Goal: Transaction & Acquisition: Purchase product/service

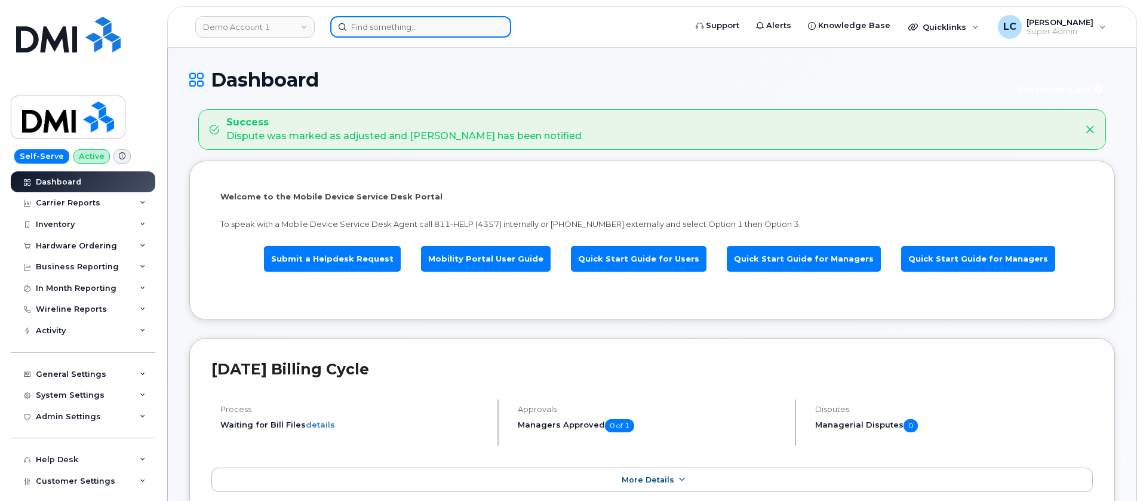
click at [414, 30] on input at bounding box center [420, 26] width 181 height 21
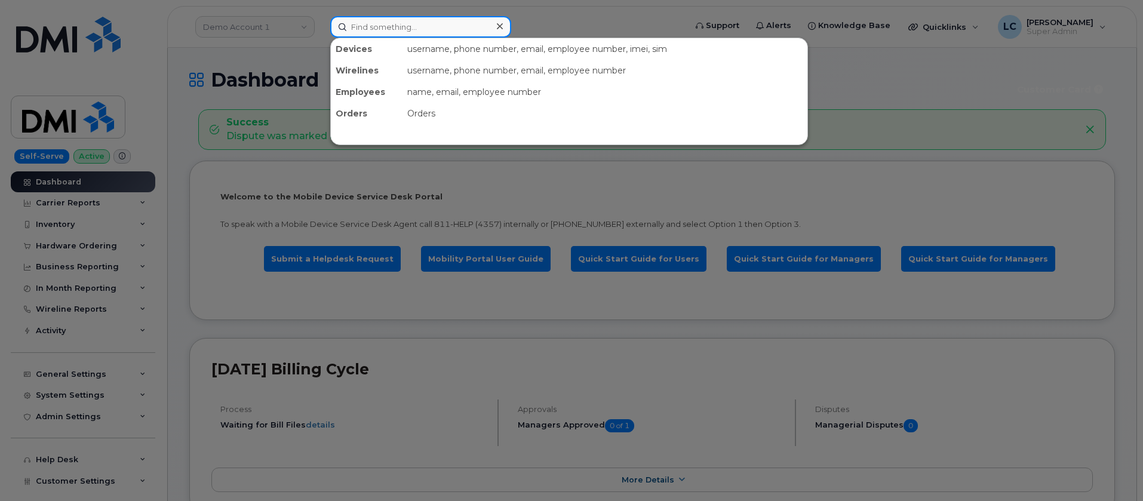
paste input "[PERSON_NAME]"
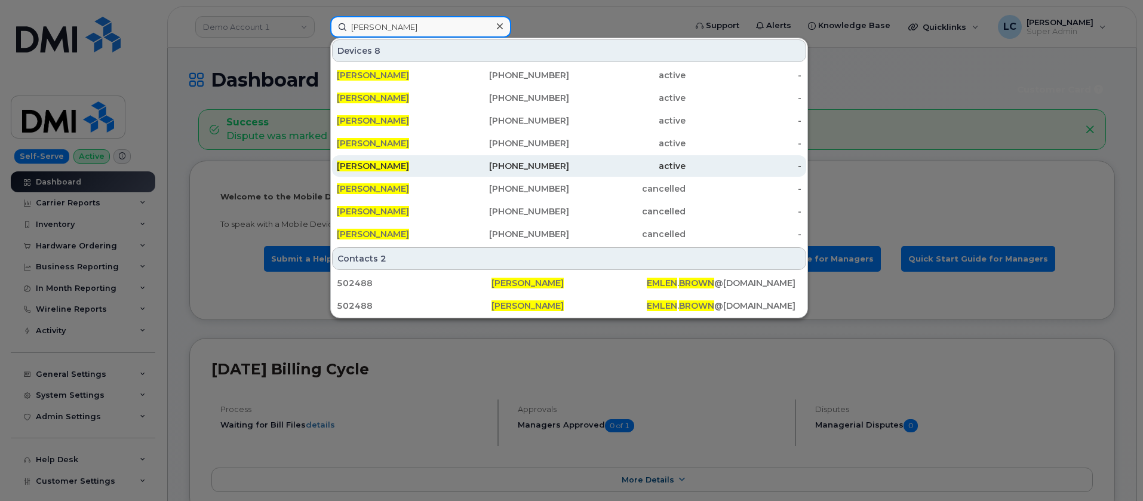
type input "[PERSON_NAME]"
click at [460, 162] on div "513-668-8201" at bounding box center [511, 166] width 116 height 12
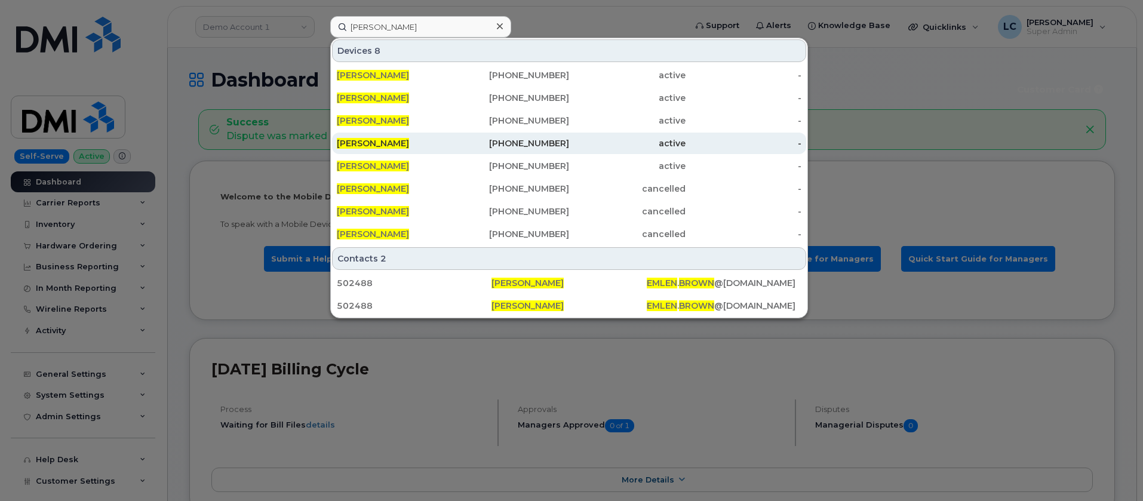
click at [460, 143] on div "513-668-6235" at bounding box center [511, 143] width 116 height 12
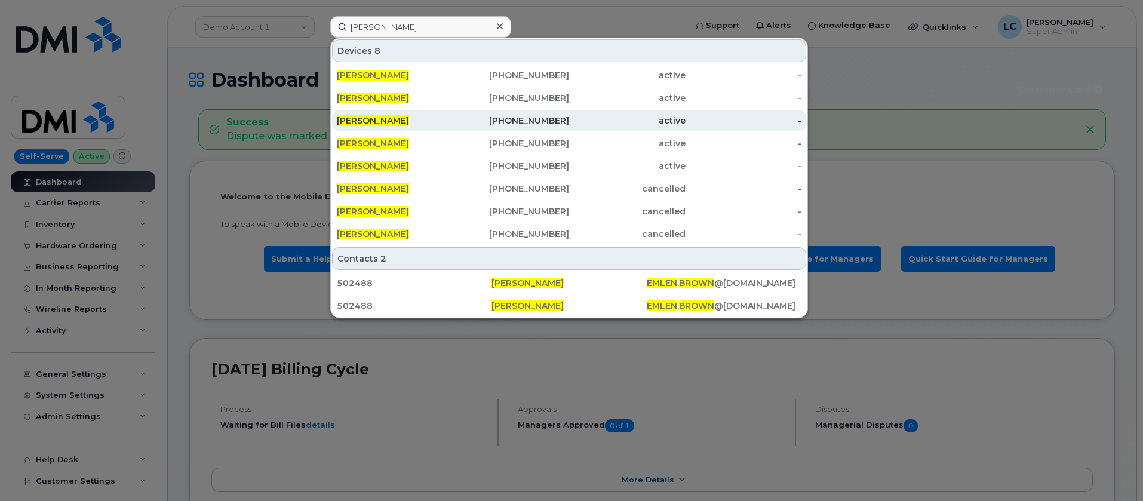
click at [467, 113] on div "202-941-8582" at bounding box center [511, 120] width 116 height 21
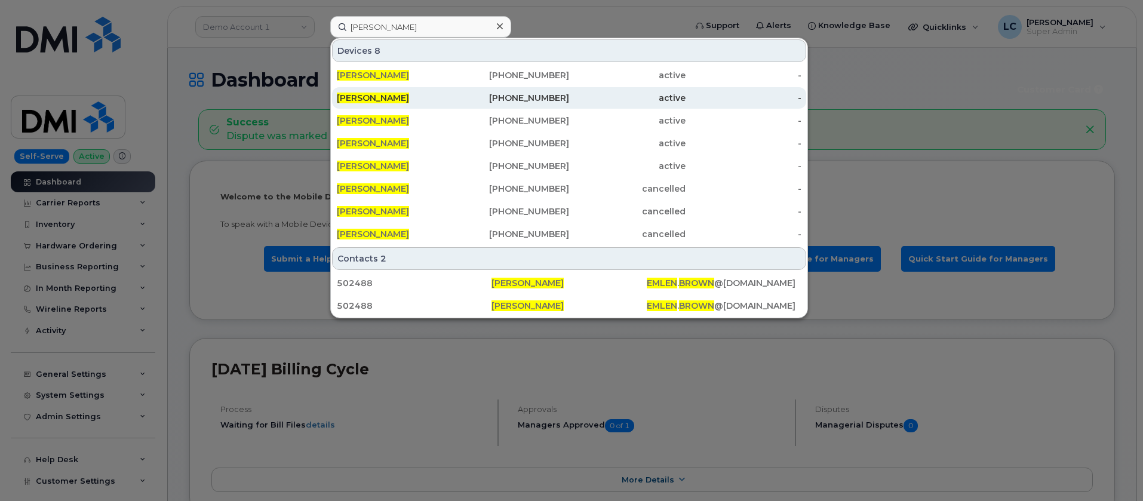
click at [472, 92] on div "816-904-9156" at bounding box center [511, 98] width 116 height 12
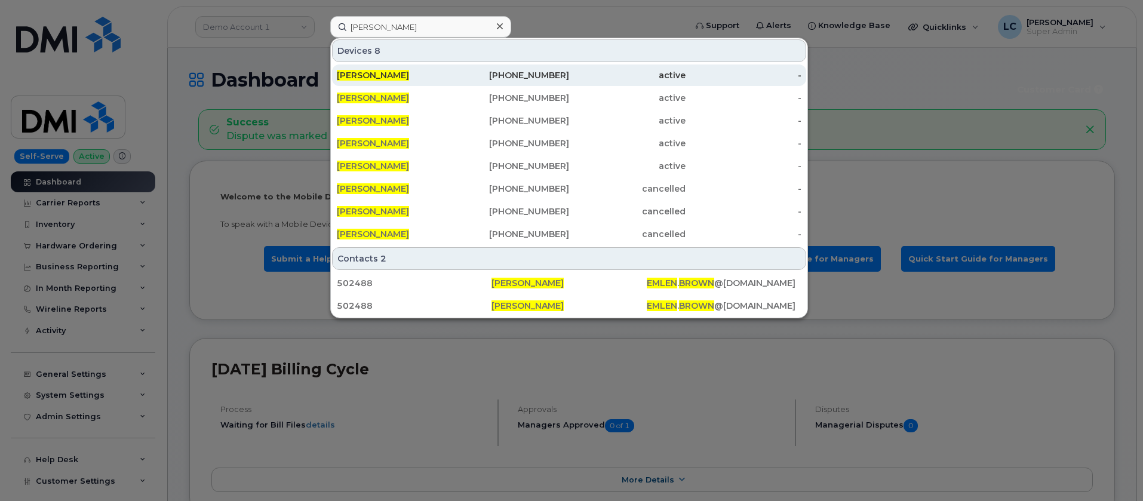
click at [478, 69] on div "816-904-9154" at bounding box center [511, 75] width 116 height 12
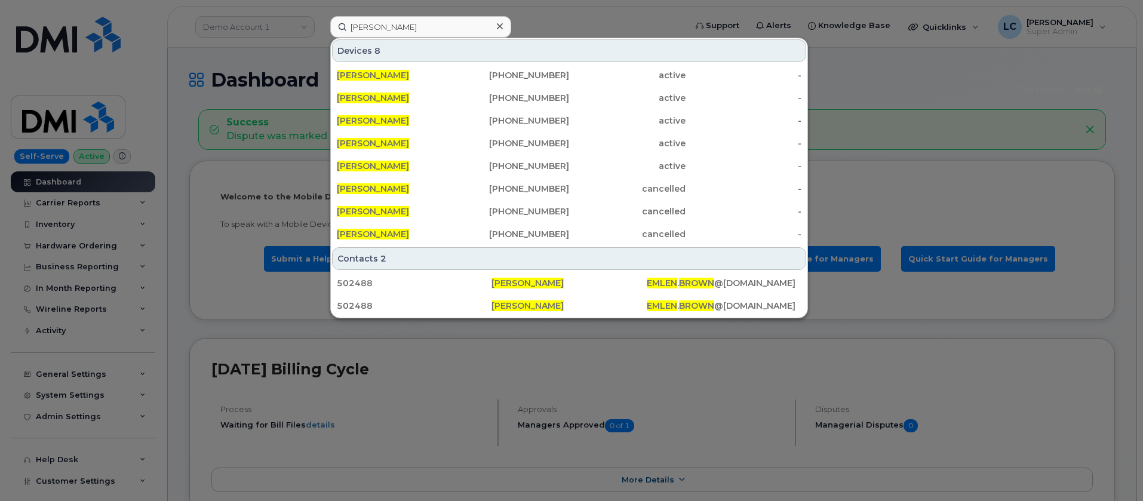
click at [267, 112] on div at bounding box center [571, 250] width 1143 height 501
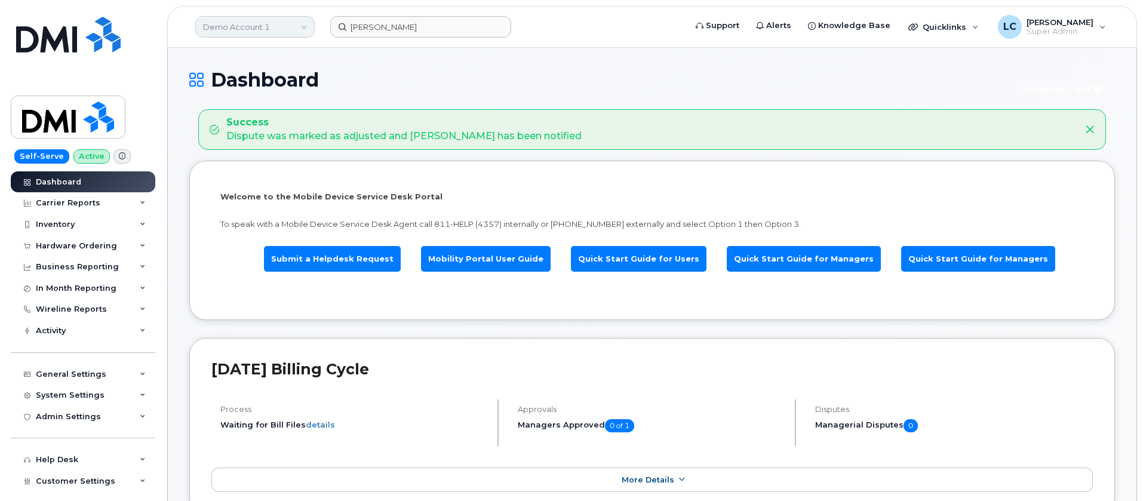
click at [285, 23] on link "Demo Account 1" at bounding box center [254, 26] width 119 height 21
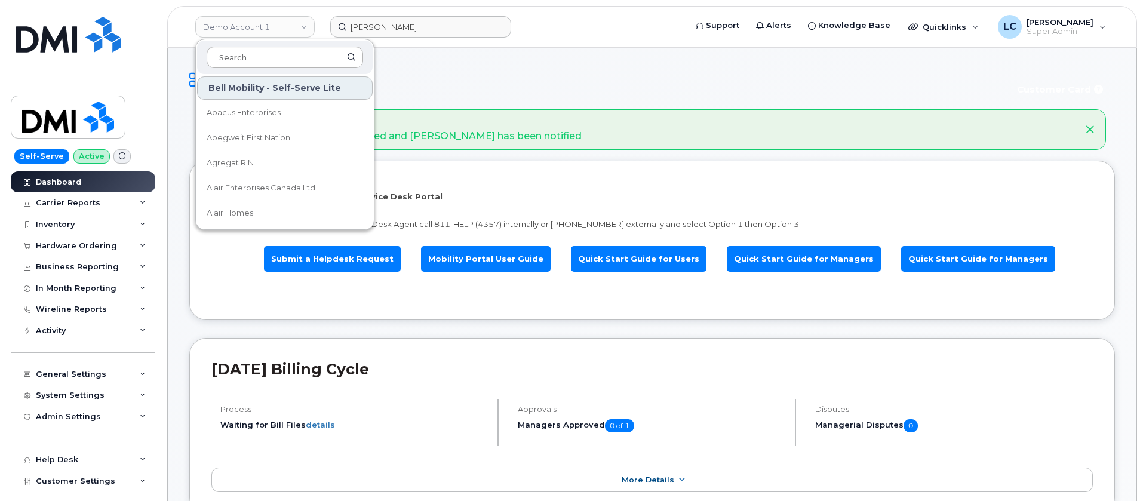
click at [272, 59] on input at bounding box center [285, 57] width 156 height 21
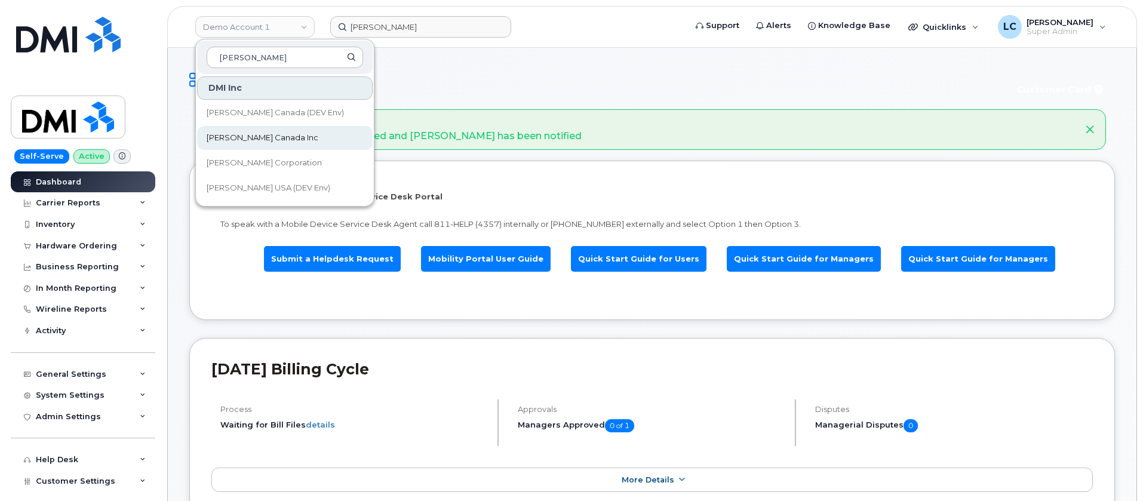
type input "Kiewit"
click at [248, 138] on span "Kiewit Canada Inc" at bounding box center [263, 138] width 112 height 12
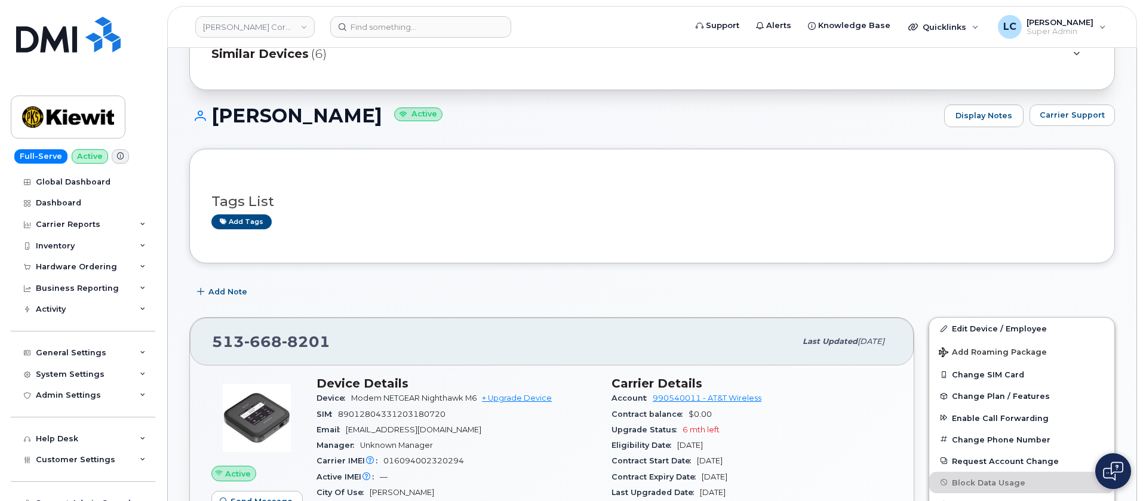
scroll to position [90, 0]
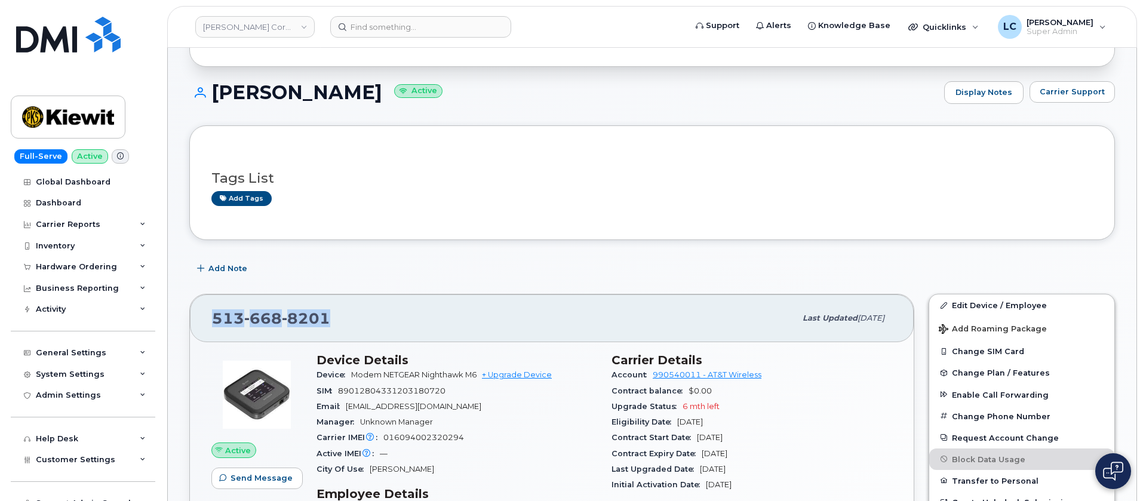
drag, startPoint x: 343, startPoint y: 309, endPoint x: 191, endPoint y: 312, distance: 151.7
click at [191, 312] on div "513 668 8201 Last updated Jul 10, 2025" at bounding box center [552, 318] width 724 height 48
copy span "513 668 8201"
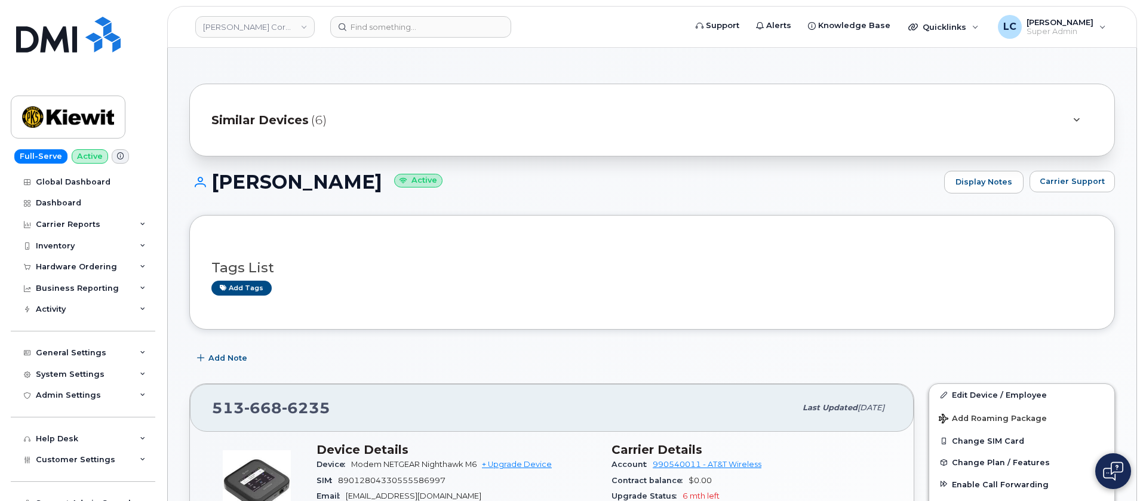
scroll to position [90, 0]
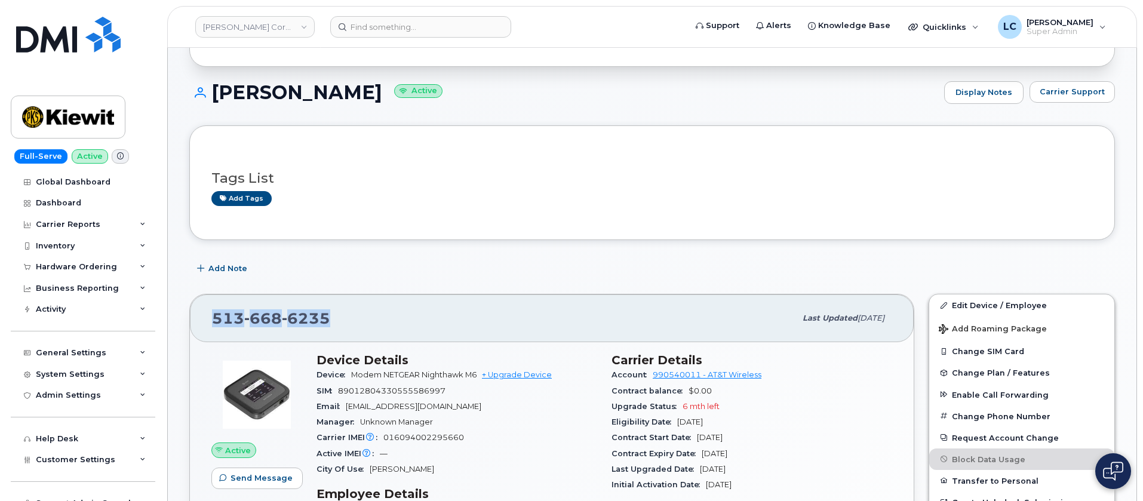
drag, startPoint x: 327, startPoint y: 321, endPoint x: 216, endPoint y: 316, distance: 111.2
click at [216, 316] on span "513 668 6235" at bounding box center [271, 318] width 118 height 18
copy span "513 668 6235"
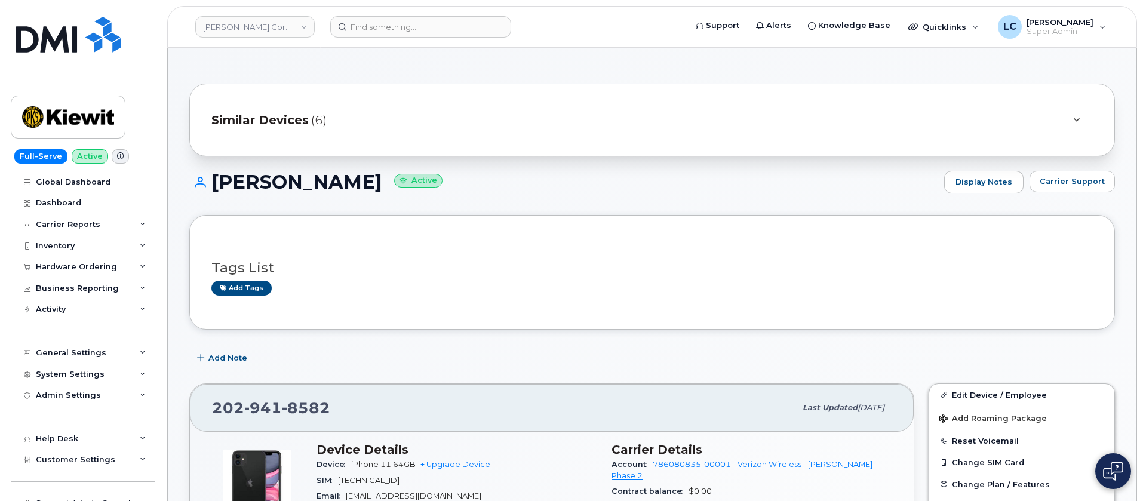
drag, startPoint x: 346, startPoint y: 420, endPoint x: 338, endPoint y: 417, distance: 7.8
click at [338, 417] on div "202 941 8582 Last updated Jul 31, 2025" at bounding box center [552, 408] width 724 height 48
drag, startPoint x: 340, startPoint y: 410, endPoint x: 216, endPoint y: 410, distance: 124.2
click at [216, 410] on div "202 941 8582" at bounding box center [503, 407] width 583 height 25
copy span "202 941 8582"
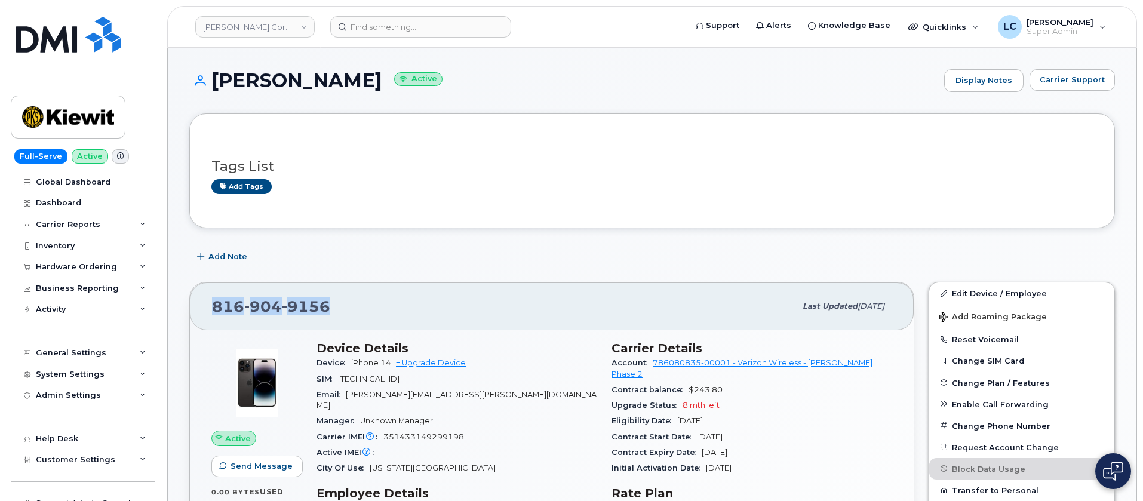
drag, startPoint x: 270, startPoint y: 314, endPoint x: 194, endPoint y: 313, distance: 75.8
click at [194, 313] on div "[PHONE_NUMBER] Last updated [DATE]" at bounding box center [552, 306] width 724 height 48
copy span "[PHONE_NUMBER]"
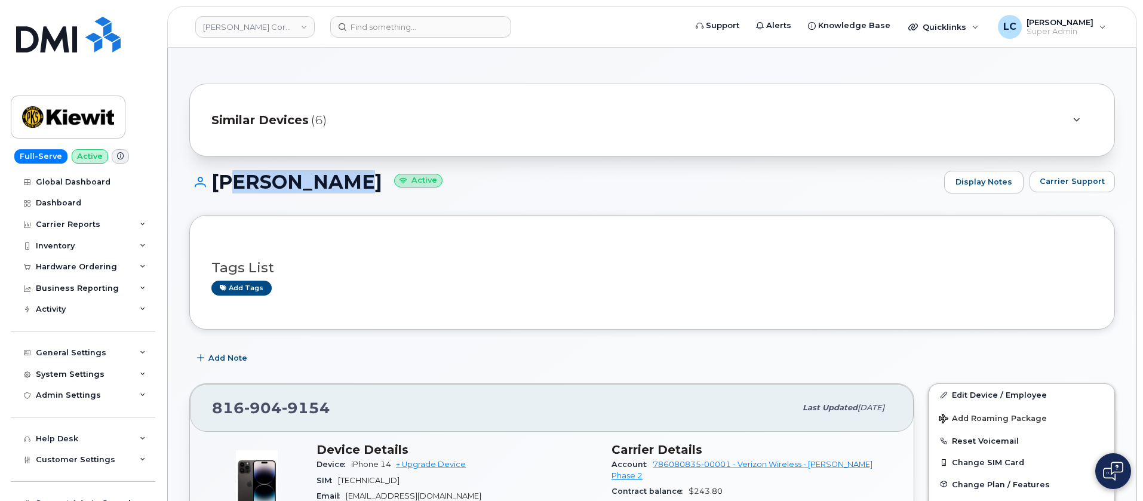
drag, startPoint x: 369, startPoint y: 174, endPoint x: 220, endPoint y: 180, distance: 149.3
click at [220, 180] on h1 "EMLEN BROWN Active" at bounding box center [563, 181] width 749 height 21
click at [333, 406] on div "816 904 9154" at bounding box center [503, 407] width 583 height 25
drag, startPoint x: 333, startPoint y: 406, endPoint x: 236, endPoint y: 410, distance: 96.8
click at [236, 410] on div "816 904 9154" at bounding box center [503, 407] width 583 height 25
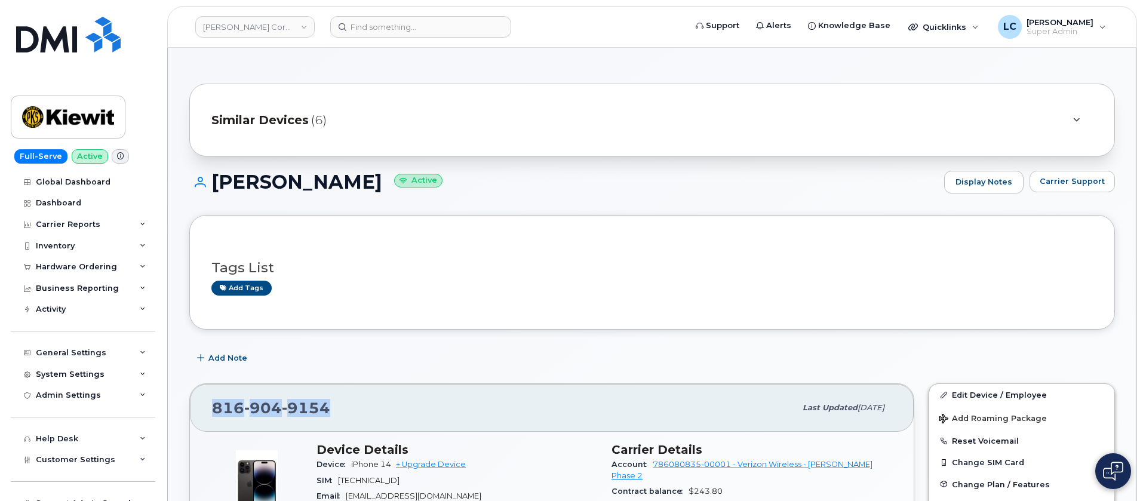
copy span "816 904 9154"
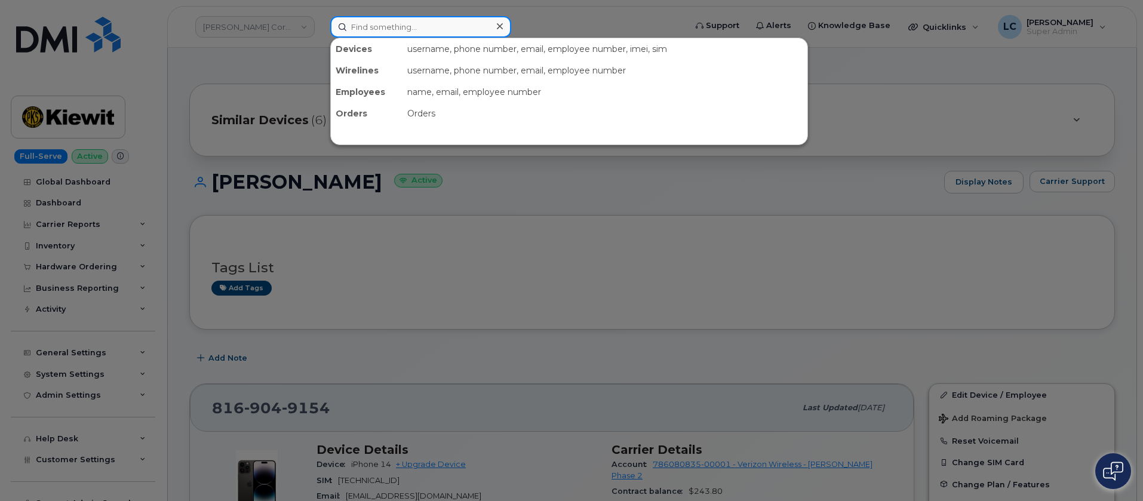
click at [403, 31] on input at bounding box center [420, 26] width 181 height 21
paste input "(720) 708-0592"
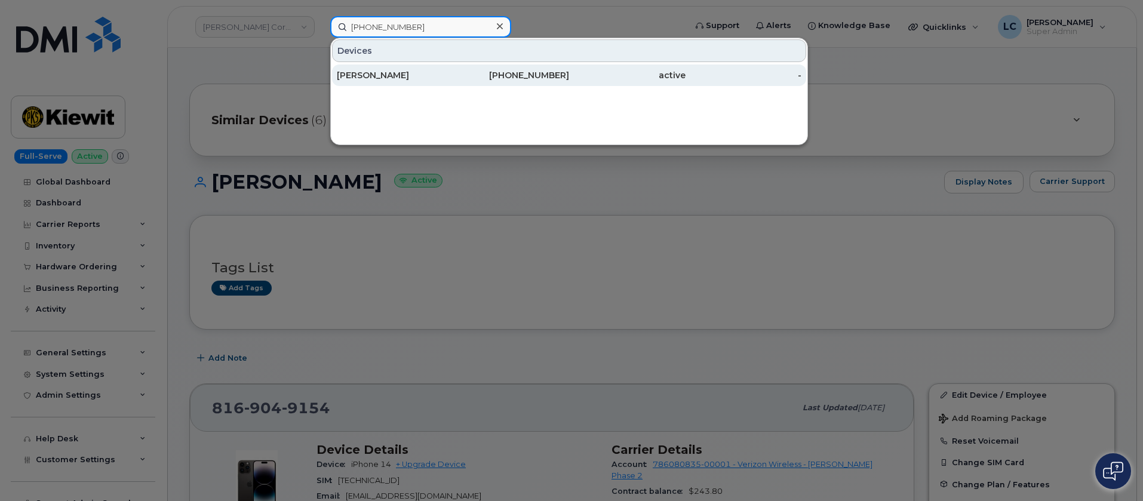
type input "(720) 708-0592"
click at [459, 74] on div "720-708-0592" at bounding box center [511, 75] width 116 height 12
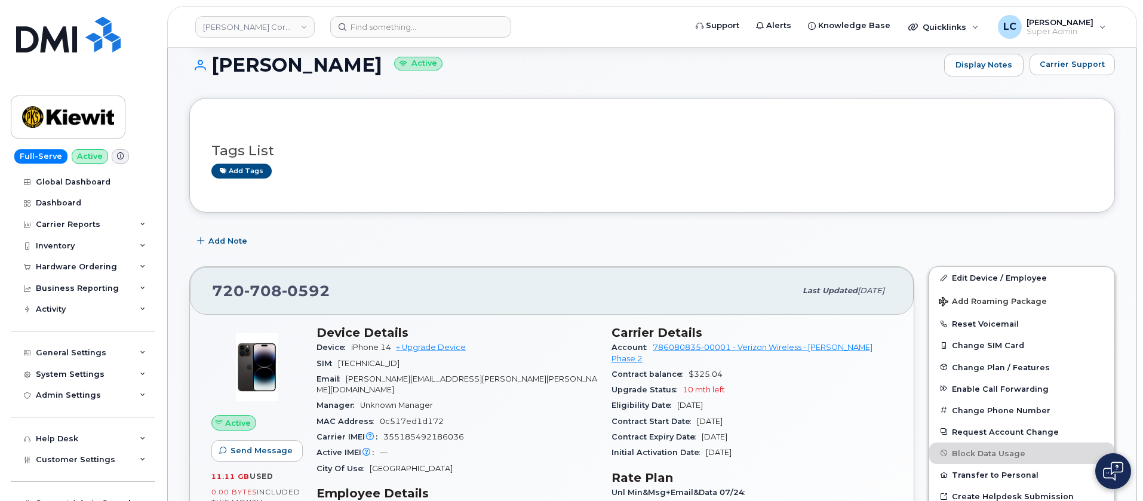
scroll to position [90, 0]
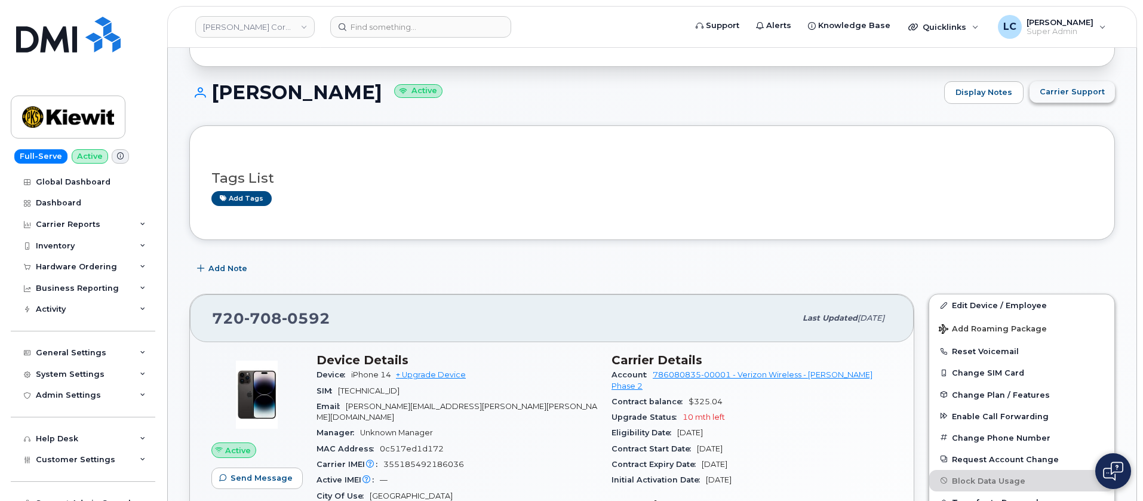
click at [1084, 87] on span "Carrier Support" at bounding box center [1071, 91] width 65 height 11
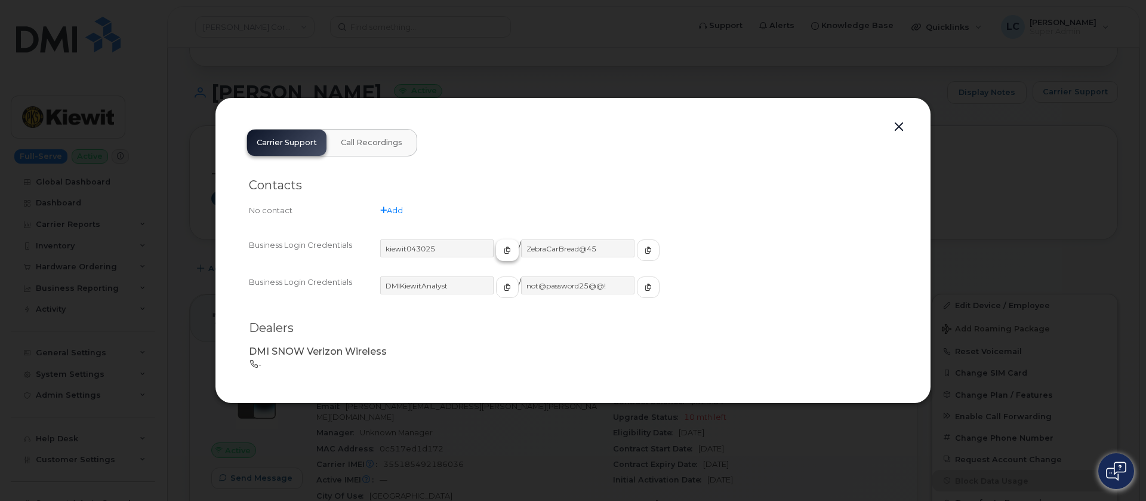
click at [502, 254] on span "button" at bounding box center [507, 250] width 11 height 11
click at [645, 250] on icon "button" at bounding box center [648, 250] width 7 height 7
click at [613, 67] on div at bounding box center [573, 250] width 1146 height 501
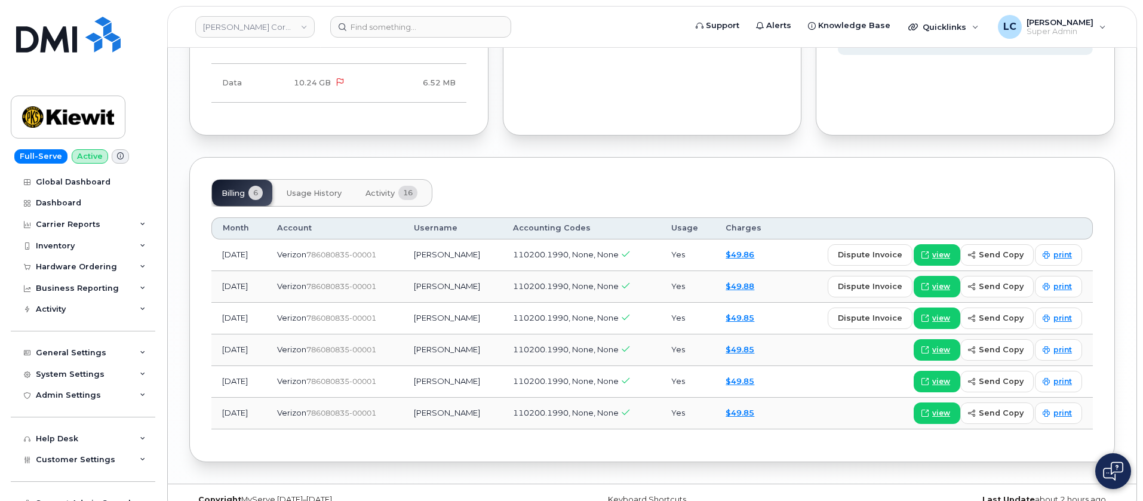
scroll to position [1324, 0]
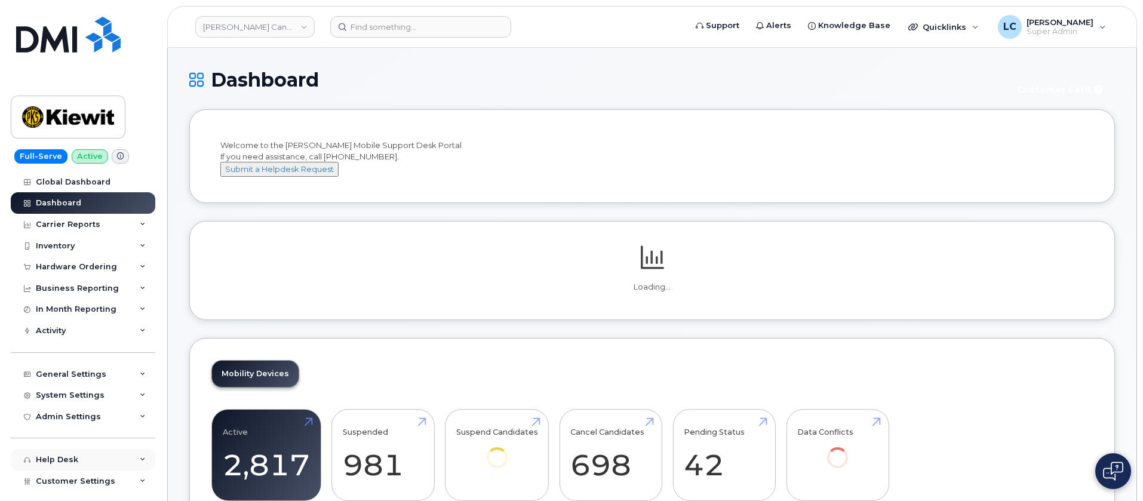
scroll to position [76, 0]
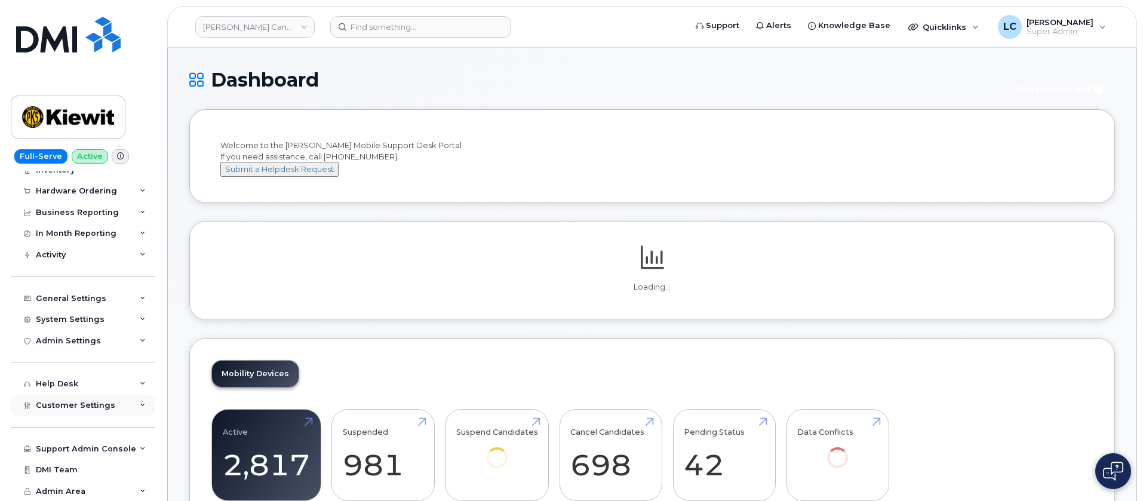
click at [107, 406] on span "Customer Settings" at bounding box center [75, 405] width 79 height 9
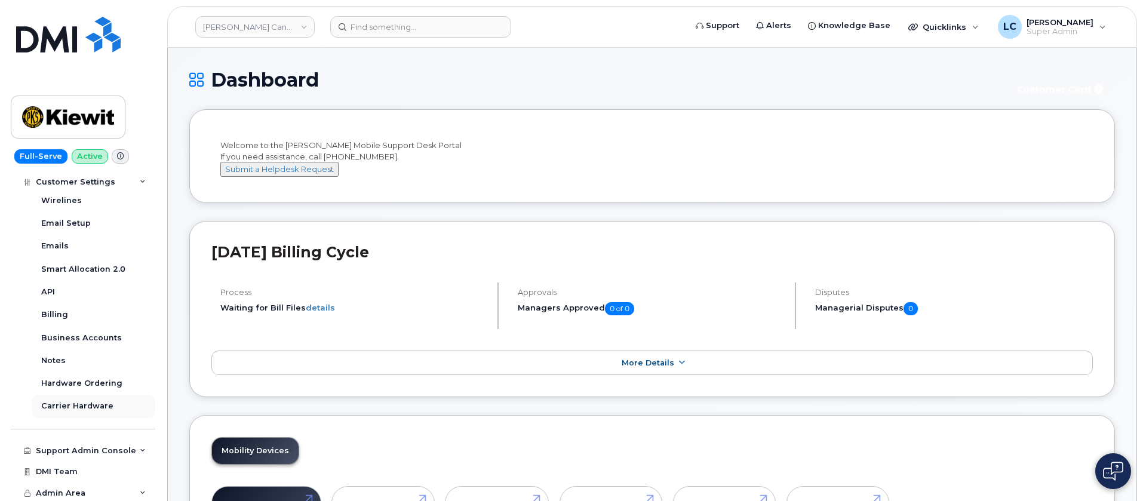
scroll to position [419, 0]
click at [106, 334] on div "Business Accounts" at bounding box center [81, 335] width 81 height 11
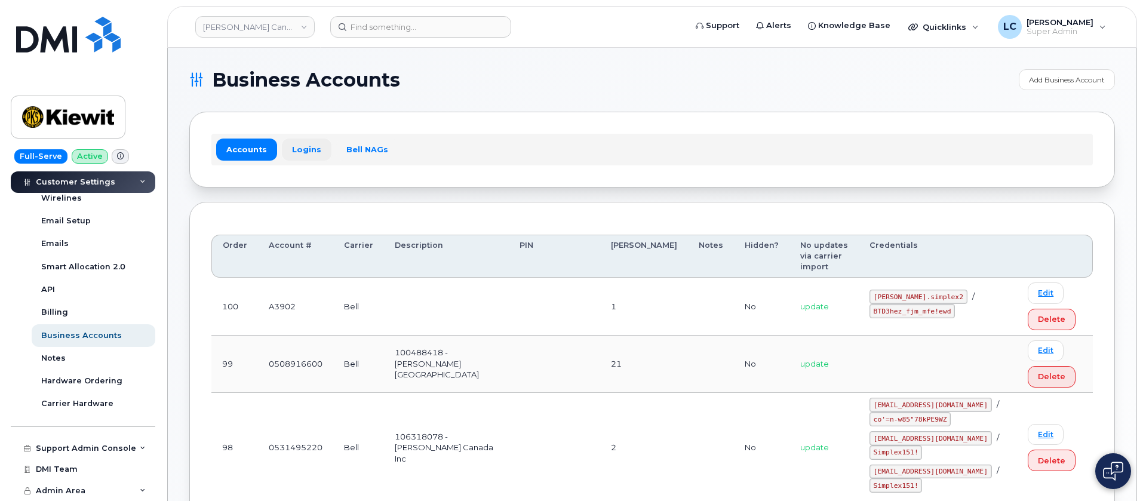
click at [305, 146] on link "Logins" at bounding box center [307, 149] width 50 height 21
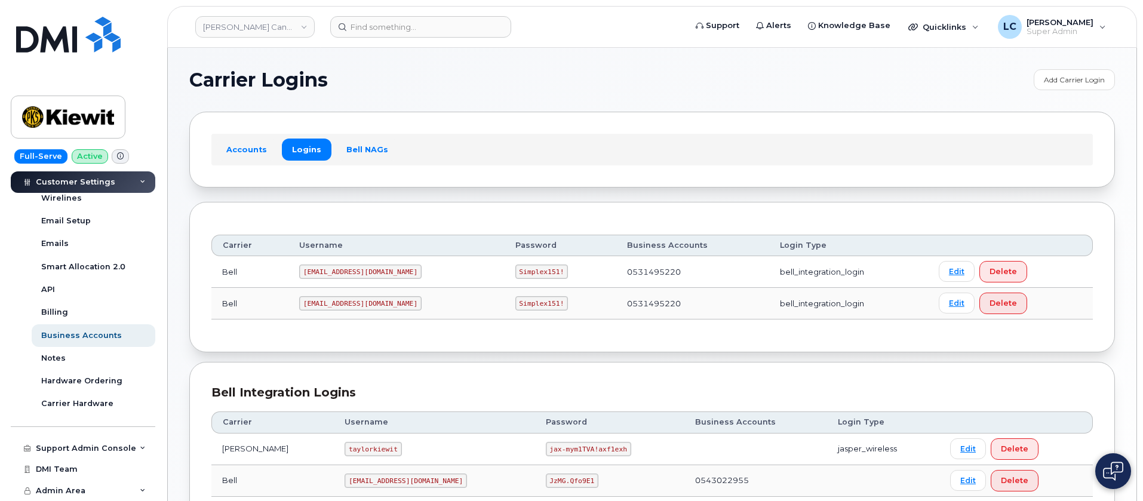
scroll to position [179, 0]
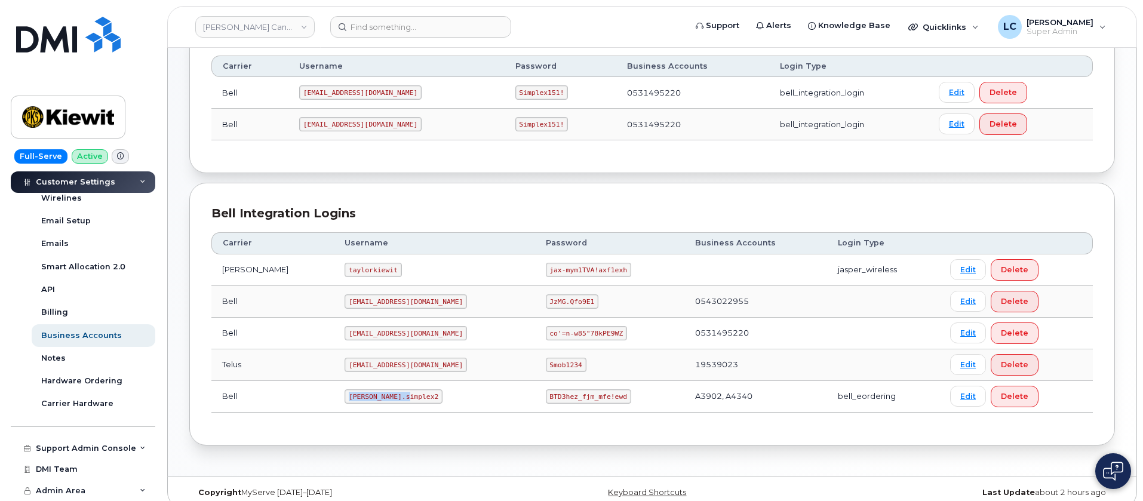
drag, startPoint x: 383, startPoint y: 396, endPoint x: 313, endPoint y: 398, distance: 69.3
click at [334, 398] on td "kiewit.simplex2" at bounding box center [434, 397] width 201 height 32
copy code "kiewit.simplex2"
click at [589, 395] on td "BTD3hez_fjm_mfe!ewd" at bounding box center [609, 397] width 149 height 32
drag, startPoint x: 579, startPoint y: 395, endPoint x: 504, endPoint y: 393, distance: 75.2
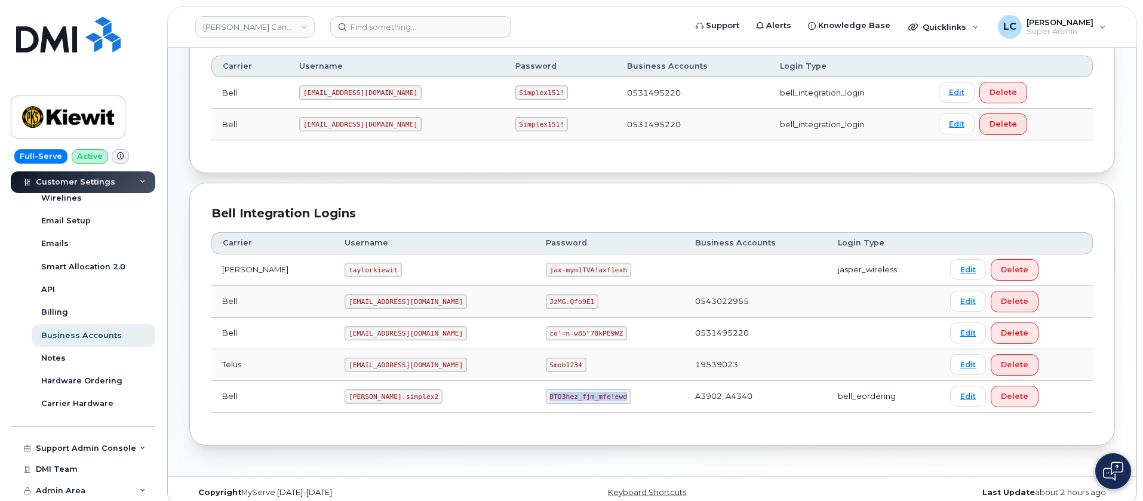
click at [546, 393] on code "BTD3hez_fjm_mfe!ewd" at bounding box center [588, 396] width 85 height 14
copy code "BTD3hez_fjm_mfe!ewd"
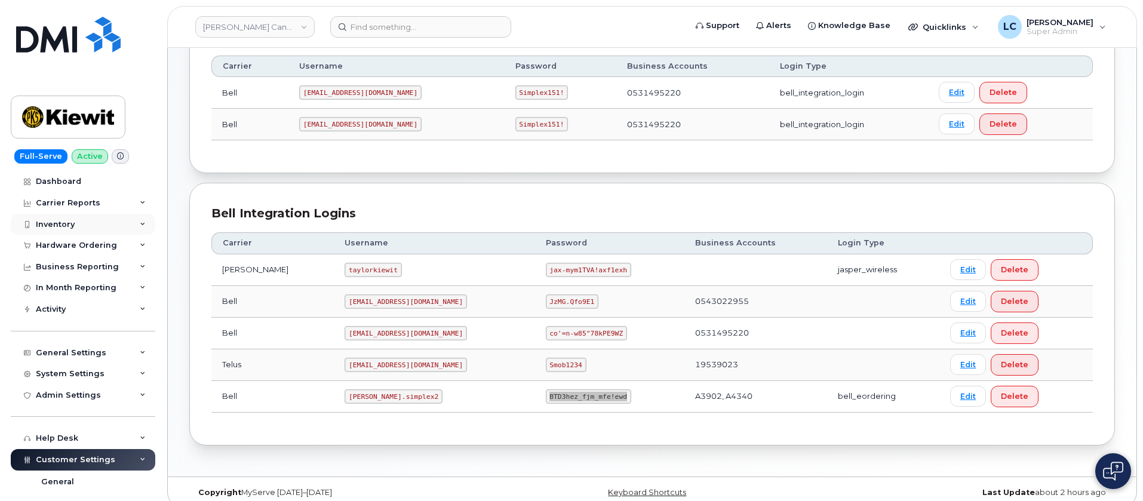
scroll to position [0, 0]
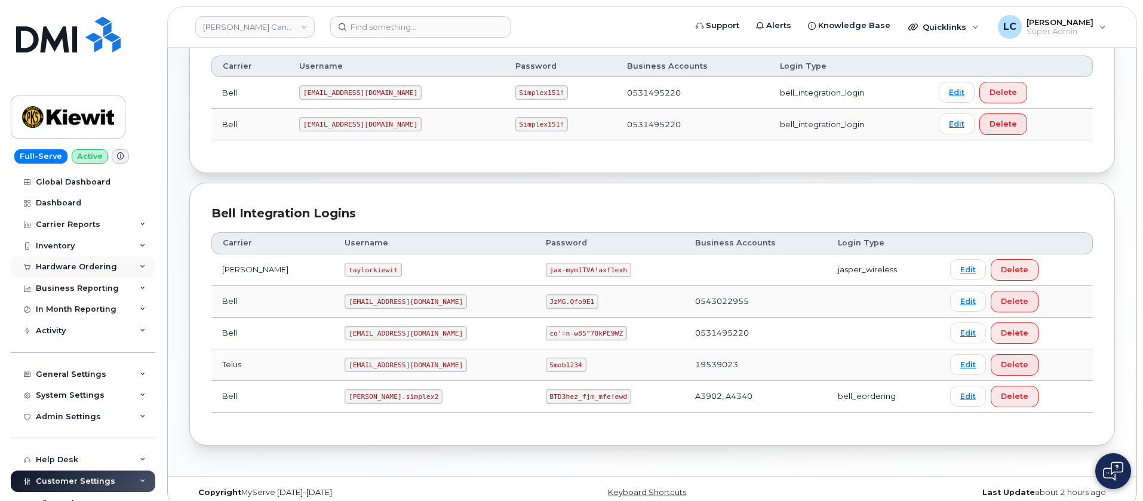
click at [101, 259] on div "Hardware Ordering" at bounding box center [83, 266] width 144 height 21
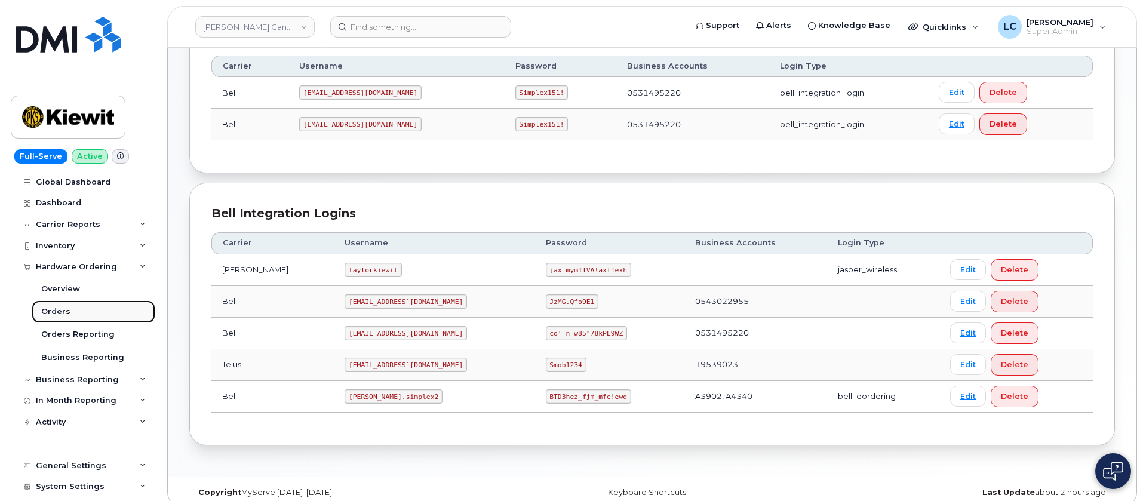
click at [81, 306] on link "Orders" at bounding box center [94, 311] width 124 height 23
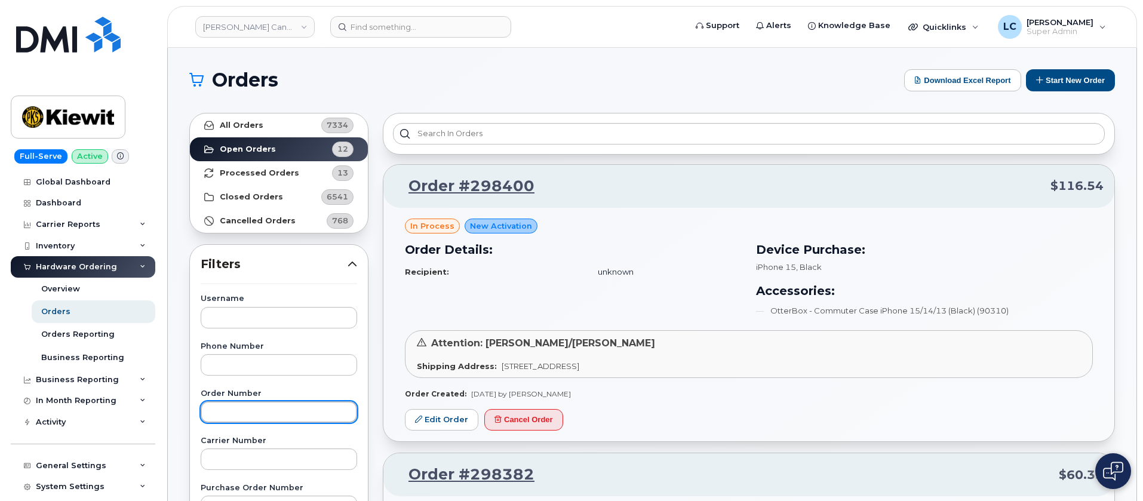
click at [251, 410] on input "text" at bounding box center [279, 411] width 156 height 21
paste input "297065"
type input "297065"
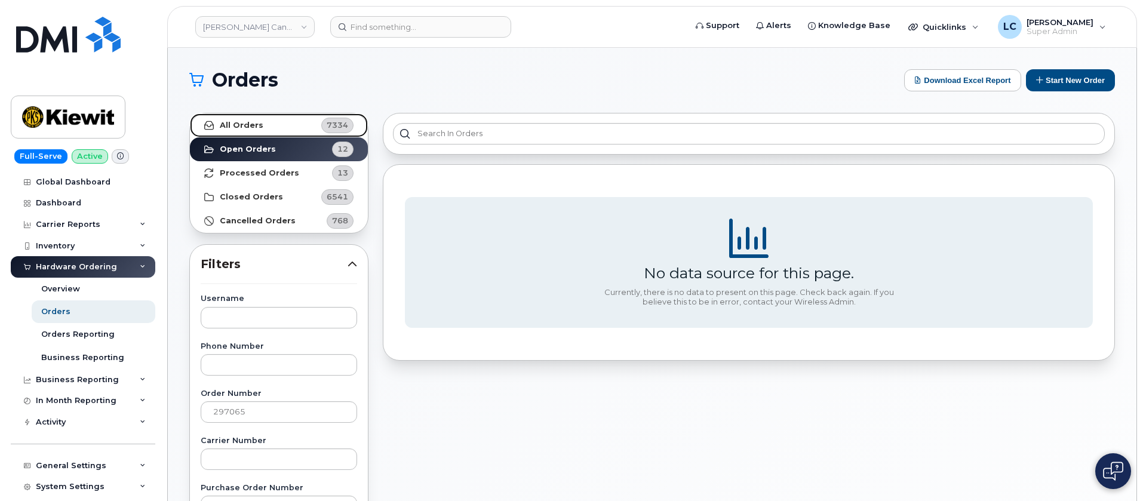
click at [280, 133] on link "All Orders 7334" at bounding box center [279, 125] width 178 height 24
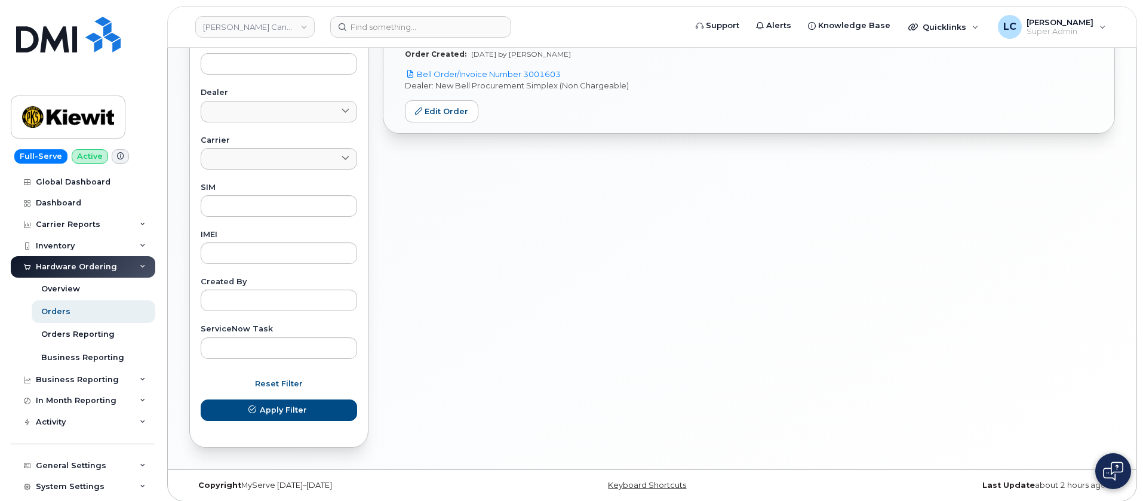
scroll to position [496, 0]
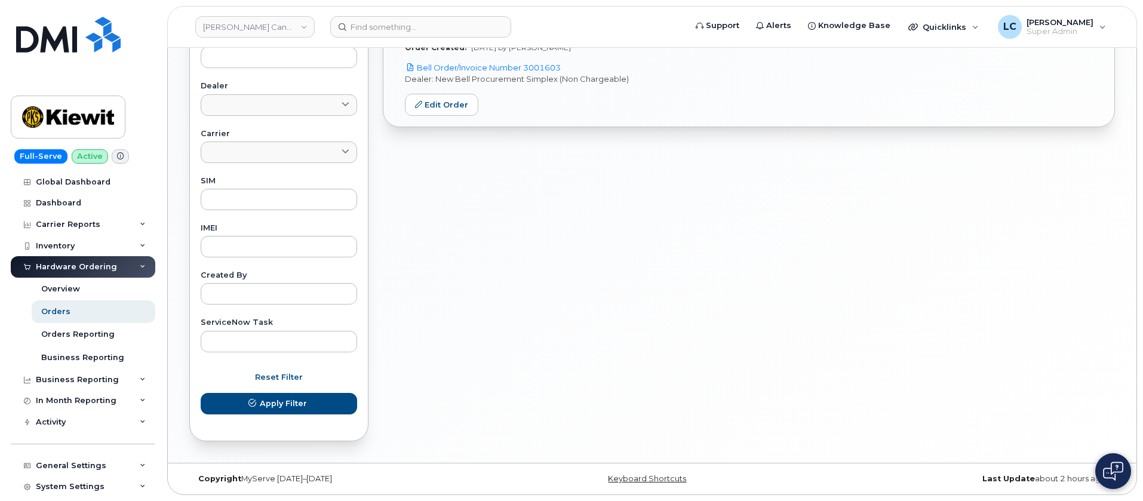
click at [872, 203] on div "Order #297065 $76.26 Stanley Carriere approved Paul Andrews approved completed …" at bounding box center [749, 29] width 746 height 839
click at [298, 21] on link "Kiewit Canada Inc" at bounding box center [254, 26] width 119 height 21
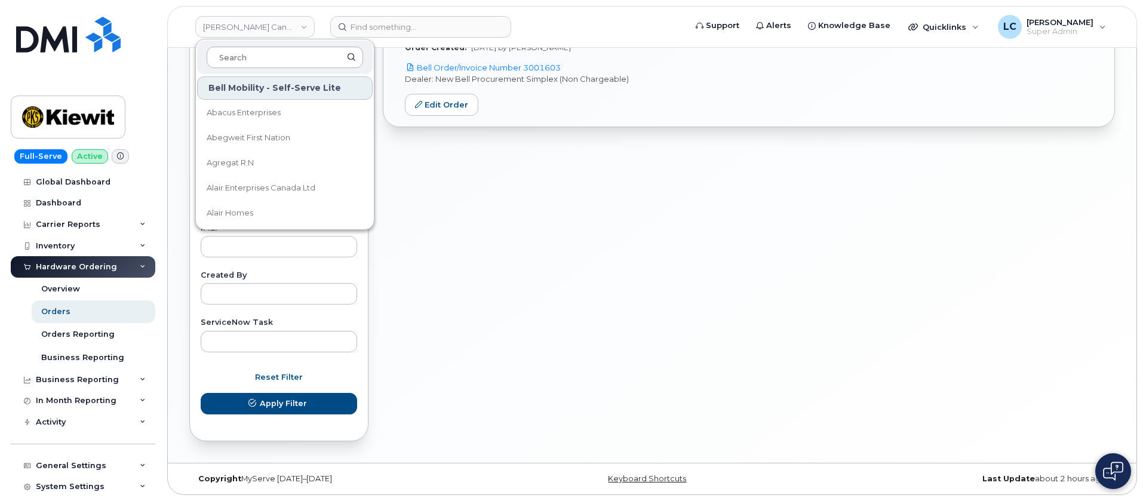
click at [264, 58] on input at bounding box center [285, 57] width 156 height 21
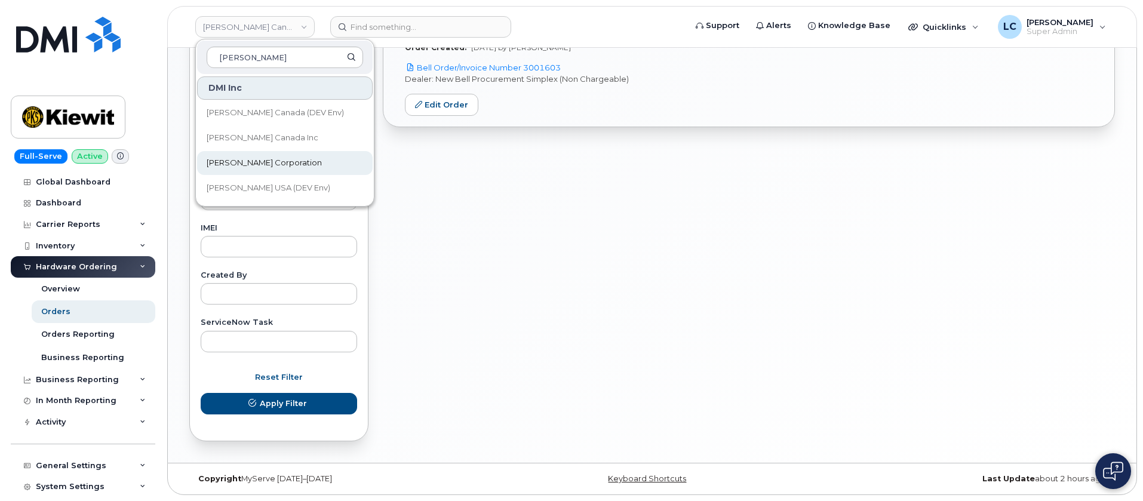
type input "Kiewit"
click at [260, 157] on span "[PERSON_NAME] Corporation" at bounding box center [264, 163] width 115 height 12
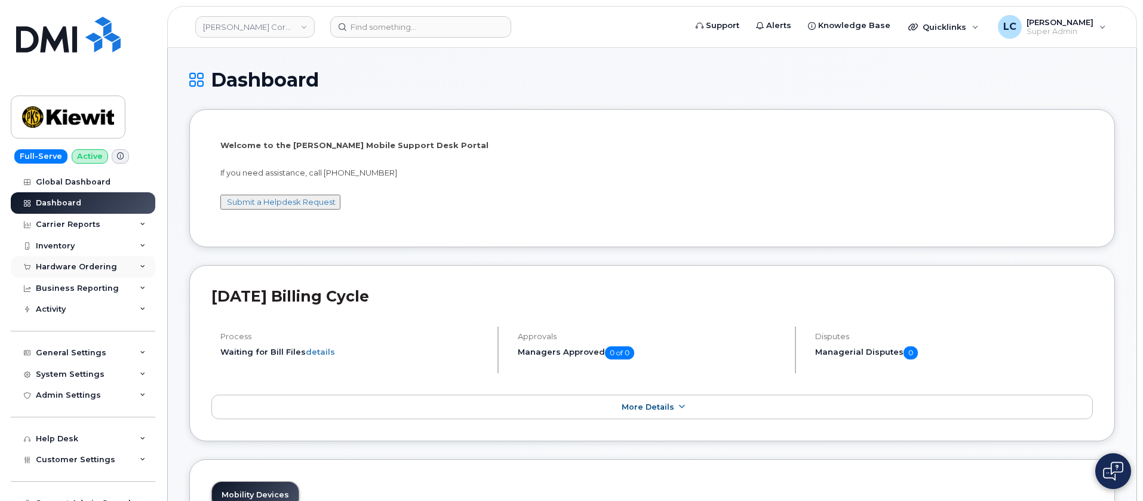
click at [93, 270] on div "Hardware Ordering" at bounding box center [76, 267] width 81 height 10
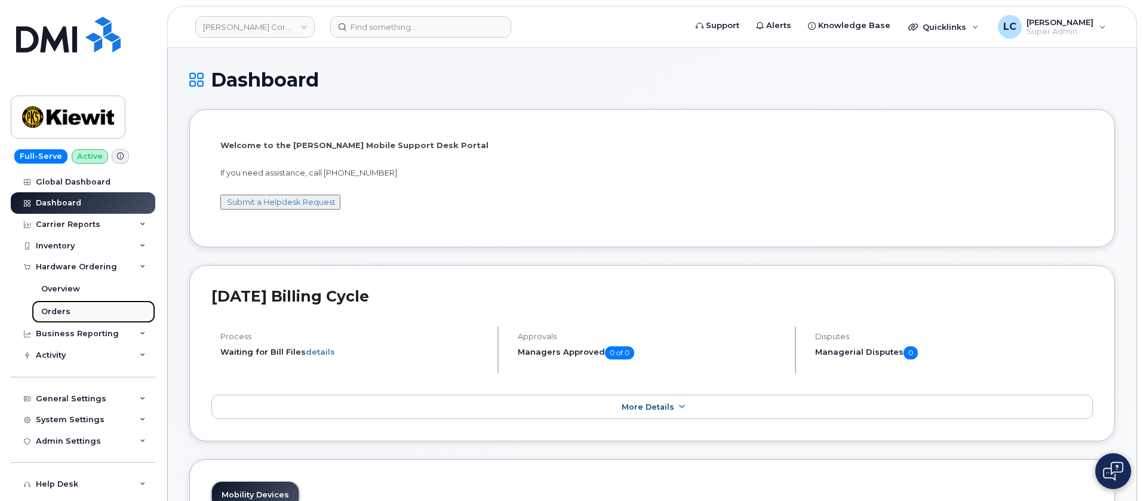
click at [85, 306] on link "Orders" at bounding box center [94, 311] width 124 height 23
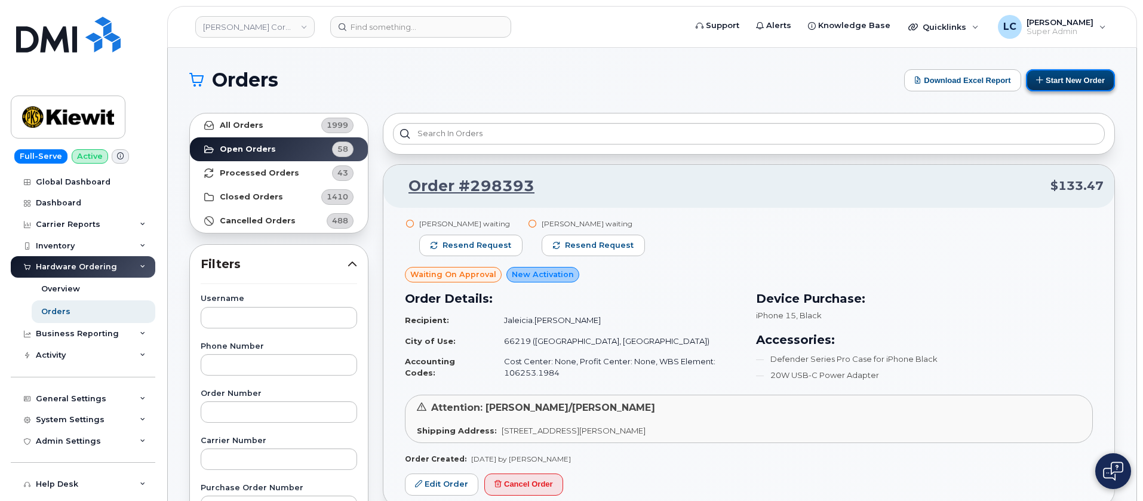
click at [1094, 77] on button "Start New Order" at bounding box center [1070, 80] width 89 height 22
click at [1096, 76] on button "Start New Order" at bounding box center [1070, 80] width 89 height 22
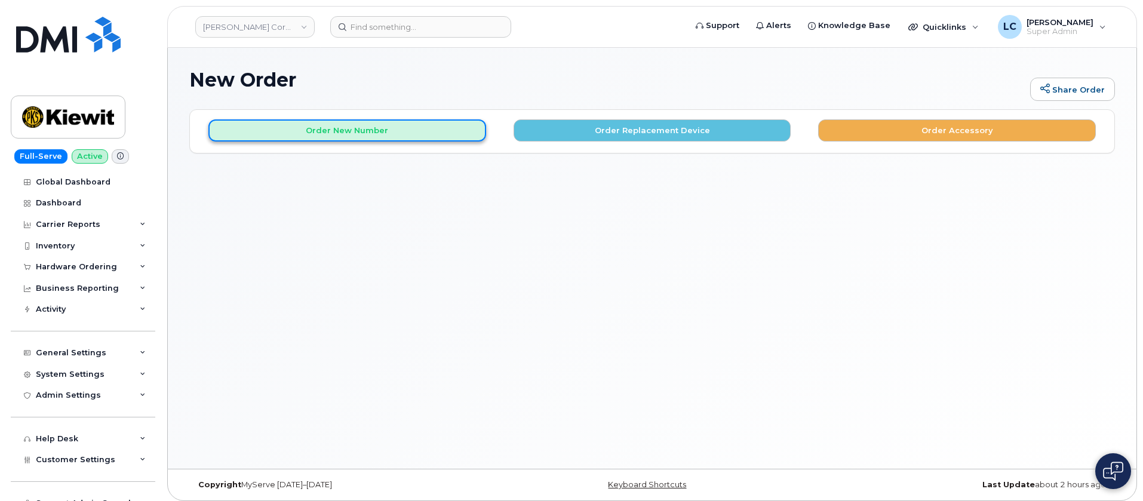
click at [364, 130] on button "Order New Number" at bounding box center [347, 130] width 278 height 22
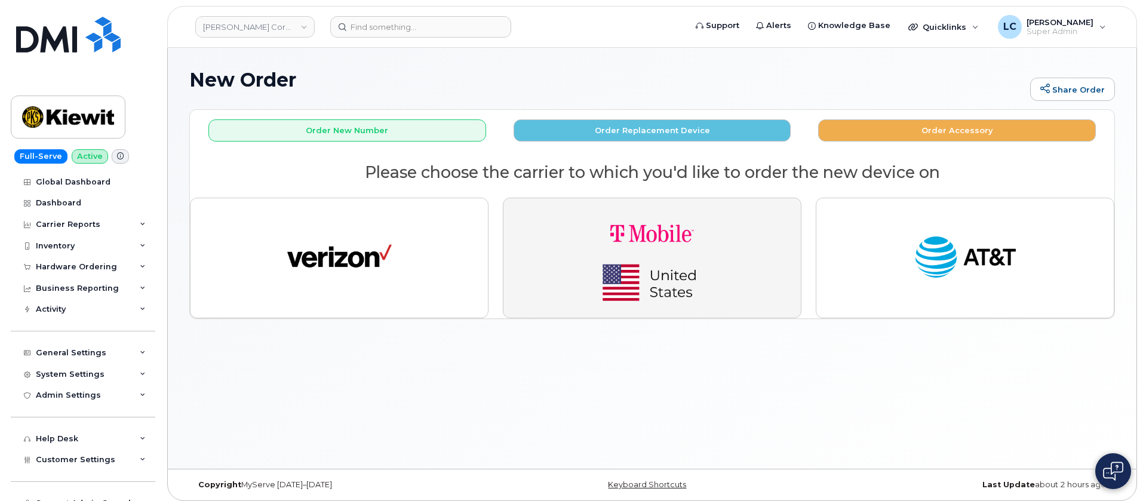
click at [716, 235] on img "button" at bounding box center [651, 258] width 167 height 100
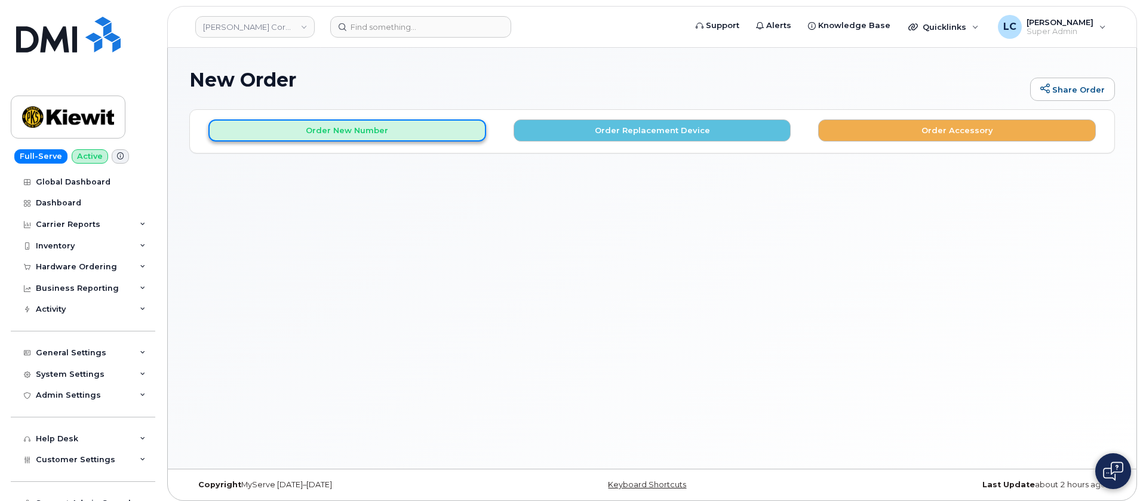
click at [413, 131] on button "Order New Number" at bounding box center [347, 130] width 278 height 22
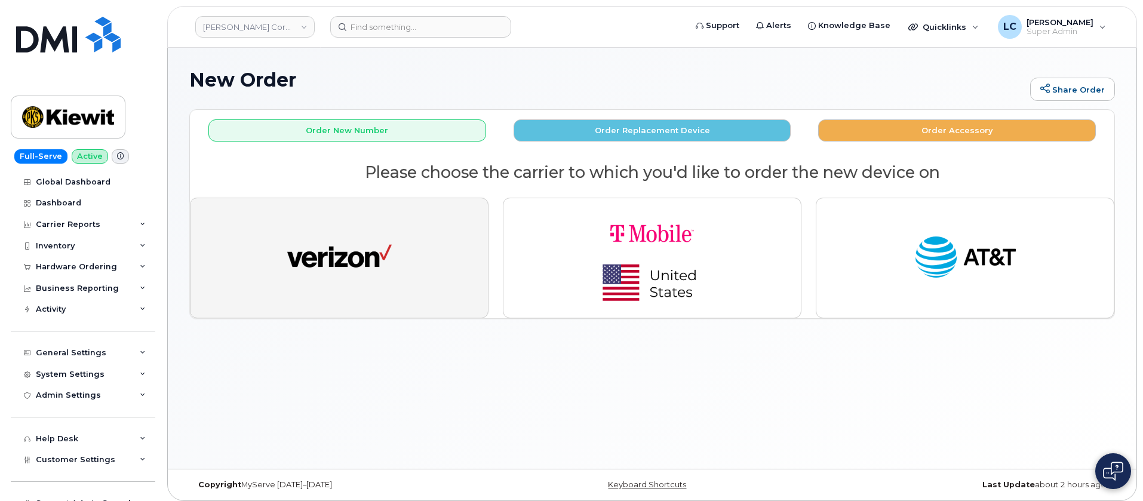
click at [397, 234] on button "button" at bounding box center [339, 258] width 299 height 121
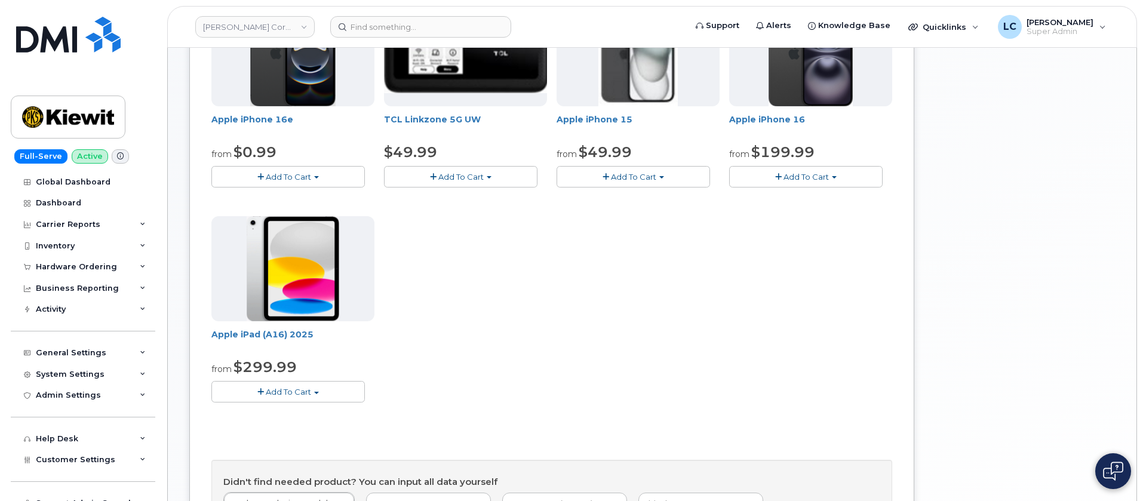
scroll to position [269, 0]
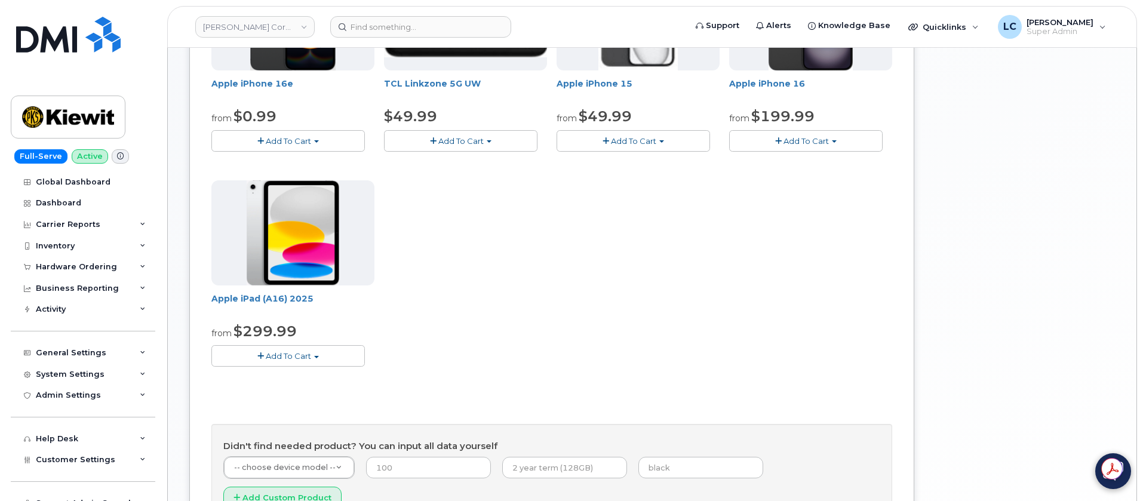
click at [304, 352] on span "Add To Cart" at bounding box center [288, 356] width 45 height 10
click at [337, 379] on link "$299.99 - 2 Year Activation (128GB)" at bounding box center [296, 378] width 165 height 15
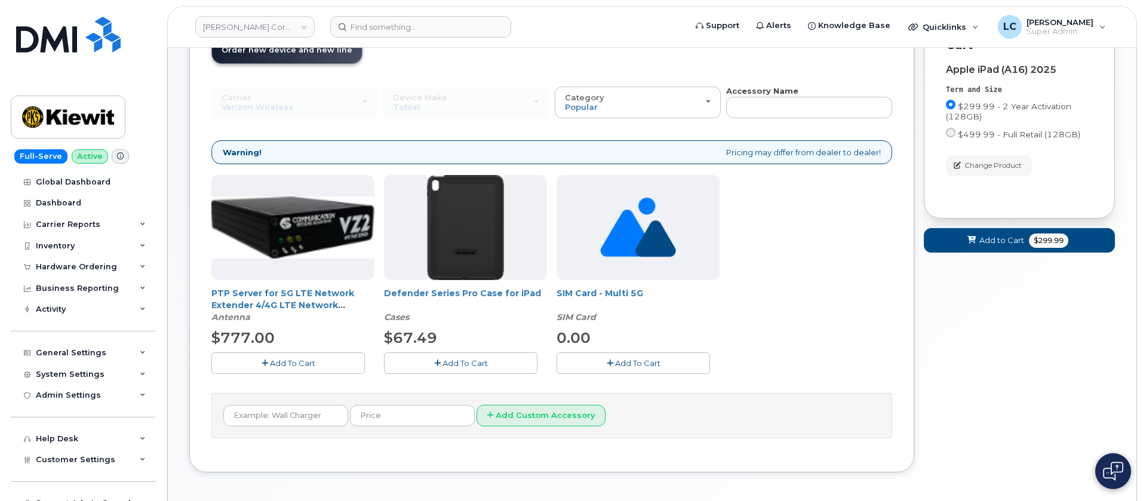
scroll to position [54, 0]
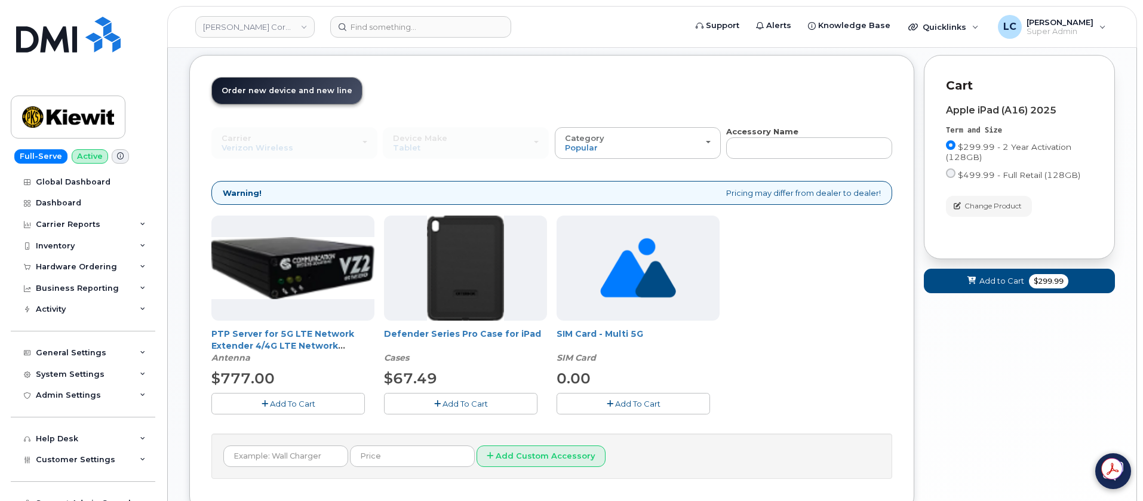
click at [457, 399] on span "Add To Cart" at bounding box center [464, 404] width 45 height 10
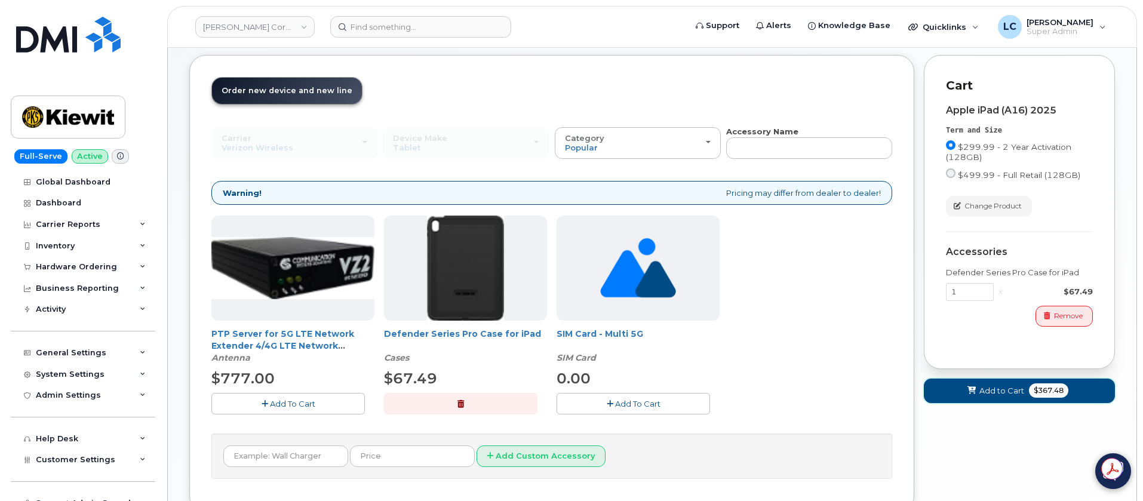
click at [981, 389] on span "Add to Cart" at bounding box center [1001, 390] width 45 height 11
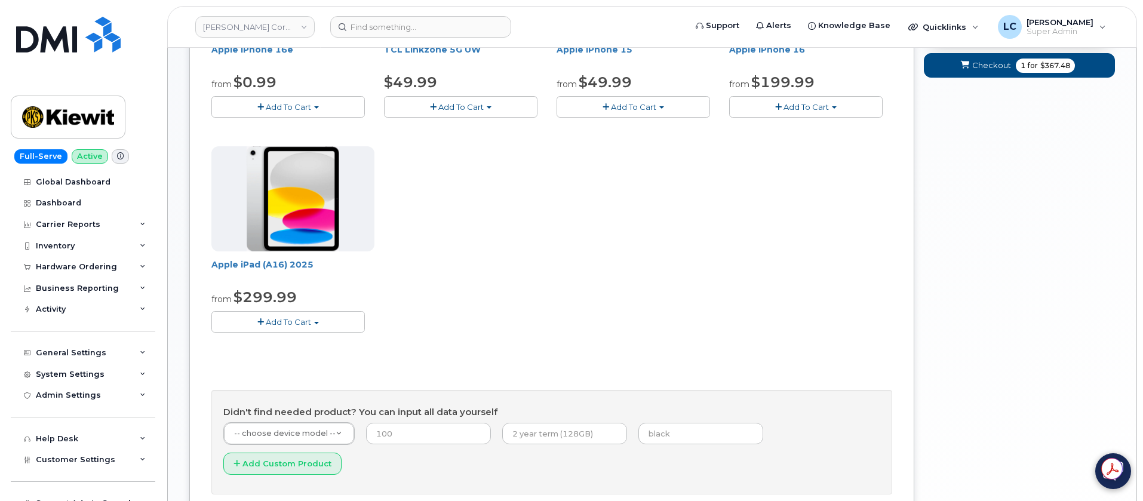
scroll to position [323, 0]
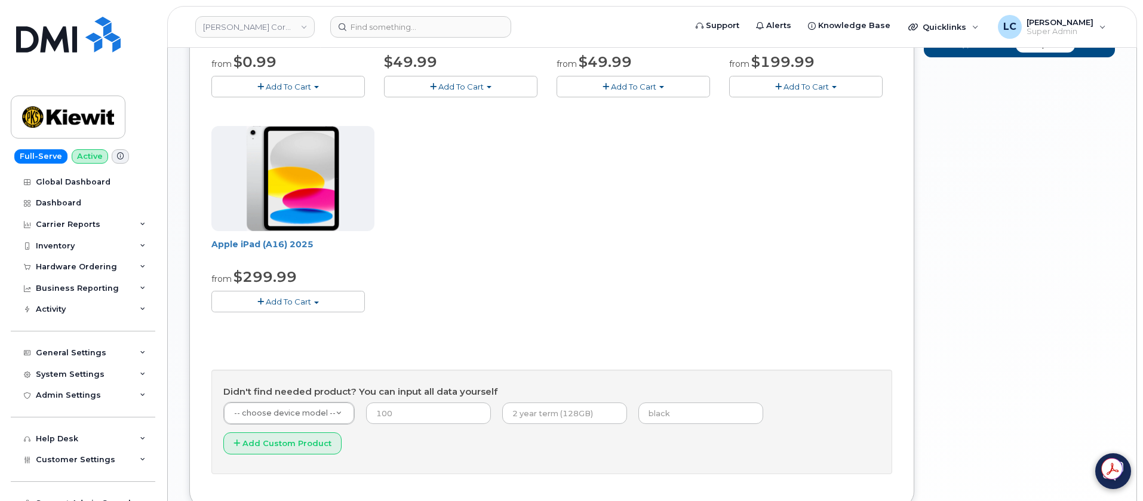
click at [322, 305] on button "Add To Cart" at bounding box center [287, 301] width 153 height 21
click at [304, 320] on link "$299.99 - 2 Year Activation (128GB)" at bounding box center [296, 323] width 165 height 15
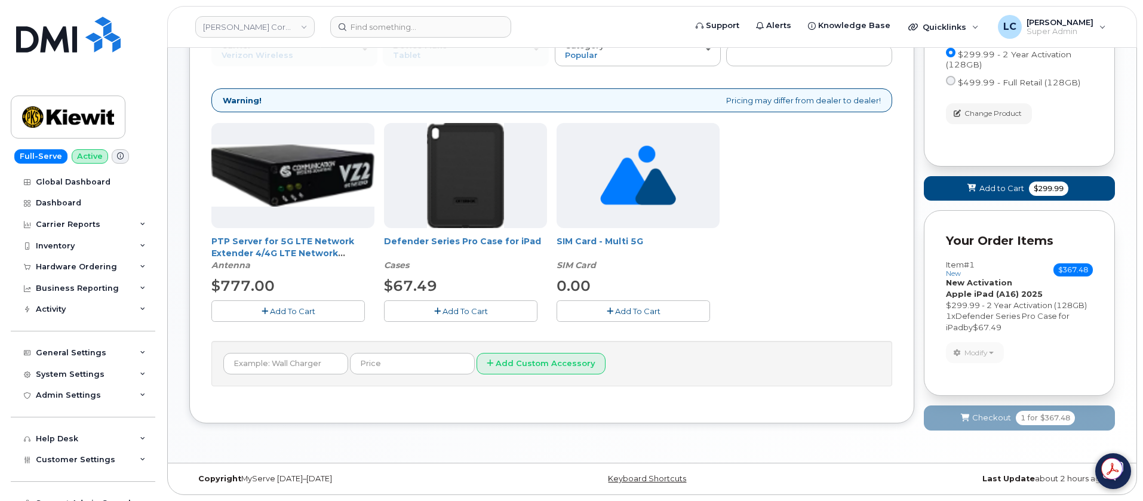
click at [485, 311] on span "Add To Cart" at bounding box center [464, 311] width 45 height 10
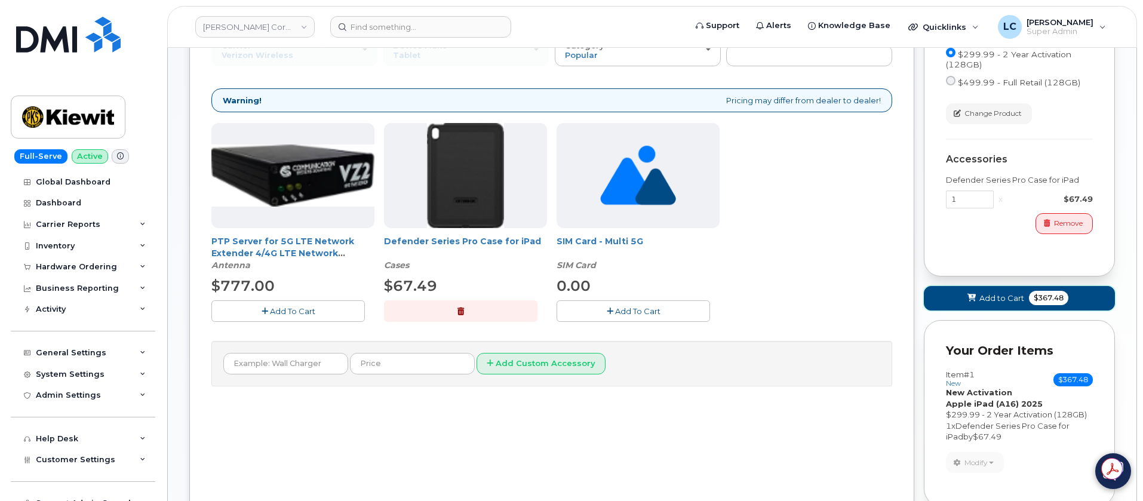
click at [981, 300] on span "Add to Cart" at bounding box center [1001, 298] width 45 height 11
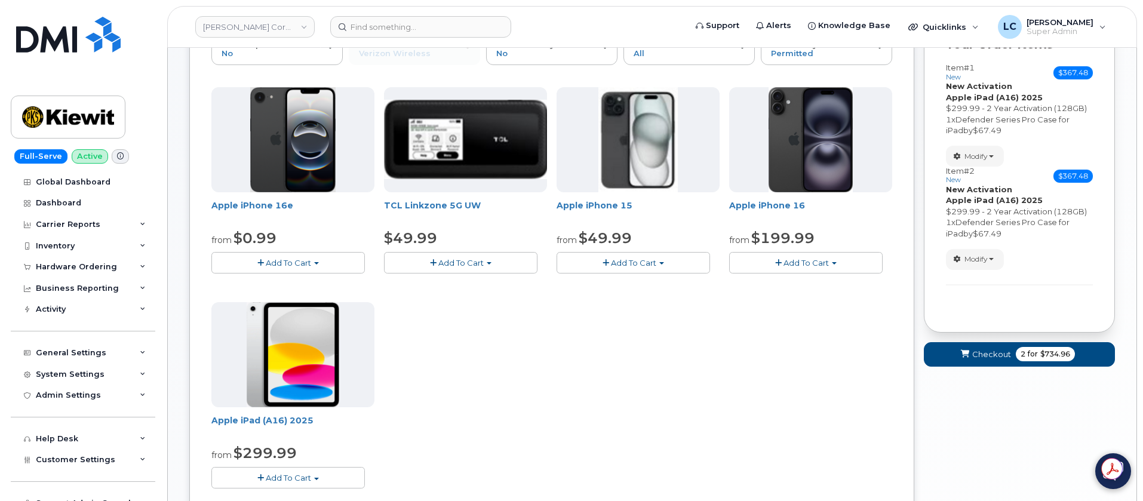
click at [279, 476] on span "Add To Cart" at bounding box center [288, 478] width 45 height 10
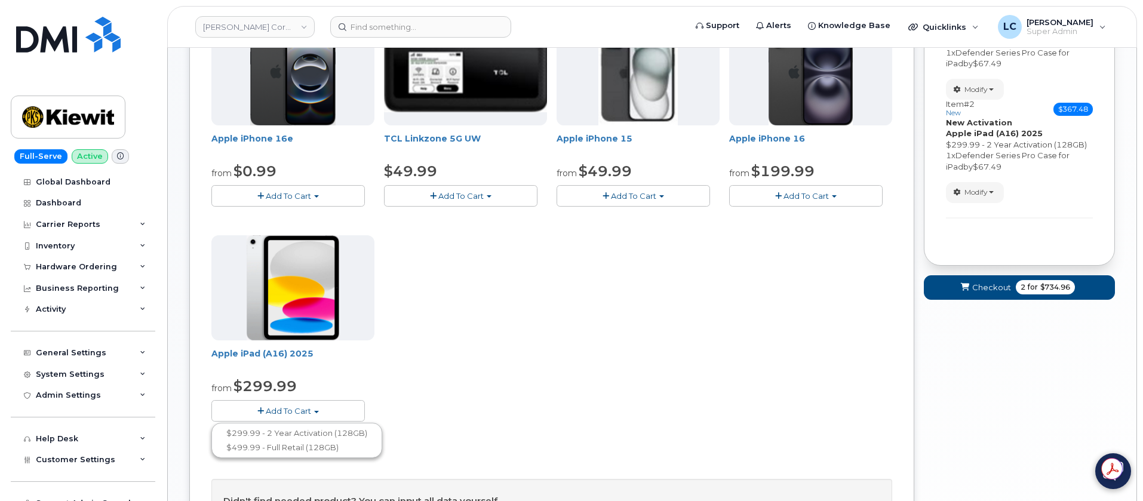
scroll to position [236, 0]
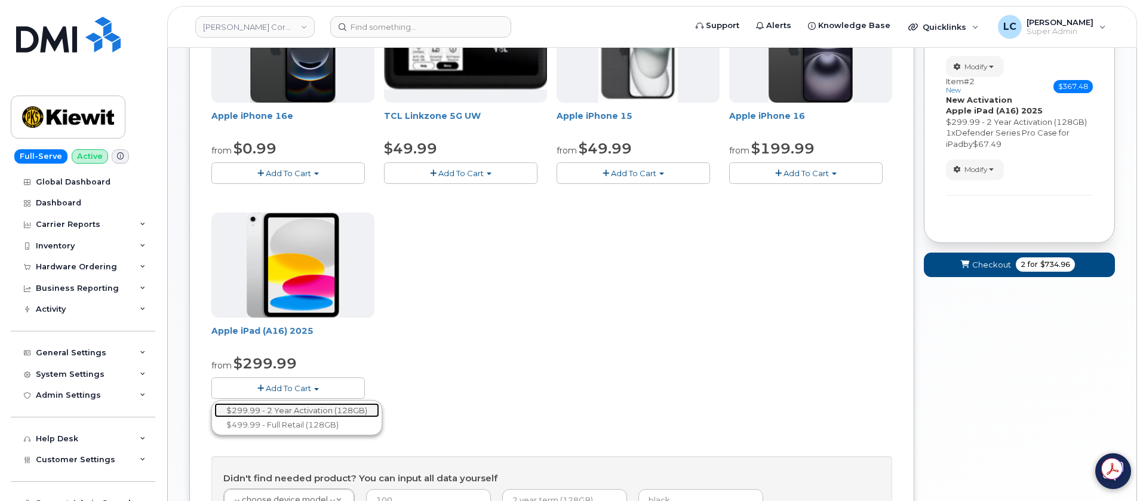
click at [347, 414] on link "$299.99 - 2 Year Activation (128GB)" at bounding box center [296, 410] width 165 height 15
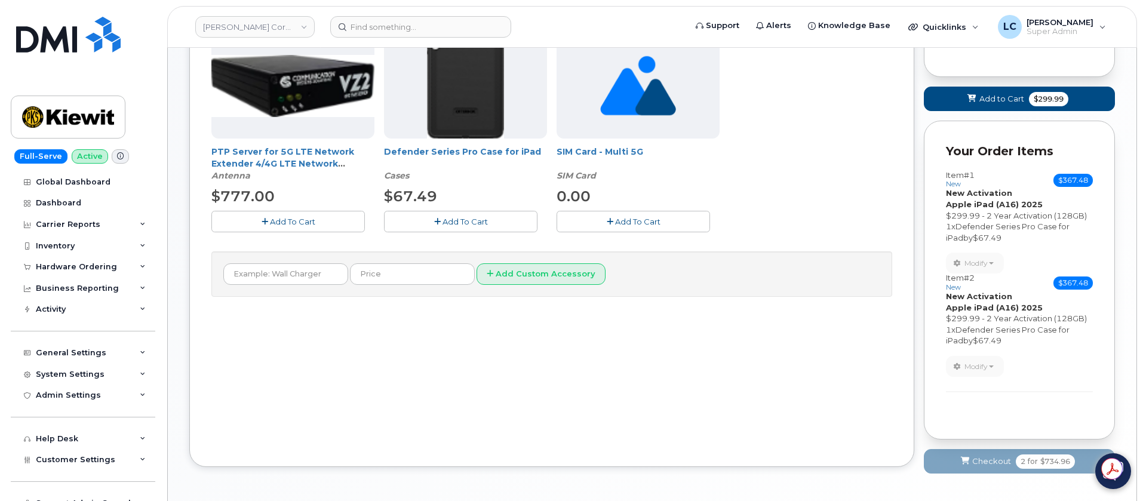
click at [506, 221] on button "Add To Cart" at bounding box center [460, 221] width 153 height 21
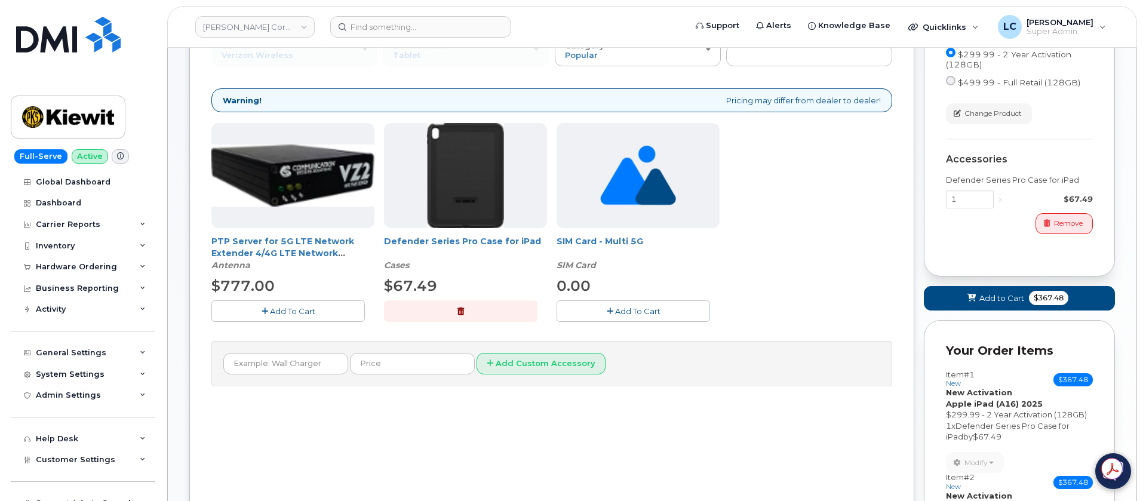
scroll to position [121, 0]
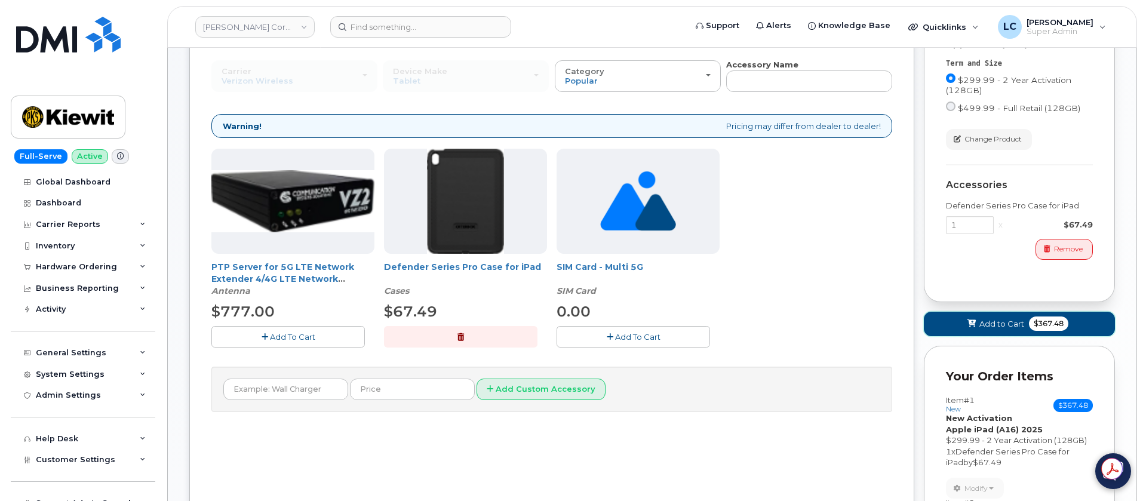
click at [996, 315] on button "Add to Cart $367.48" at bounding box center [1019, 324] width 191 height 24
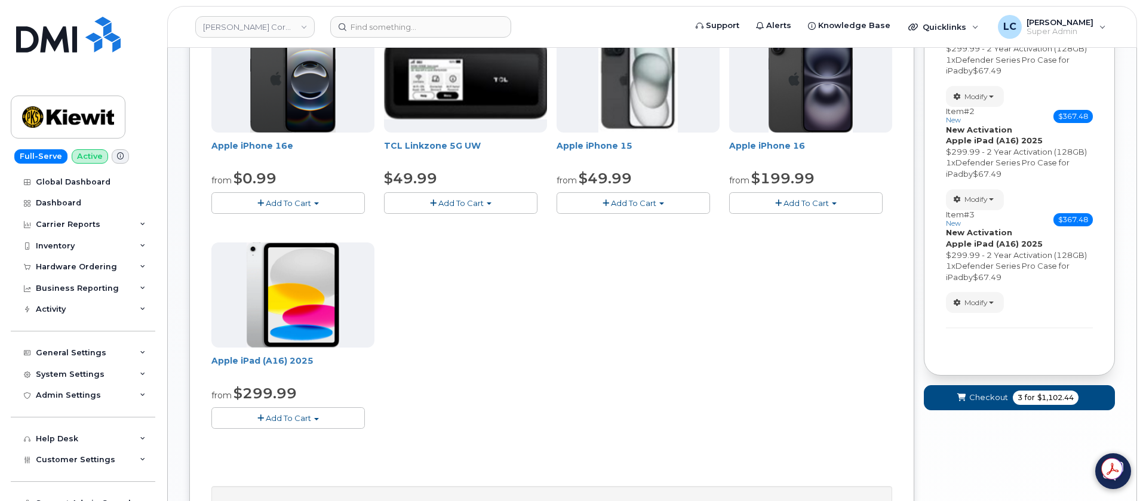
scroll to position [300, 0]
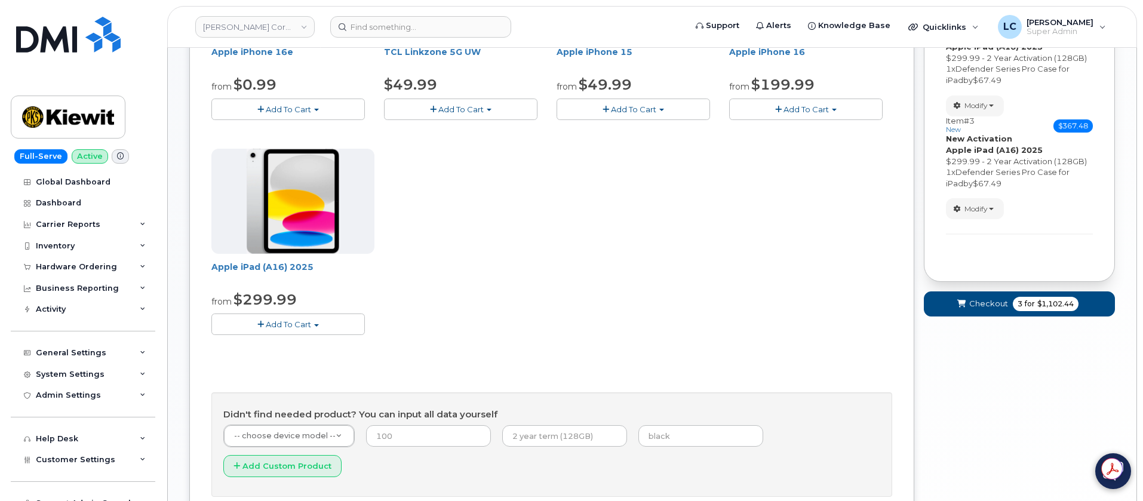
click at [306, 321] on span "Add To Cart" at bounding box center [288, 324] width 45 height 10
click at [310, 344] on link "$299.99 - 2 Year Activation (128GB)" at bounding box center [296, 346] width 165 height 15
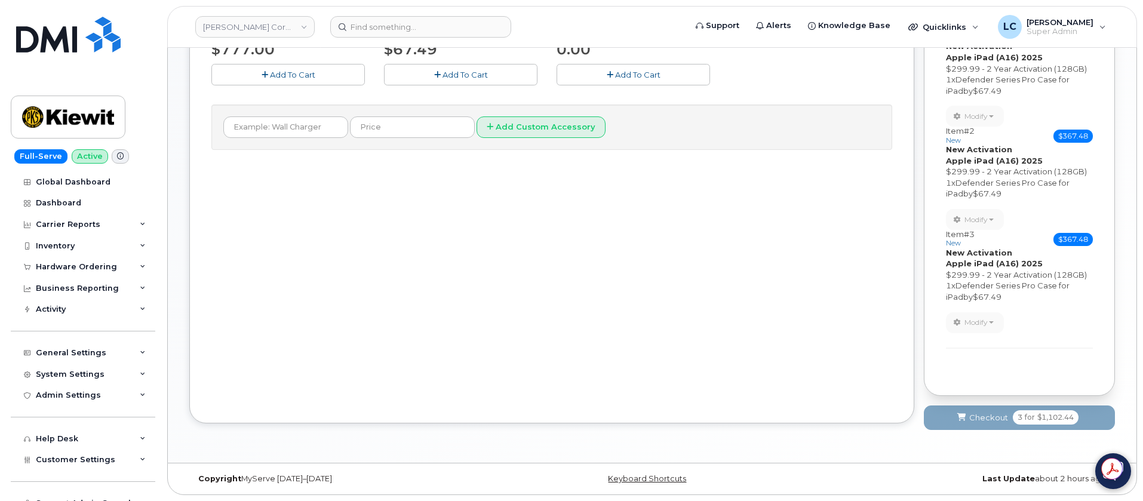
scroll to position [204, 0]
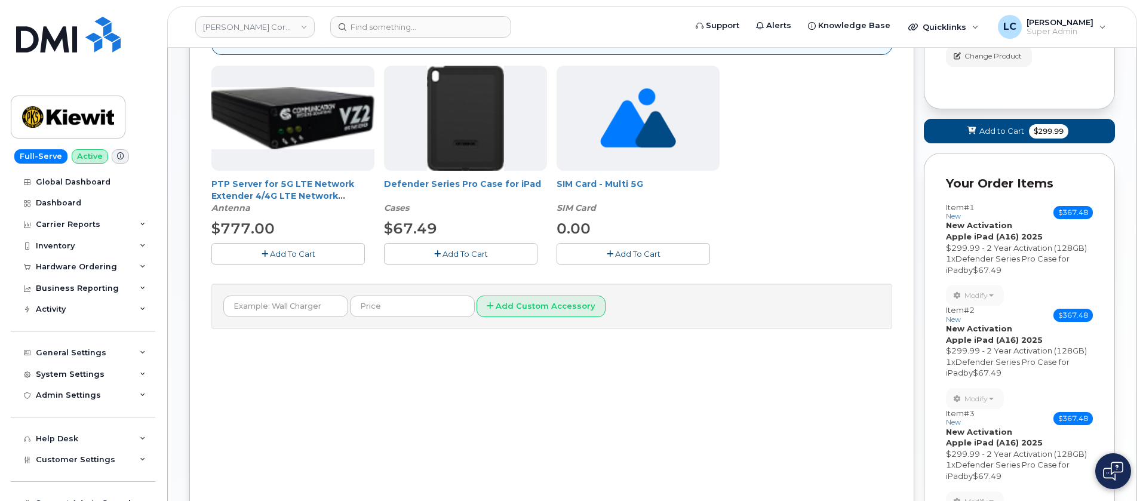
click at [460, 244] on button "Add To Cart" at bounding box center [460, 253] width 153 height 21
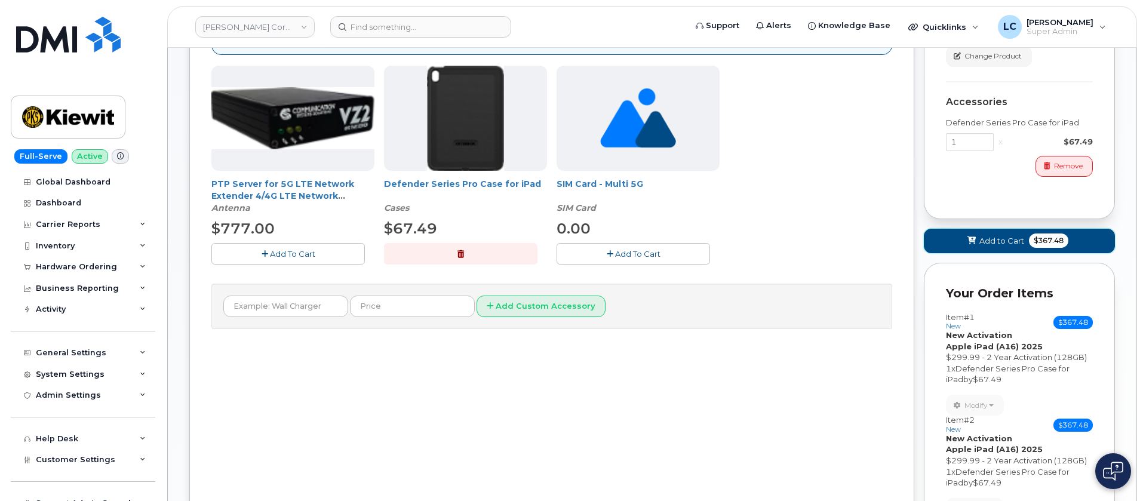
click at [1024, 239] on button "Add to Cart $367.48" at bounding box center [1019, 241] width 191 height 24
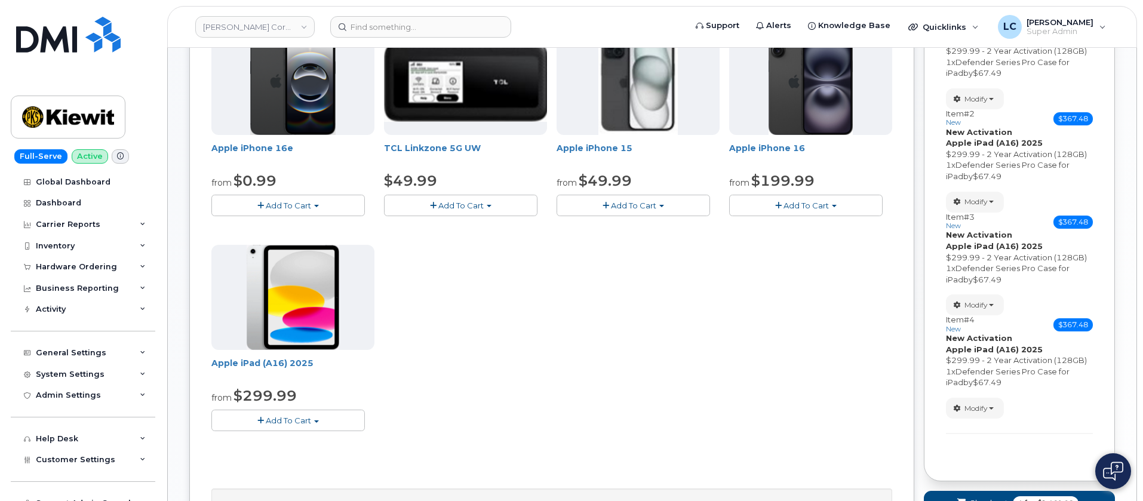
scroll to position [378, 0]
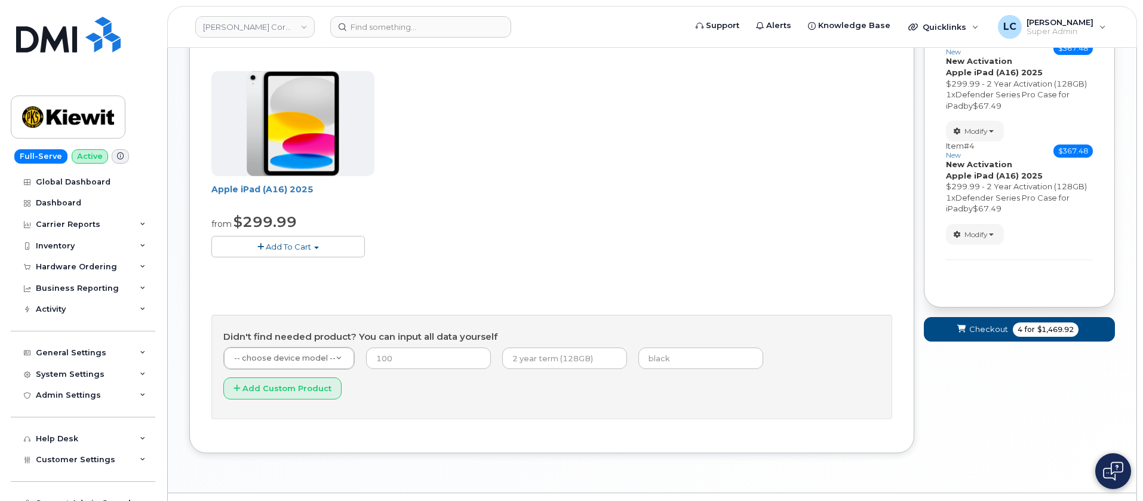
click at [301, 241] on button "Add To Cart" at bounding box center [287, 246] width 153 height 21
click at [297, 272] on link "$299.99 - 2 Year Activation (128GB)" at bounding box center [296, 268] width 165 height 15
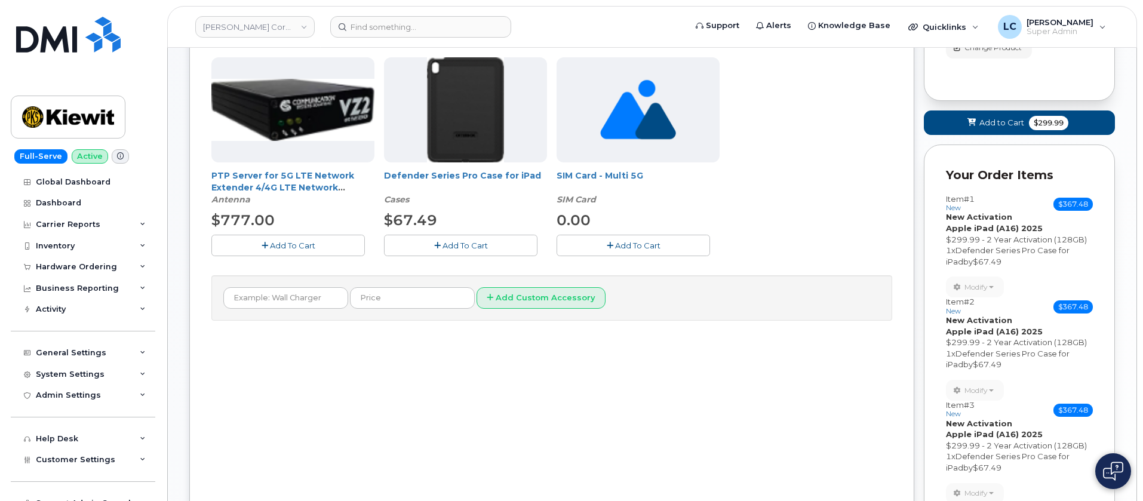
scroll to position [199, 0]
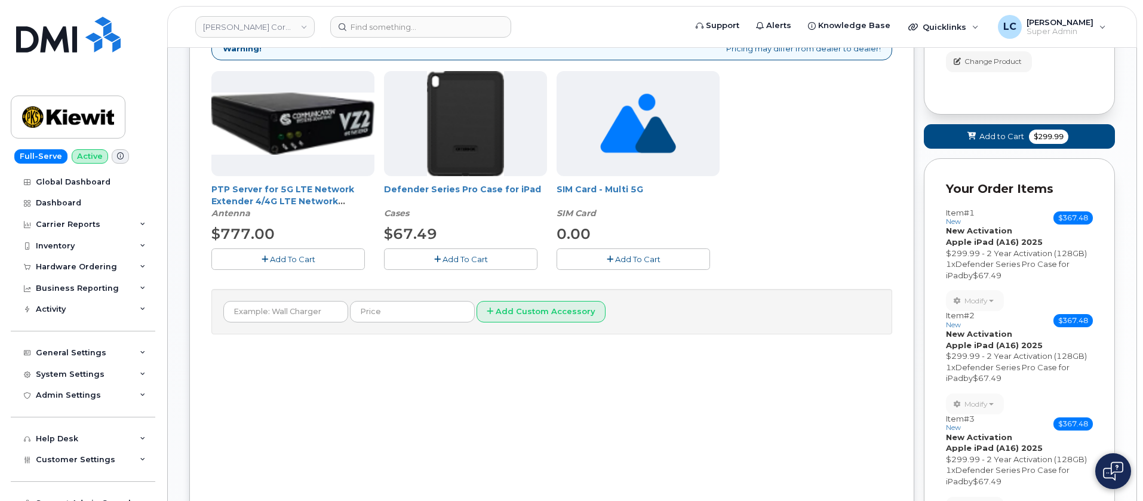
click at [487, 259] on span "Add To Cart" at bounding box center [464, 259] width 45 height 10
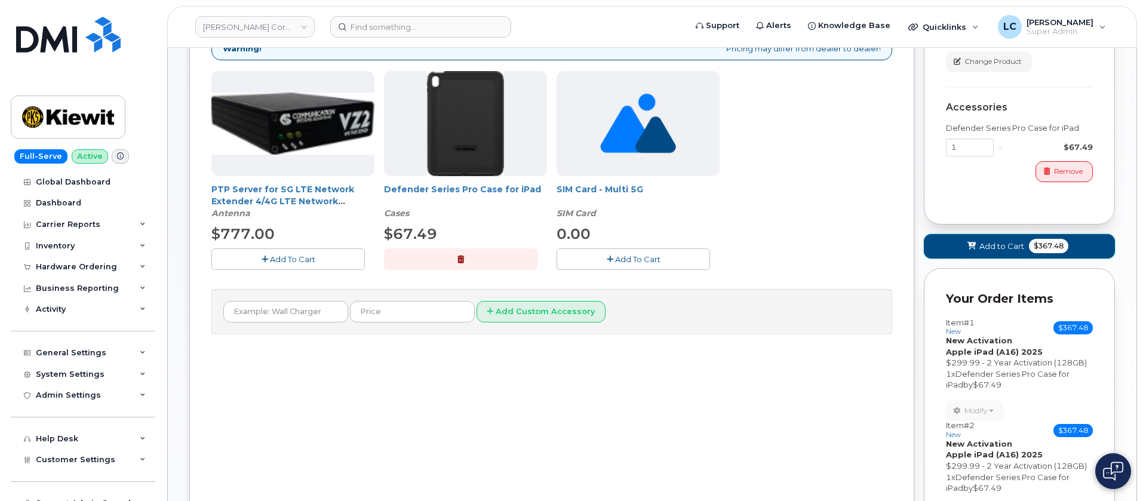
click at [986, 241] on span "Add to Cart" at bounding box center [1001, 246] width 45 height 11
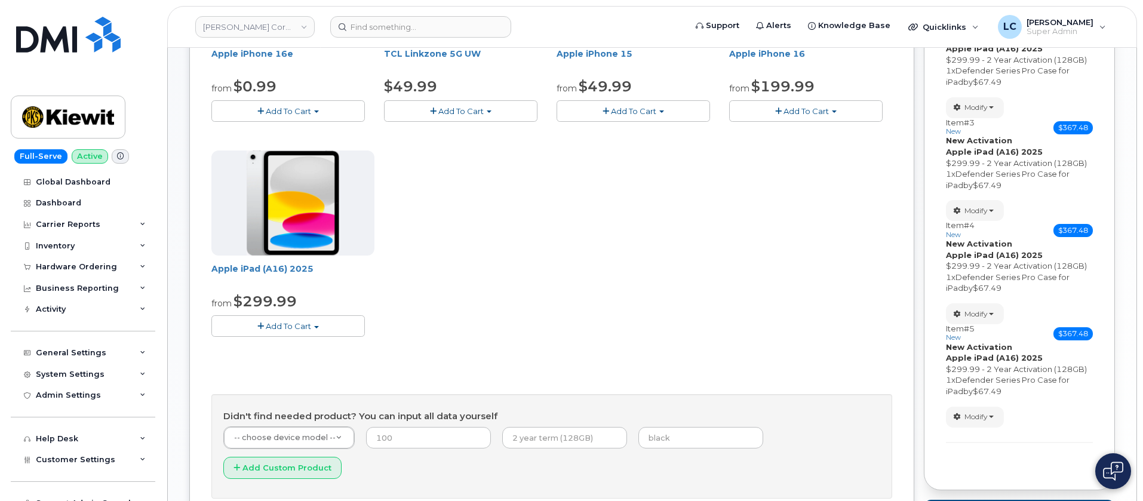
scroll to position [393, 0]
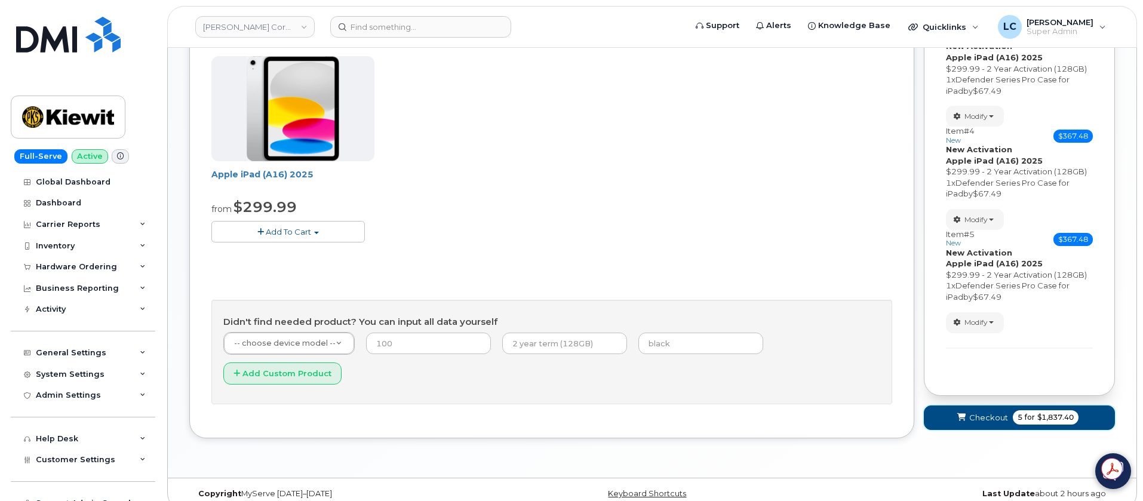
click at [971, 412] on span "Checkout" at bounding box center [988, 417] width 39 height 11
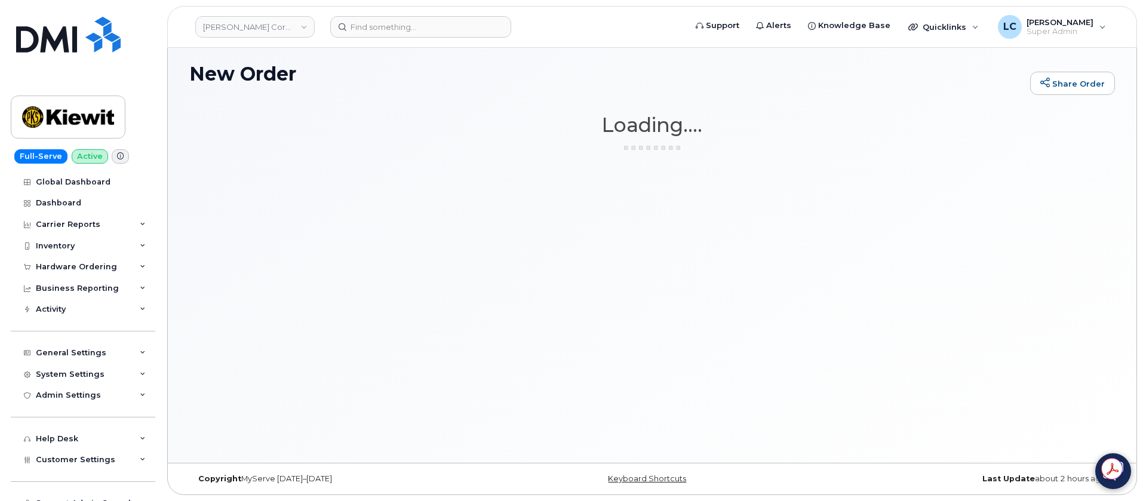
scroll to position [6, 0]
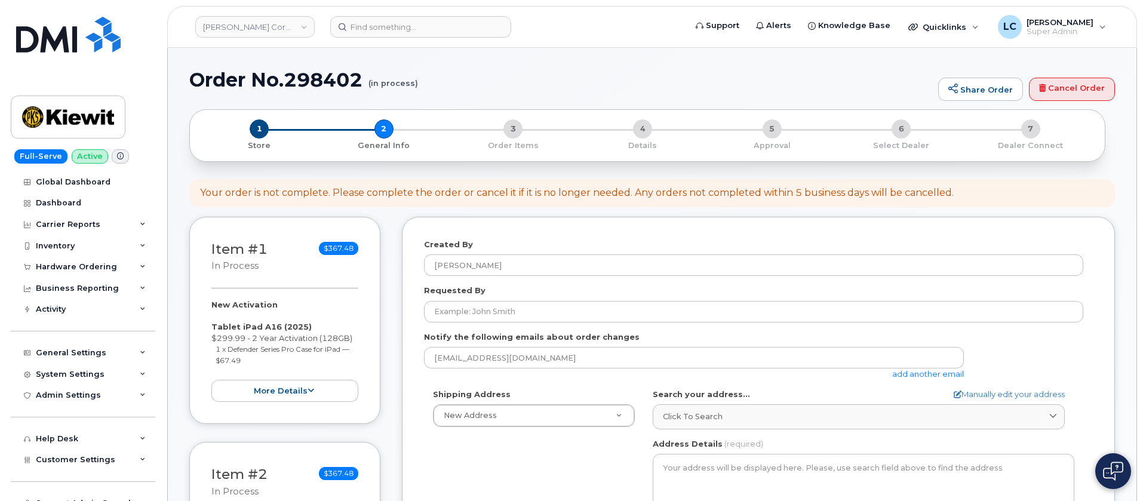
select select
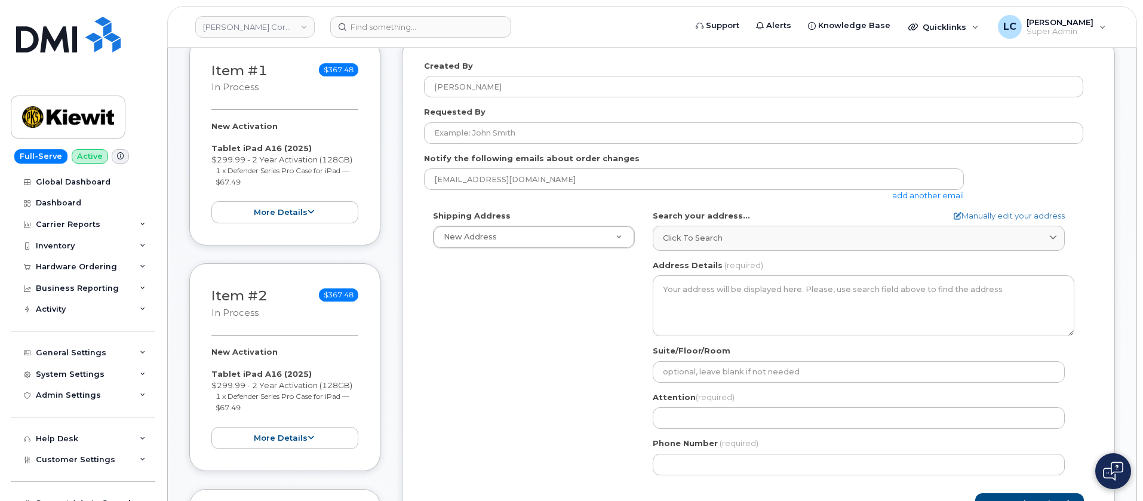
scroll to position [179, 0]
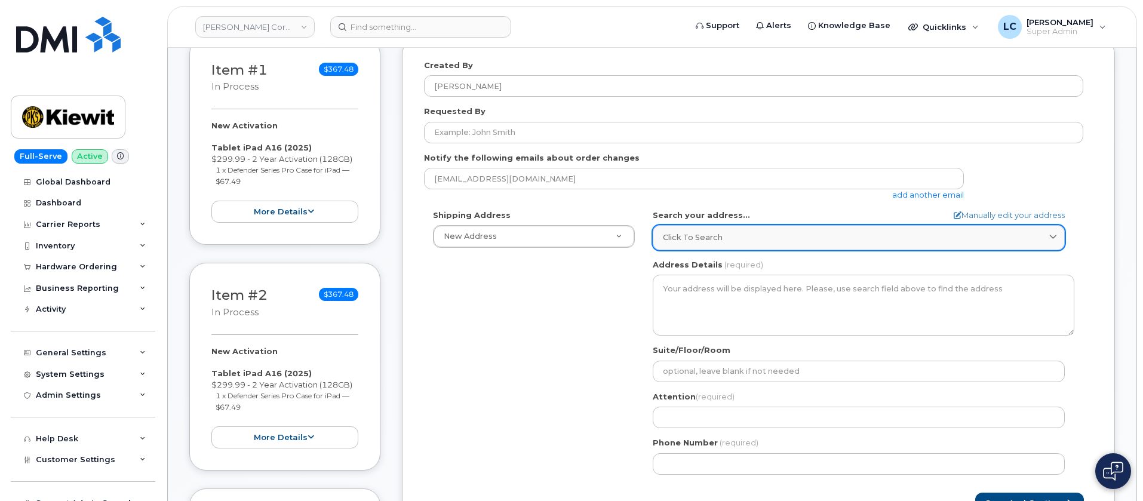
click at [795, 238] on div "Click to search" at bounding box center [859, 237] width 392 height 11
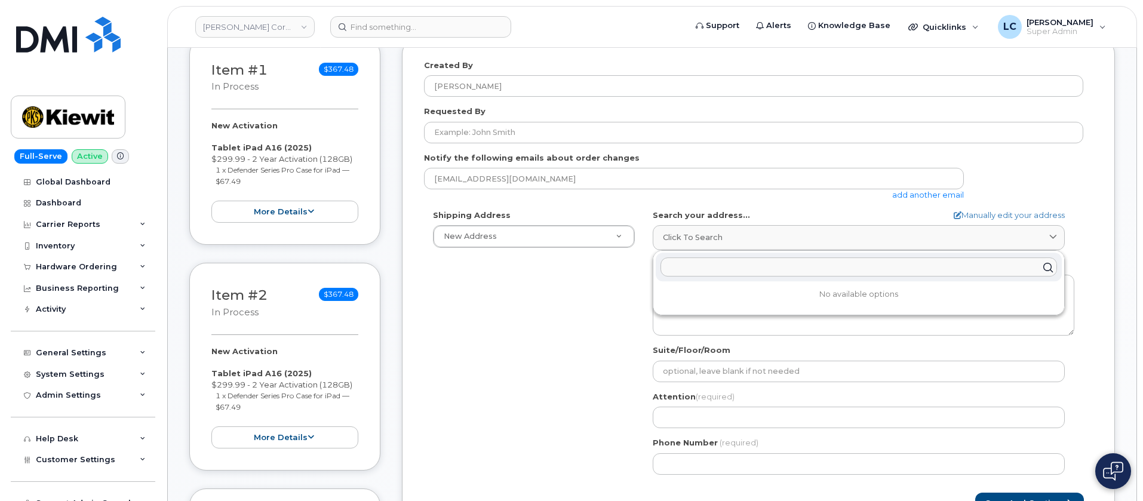
click at [748, 267] on input "text" at bounding box center [858, 267] width 396 height 19
paste input "[STREET_ADDRESS][PERSON_NAME]"
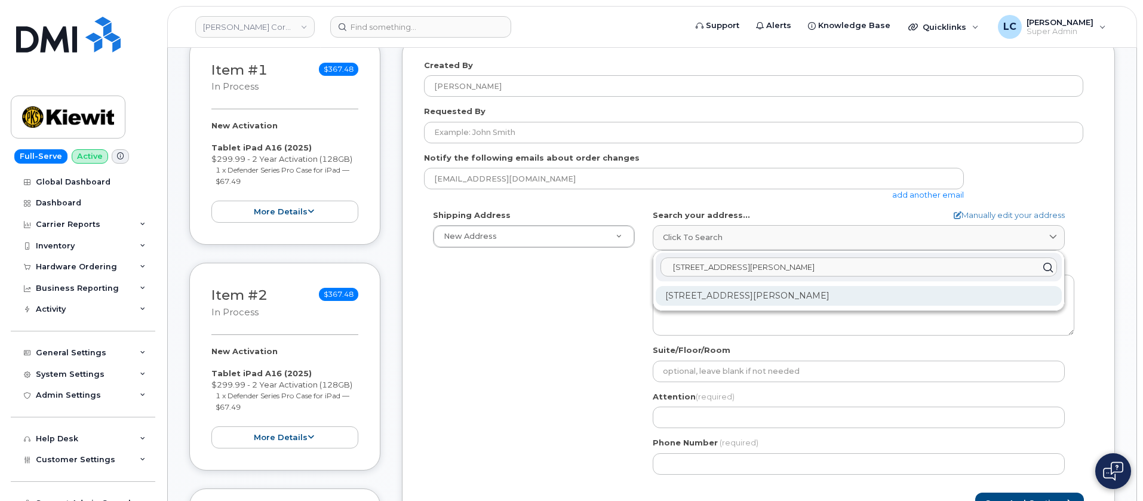
type input "[STREET_ADDRESS][PERSON_NAME]"
click at [803, 297] on div "[STREET_ADDRESS][PERSON_NAME]" at bounding box center [859, 296] width 406 height 20
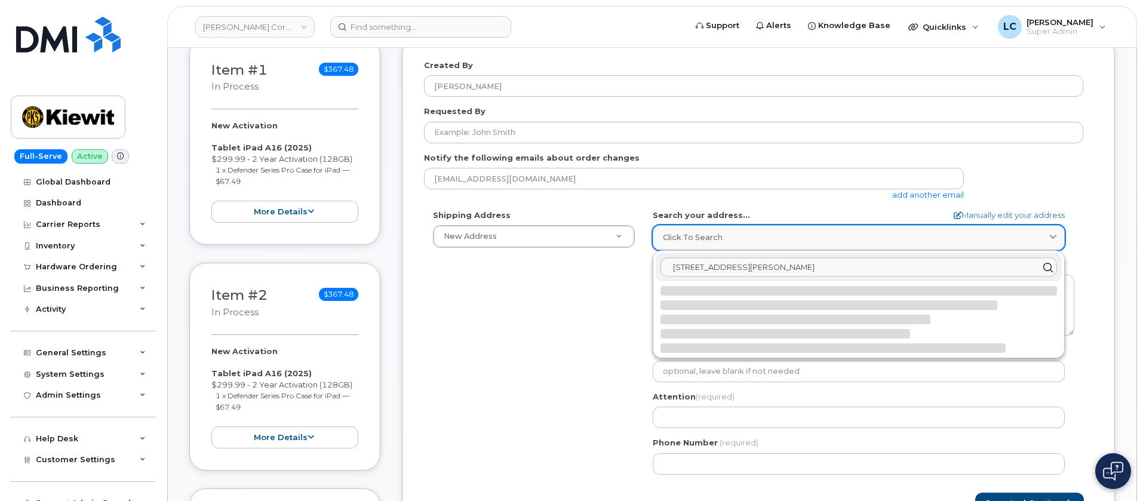
select select
type textarea "[STREET_ADDRESS][PERSON_NAME]"
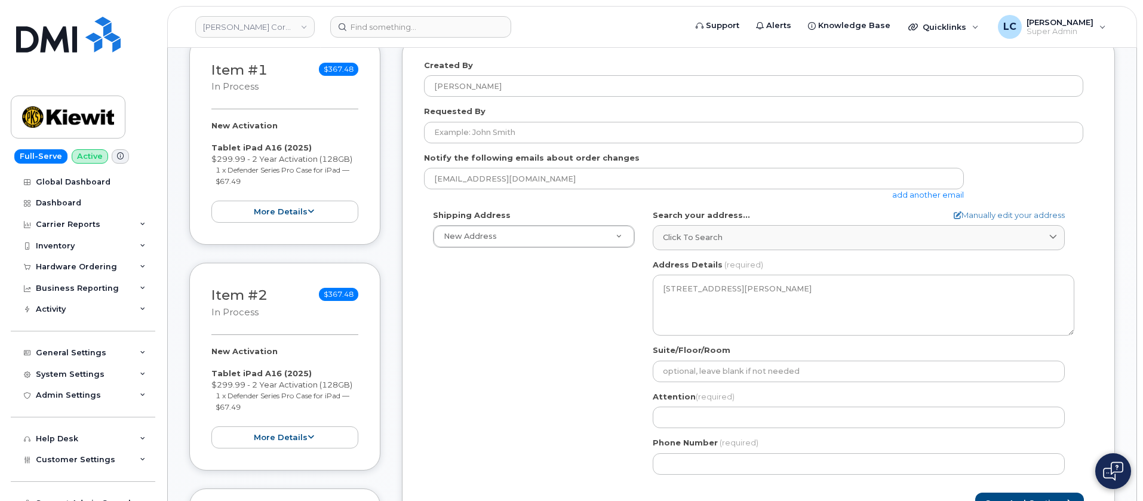
scroll to position [269, 0]
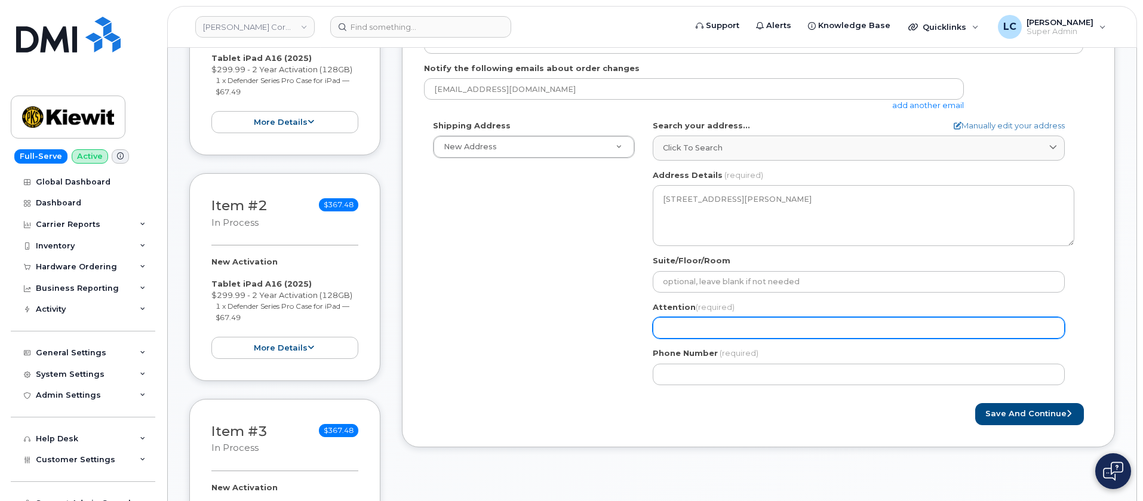
click at [746, 324] on input "Attention (required)" at bounding box center [859, 327] width 412 height 21
select select
type input "P"
select select
type input "Pa"
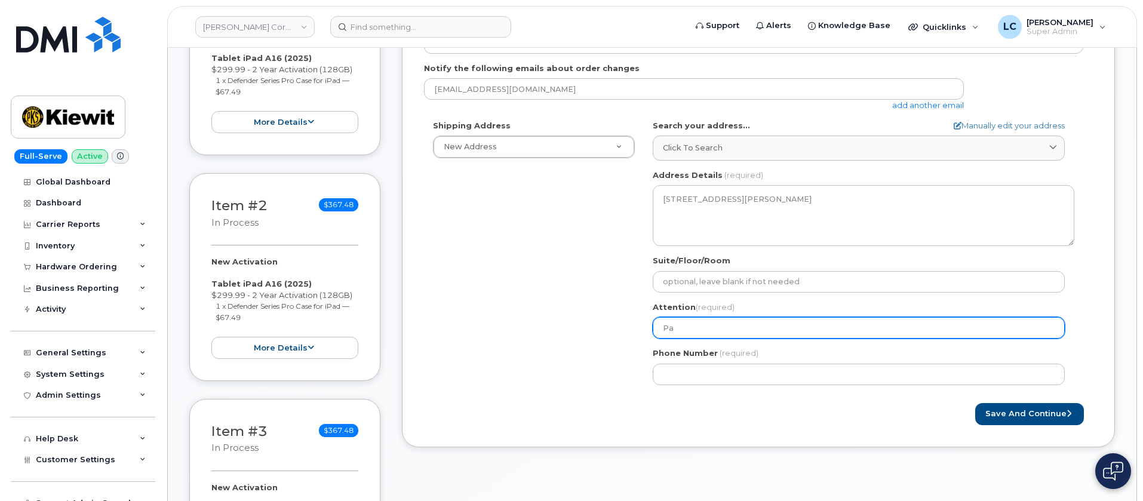
select select
type input "Pau"
select select
type input "[PERSON_NAME]"
select select
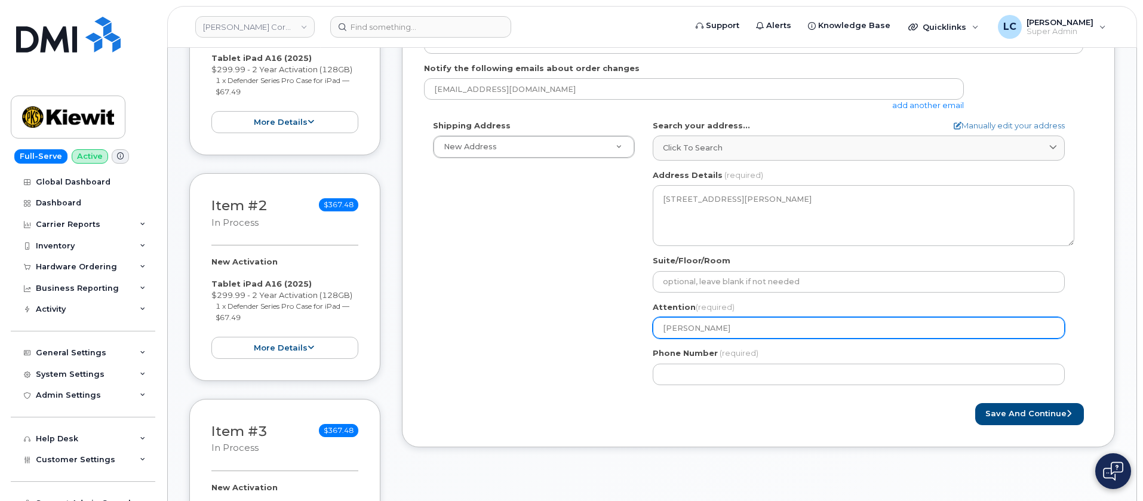
type input "[PERSON_NAME]"
select select
type input "[PERSON_NAME]"
select select
type input "[PERSON_NAME]"
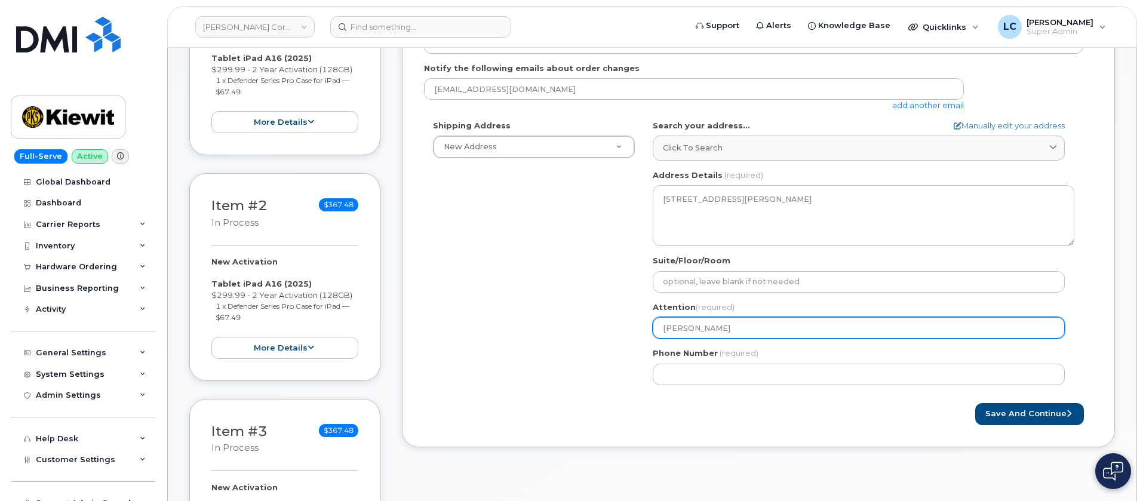
select select
type input "[PERSON_NAME]"
select select
type input "[PERSON_NAME]"
select select
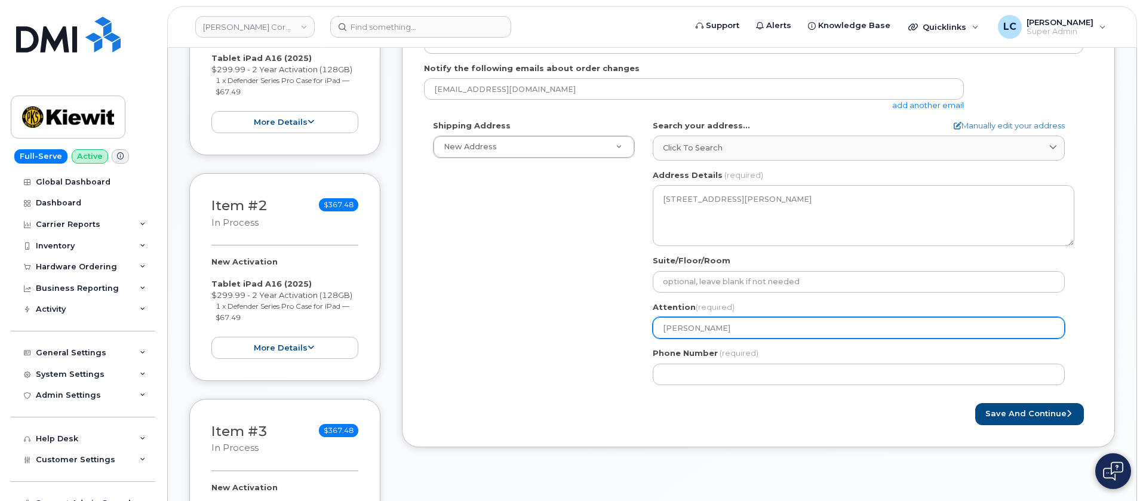
type input "[PERSON_NAME]"
select select
type input "[PERSON_NAME]"
select select
type input "[PERSON_NAME]"
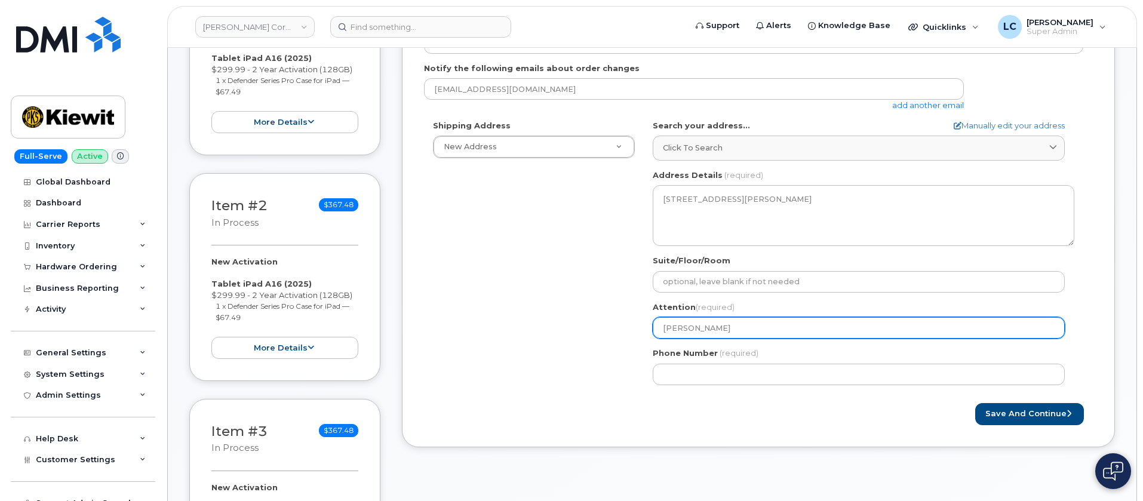
select select
type input "[PERSON_NAME]"
select select
type input "[PERSON_NAME]"
select select
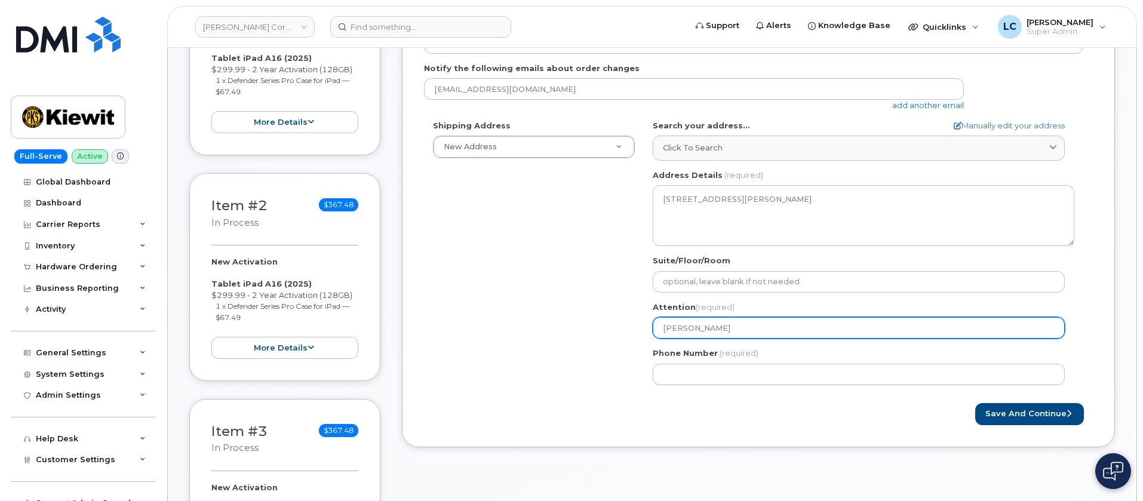
type input "[PERSON_NAME]"
select select
type input "[PERSON_NAME]"
select select
type input "[PERSON_NAME]"
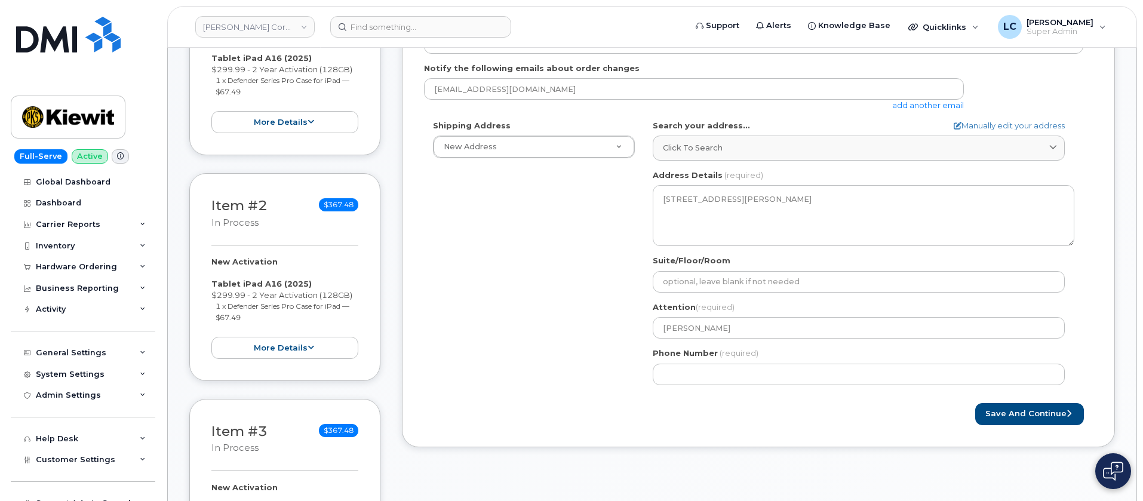
click at [557, 303] on div "Shipping Address New Address New Address [STREET_ADDRESS] 10055 Trainstation Ci…" at bounding box center [753, 257] width 659 height 274
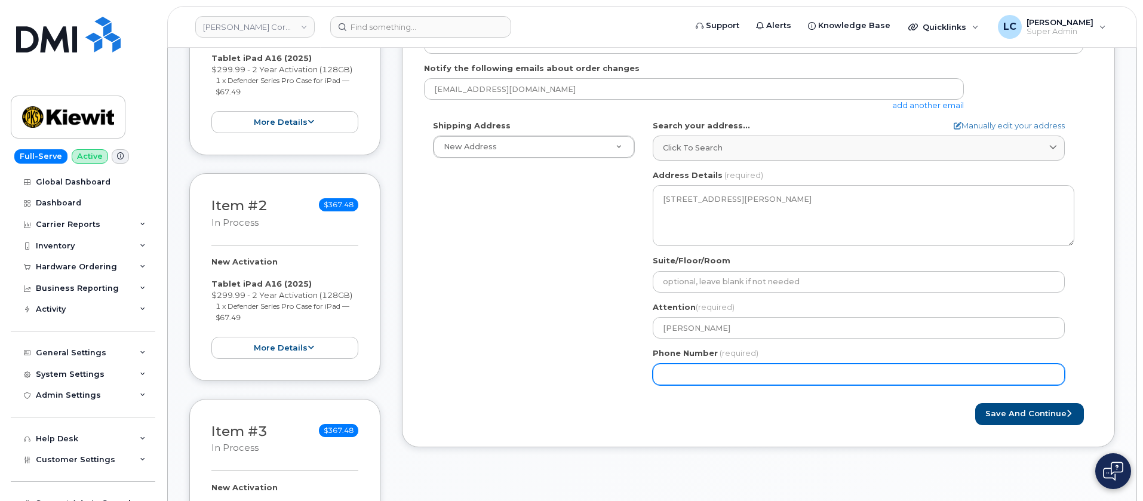
click at [723, 382] on input "Phone Number" at bounding box center [859, 374] width 412 height 21
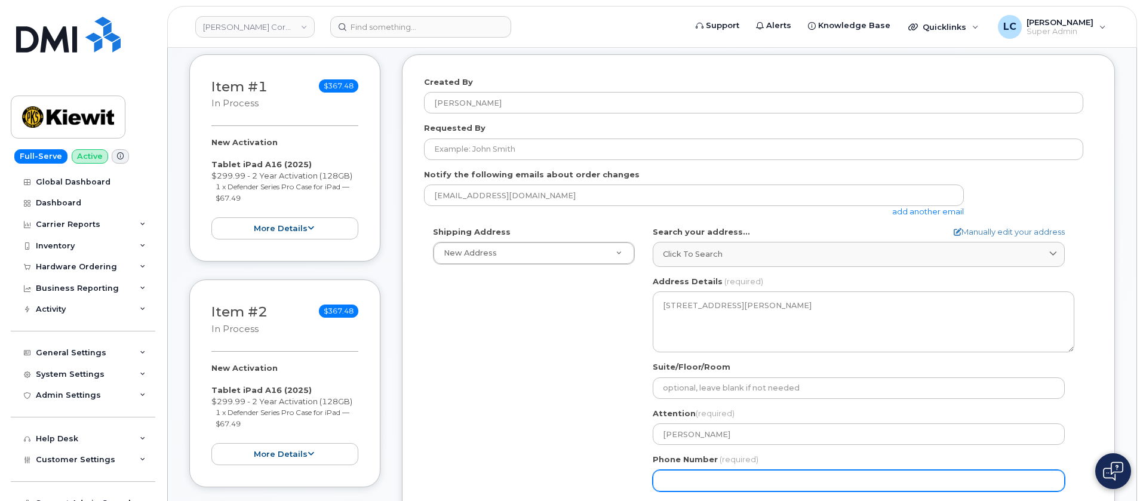
scroll to position [179, 0]
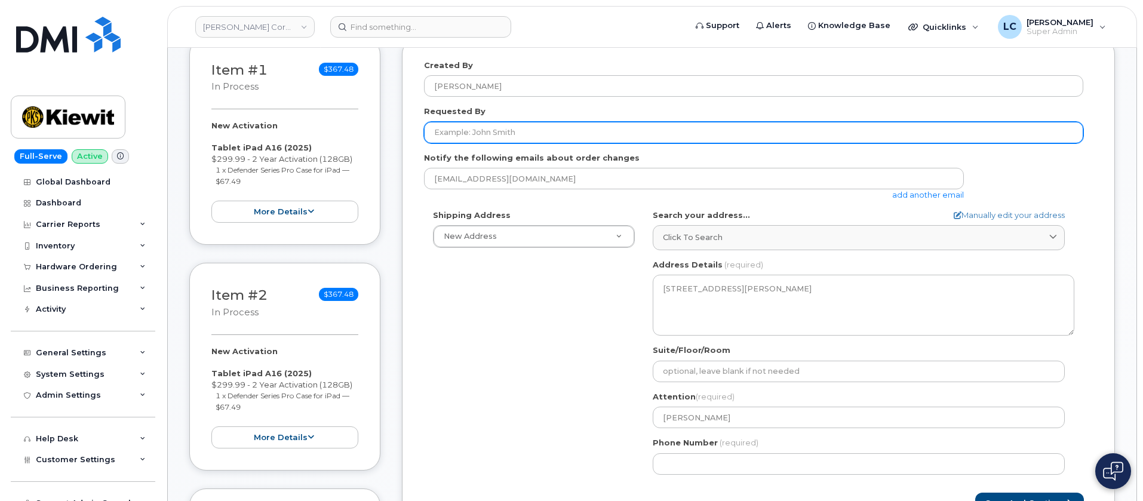
click at [547, 136] on input "Requested By" at bounding box center [753, 132] width 659 height 21
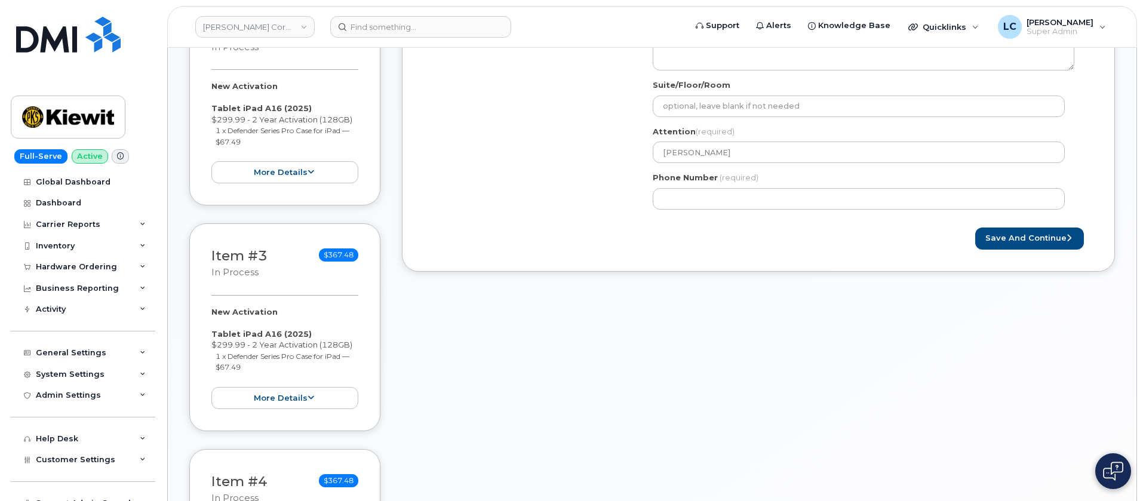
scroll to position [448, 0]
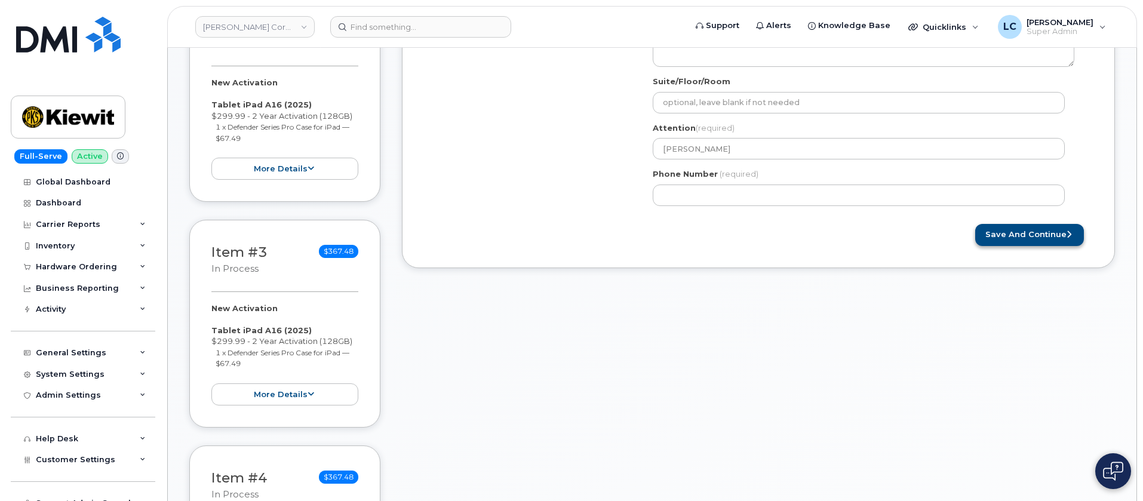
type input "[PERSON_NAME]"
click at [1067, 231] on icon "submit" at bounding box center [1068, 234] width 5 height 8
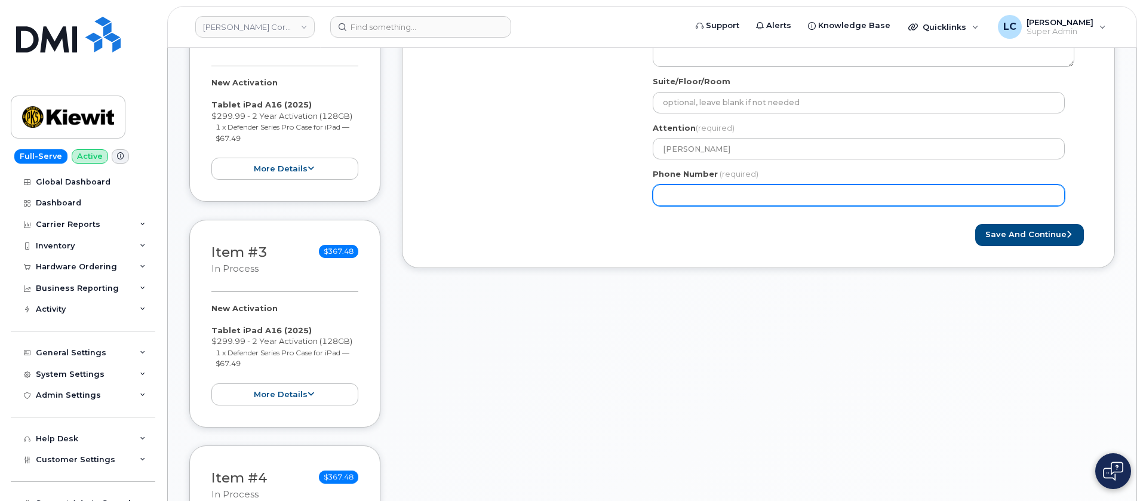
click at [703, 187] on input "Phone Number" at bounding box center [859, 194] width 412 height 21
click at [683, 194] on input "Phone Number" at bounding box center [859, 194] width 412 height 21
select select
type input "8778867778"
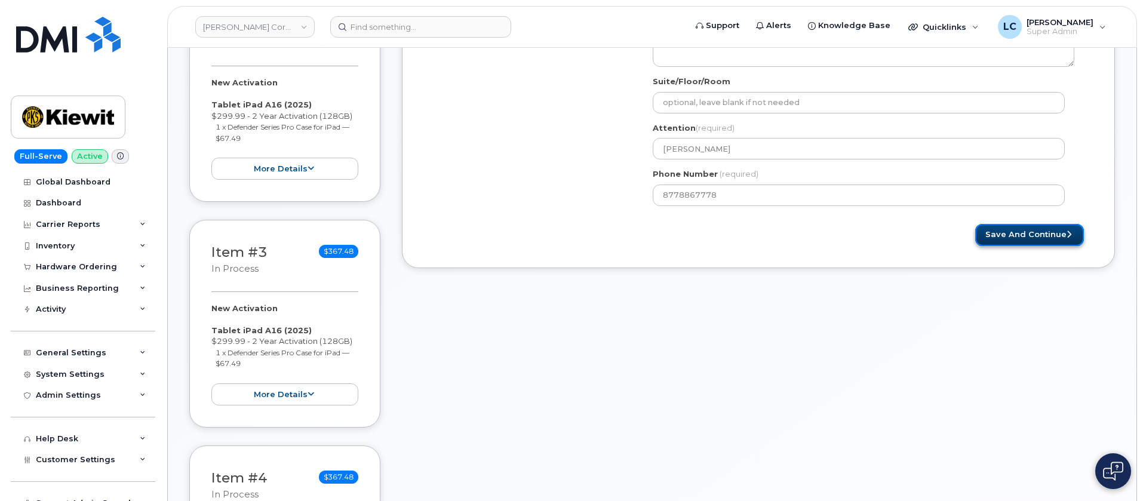
click at [1044, 232] on button "Save and Continue" at bounding box center [1029, 235] width 109 height 22
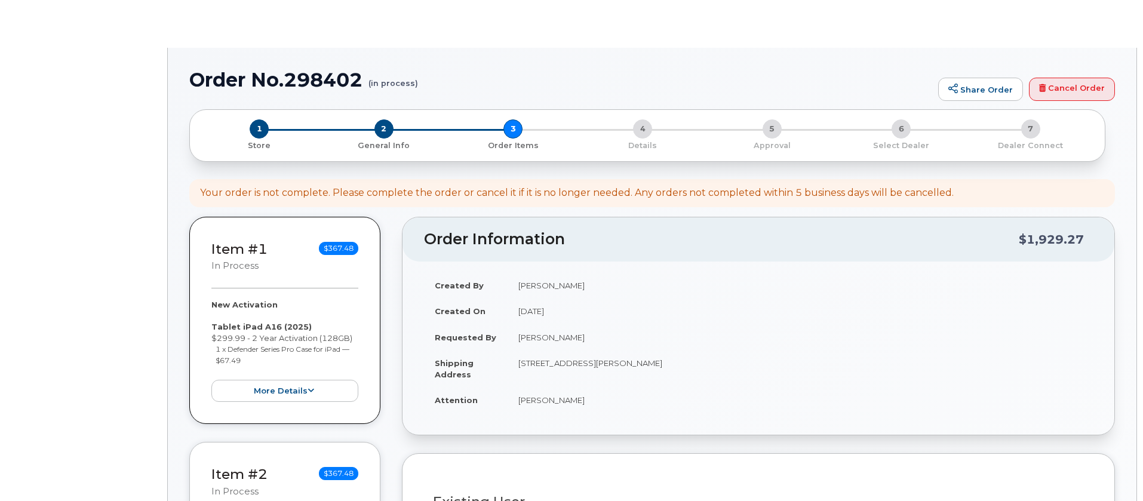
select select
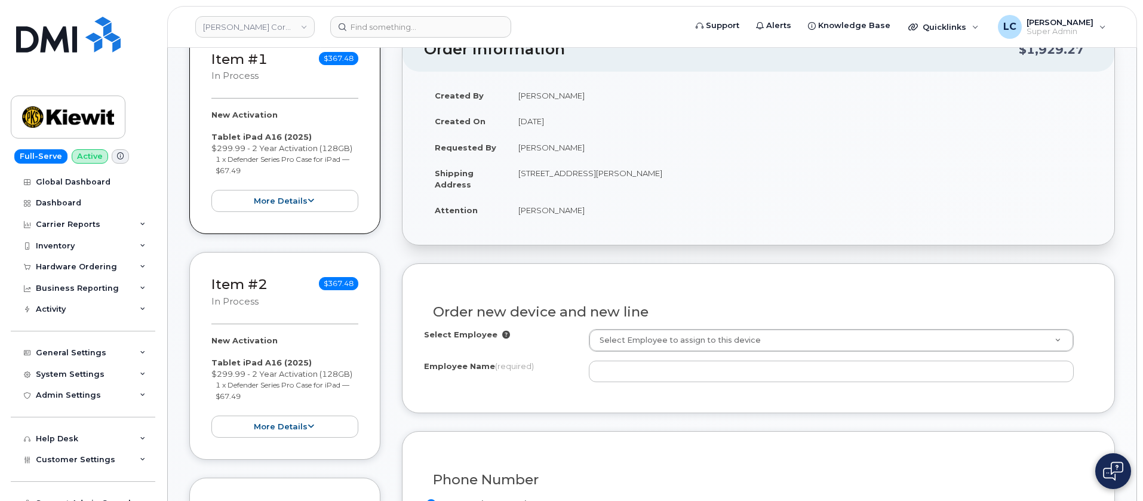
scroll to position [269, 0]
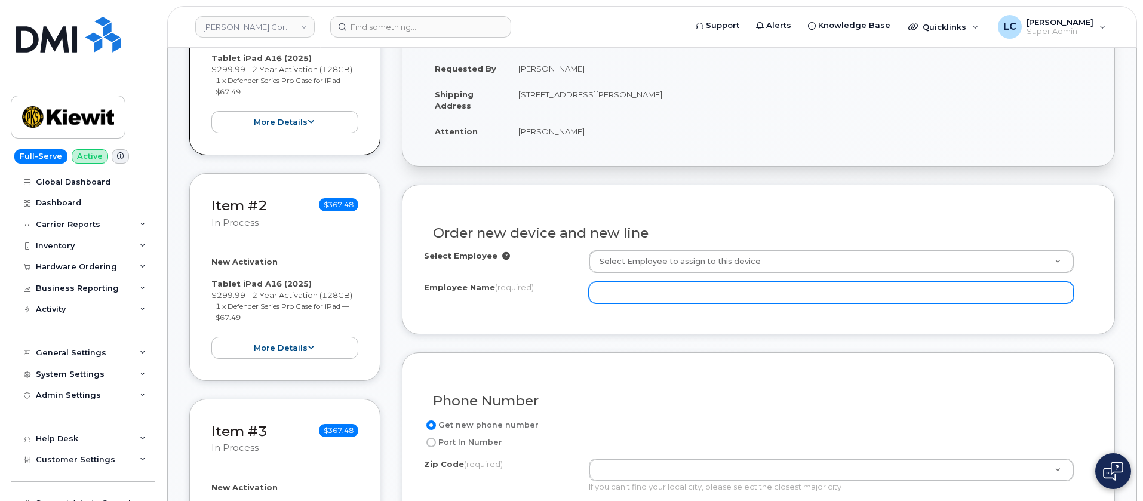
click at [696, 284] on input "Employee Name (required)" at bounding box center [831, 292] width 485 height 21
type input "Treasure2025"
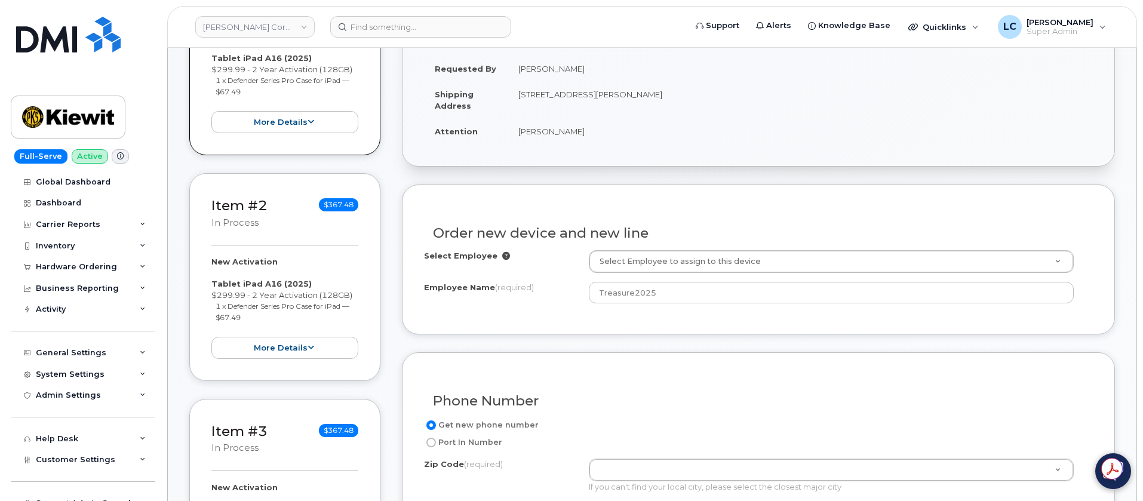
scroll to position [358, 0]
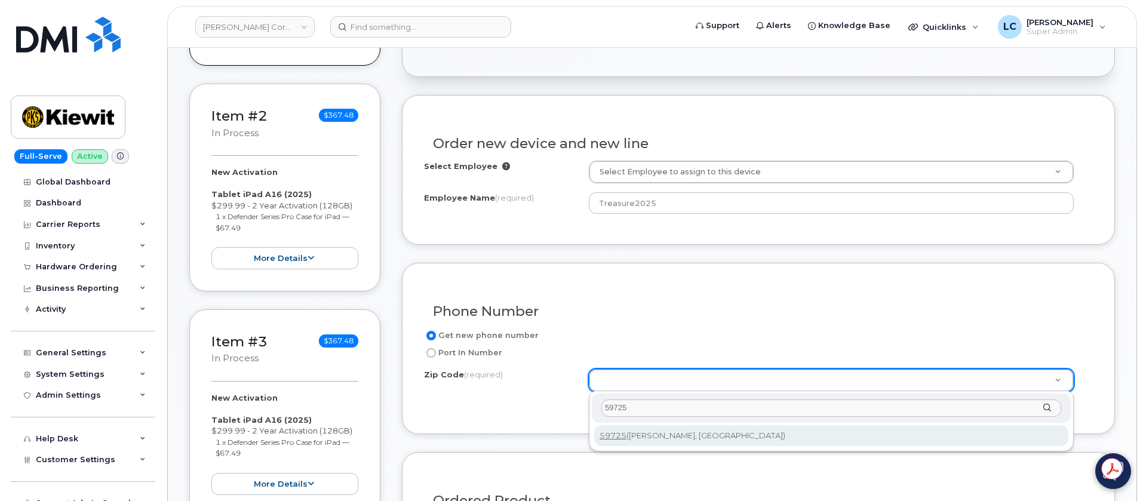
type input "59725"
type input "59725 ([GEOGRAPHIC_DATA], [GEOGRAPHIC_DATA])"
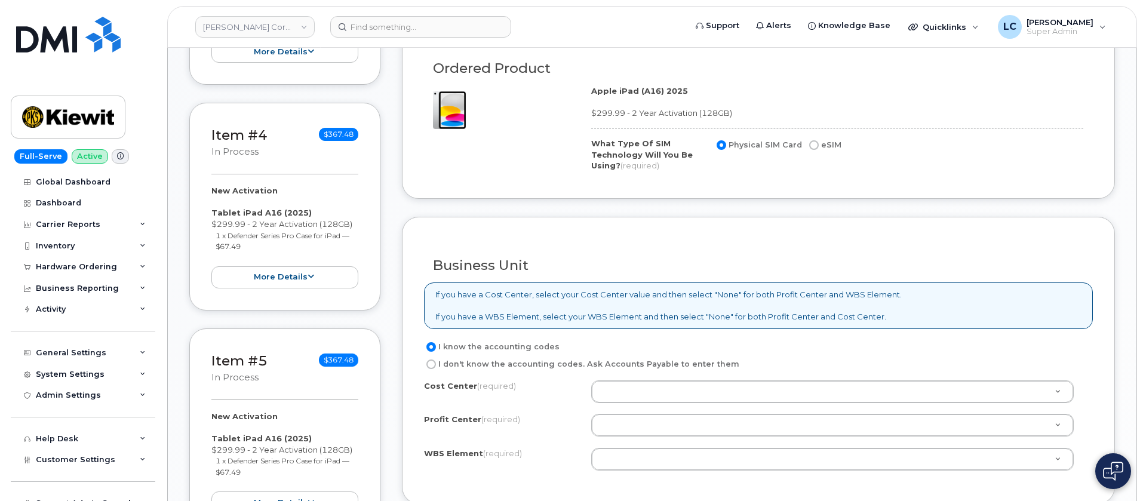
scroll to position [806, 0]
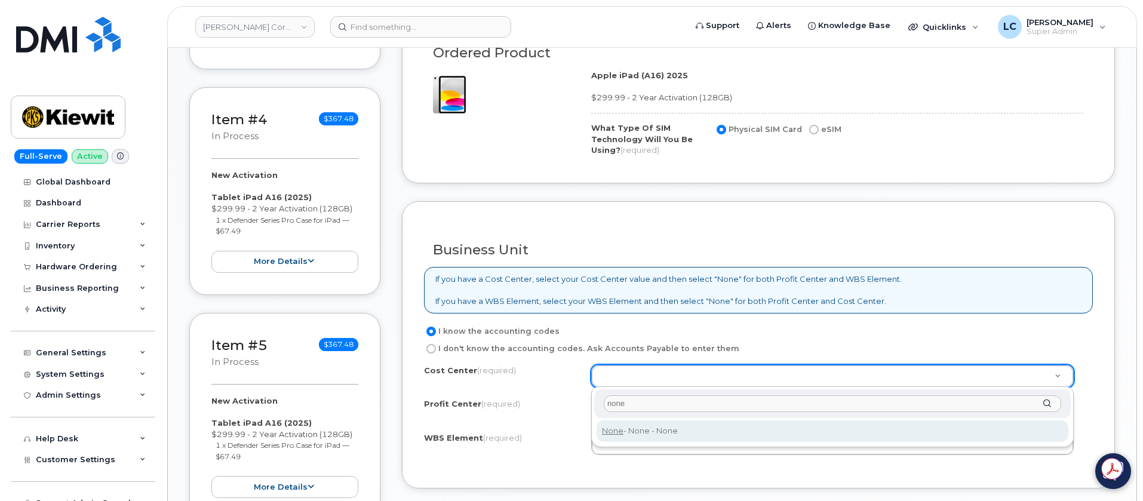
type input "none"
type input "None"
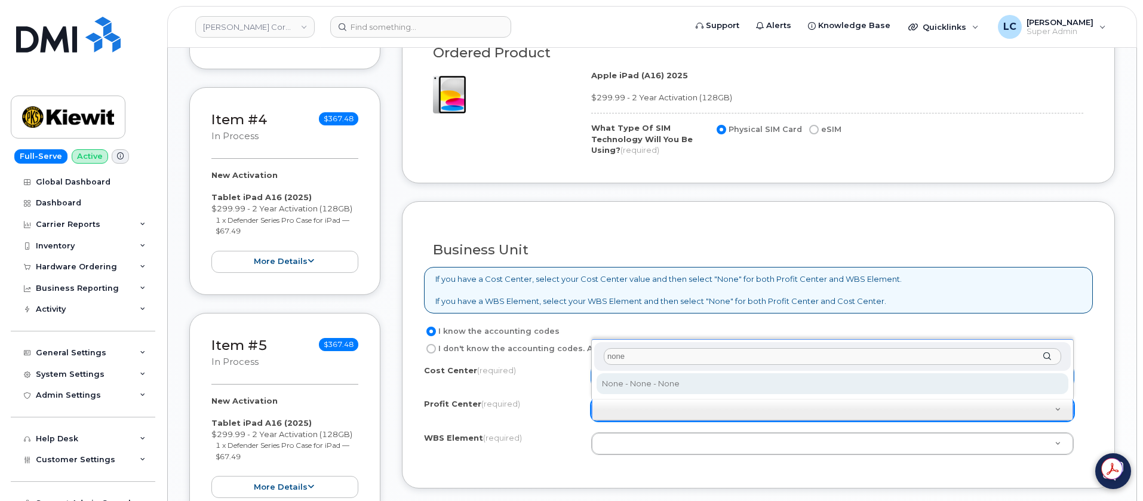
type input "none"
select select "None"
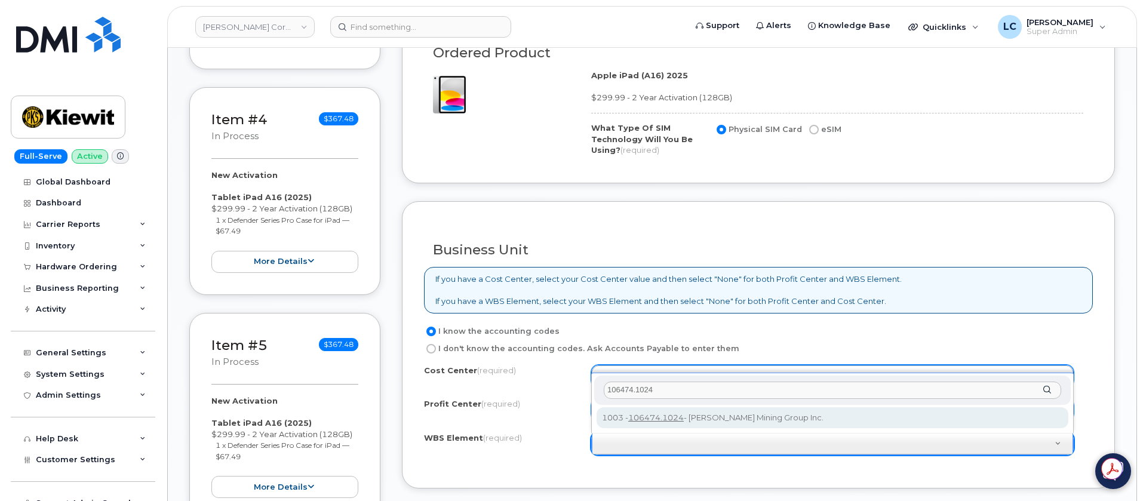
type input "106474.1024"
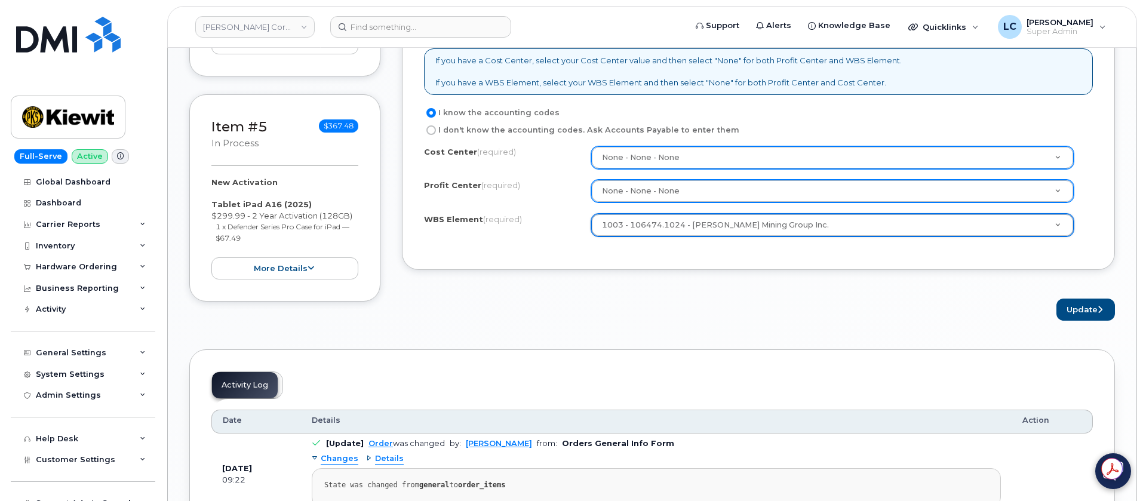
scroll to position [1075, 0]
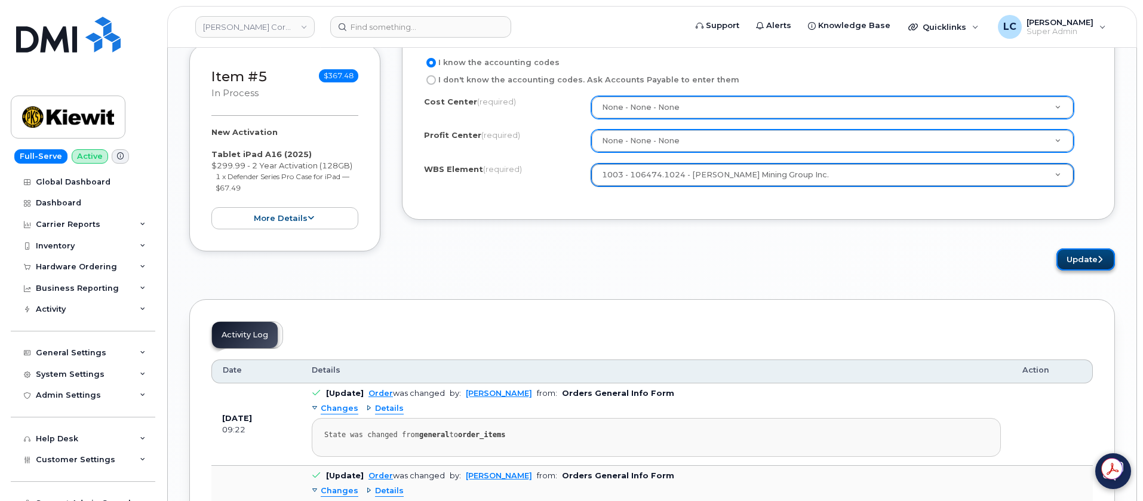
click at [1101, 259] on icon "submit" at bounding box center [1099, 260] width 5 height 8
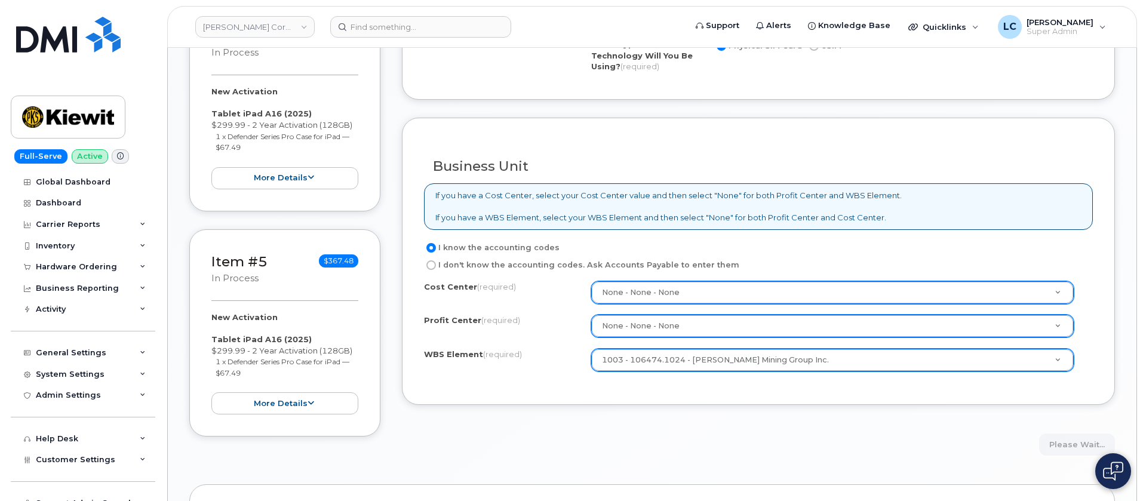
scroll to position [896, 0]
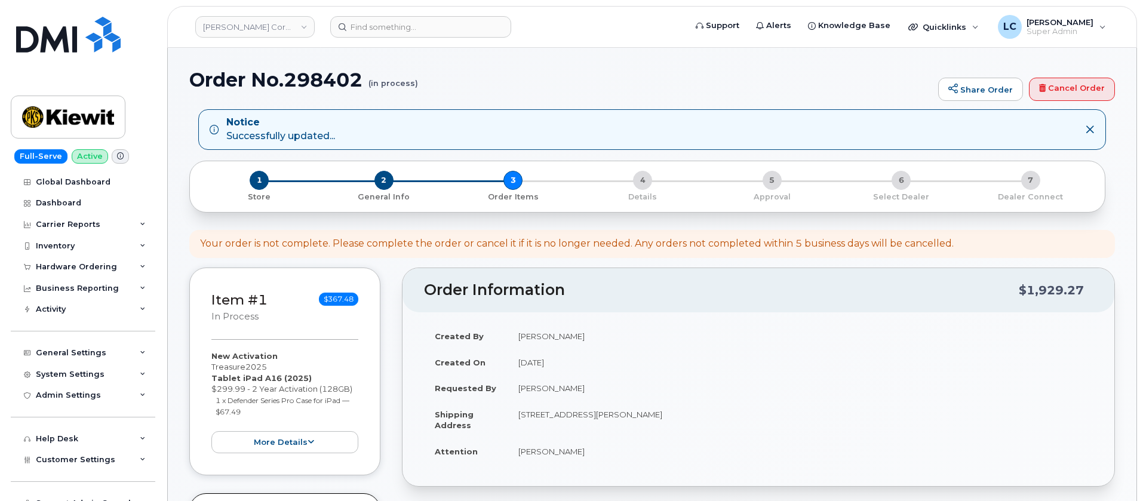
select select
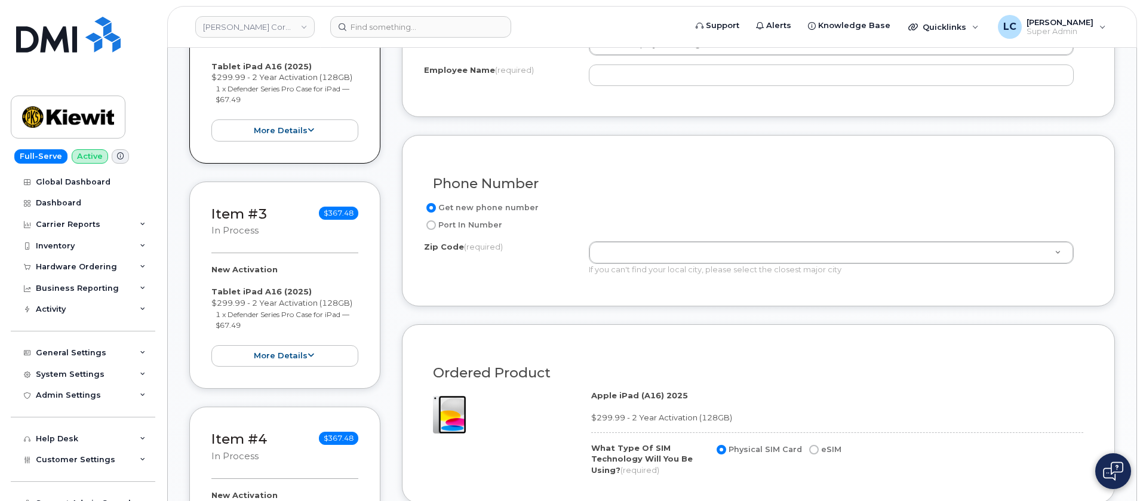
scroll to position [448, 0]
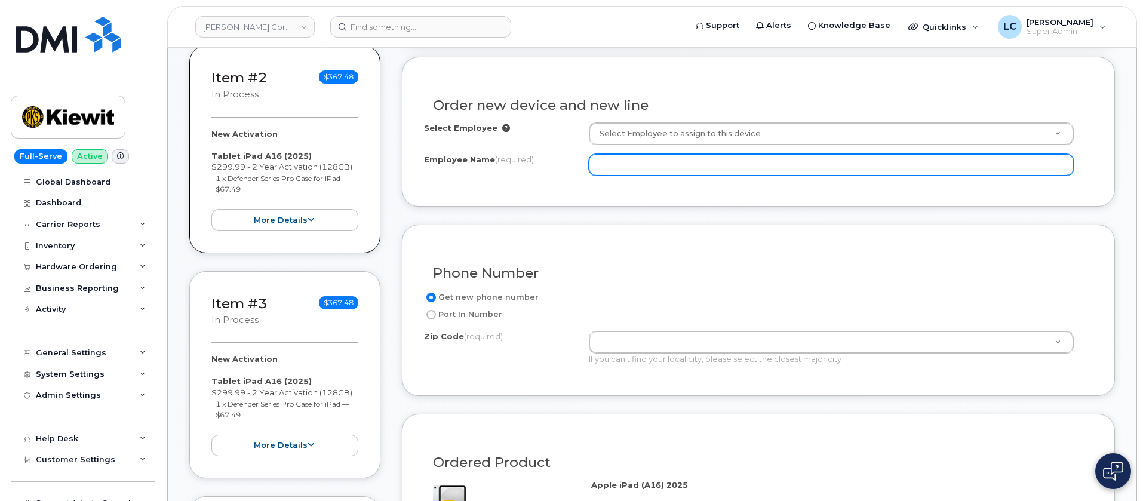
click at [746, 170] on input "Employee Name (required)" at bounding box center [831, 164] width 485 height 21
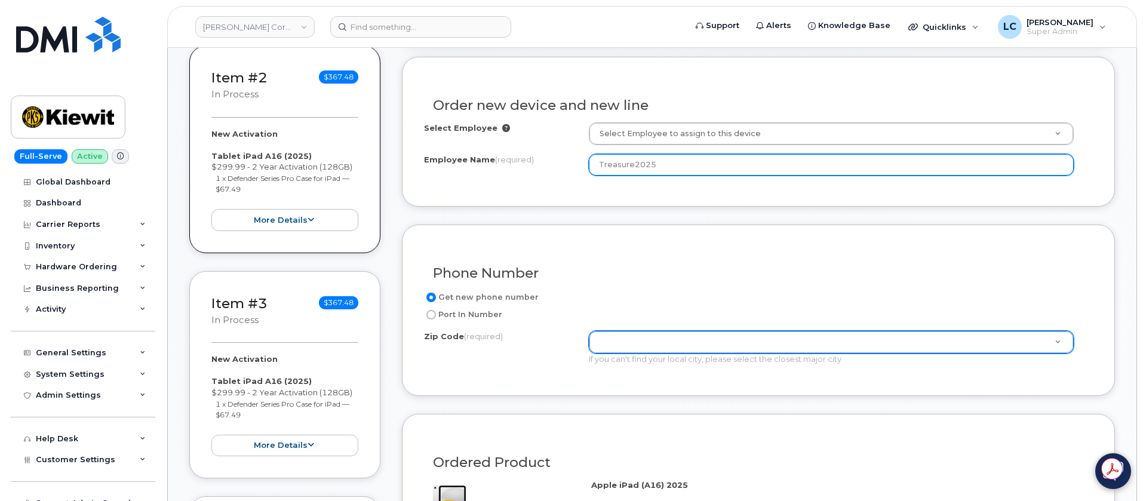
type input "Treasure2025"
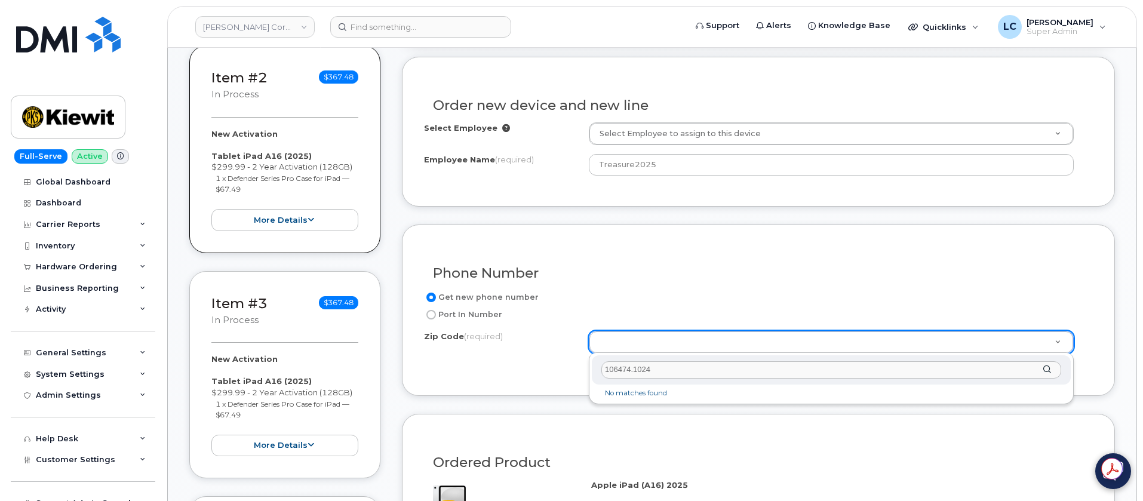
drag, startPoint x: 682, startPoint y: 364, endPoint x: 570, endPoint y: 370, distance: 112.4
type input "*"
click at [627, 368] on input "*" at bounding box center [831, 369] width 460 height 17
click at [656, 376] on input "Zip Code (required)" at bounding box center [831, 369] width 460 height 17
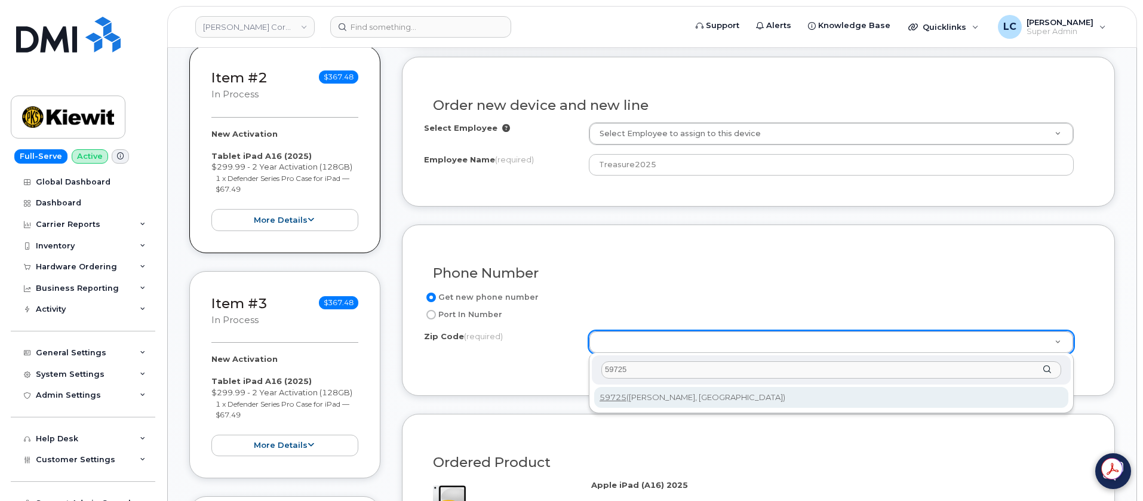
type input "59725"
type input "59725 (Dillon, MT)"
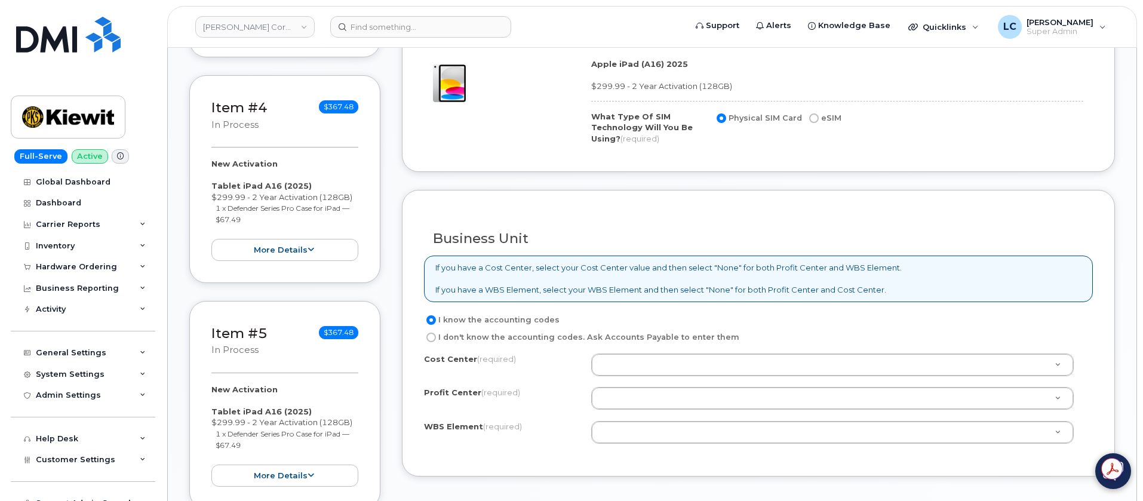
scroll to position [896, 0]
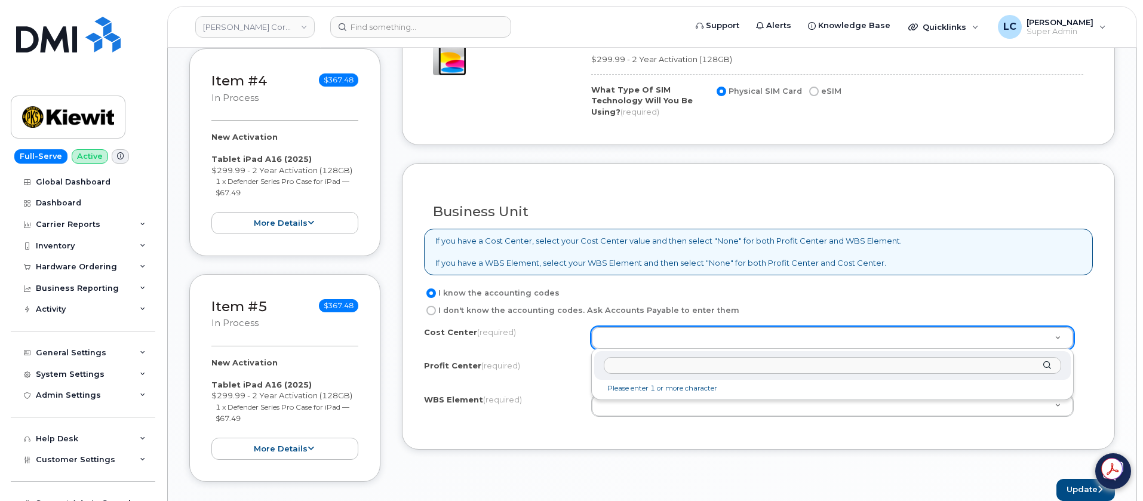
click at [654, 367] on input "text" at bounding box center [832, 365] width 457 height 17
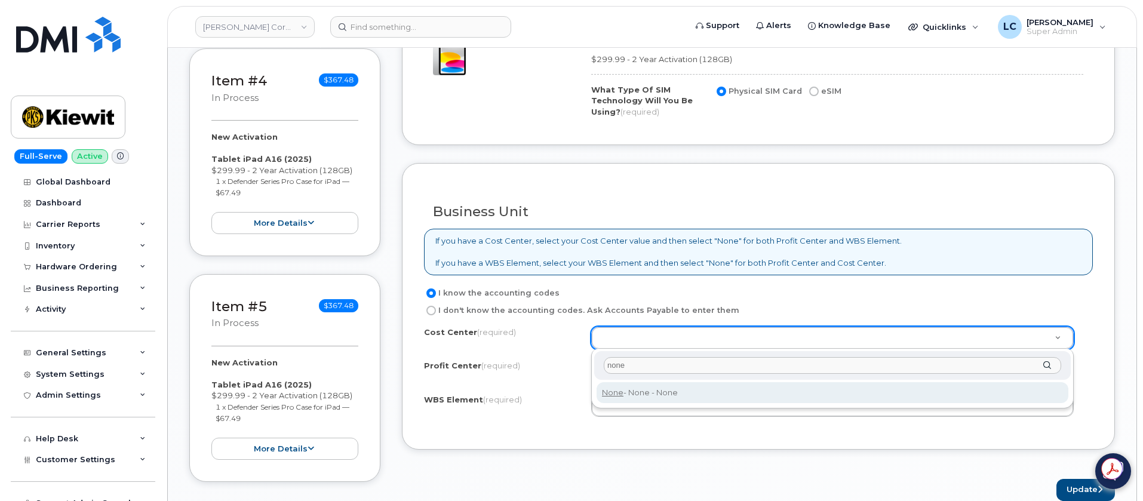
type input "none"
click at [680, 403] on div "none None - None - None" at bounding box center [832, 379] width 482 height 60
type input "None"
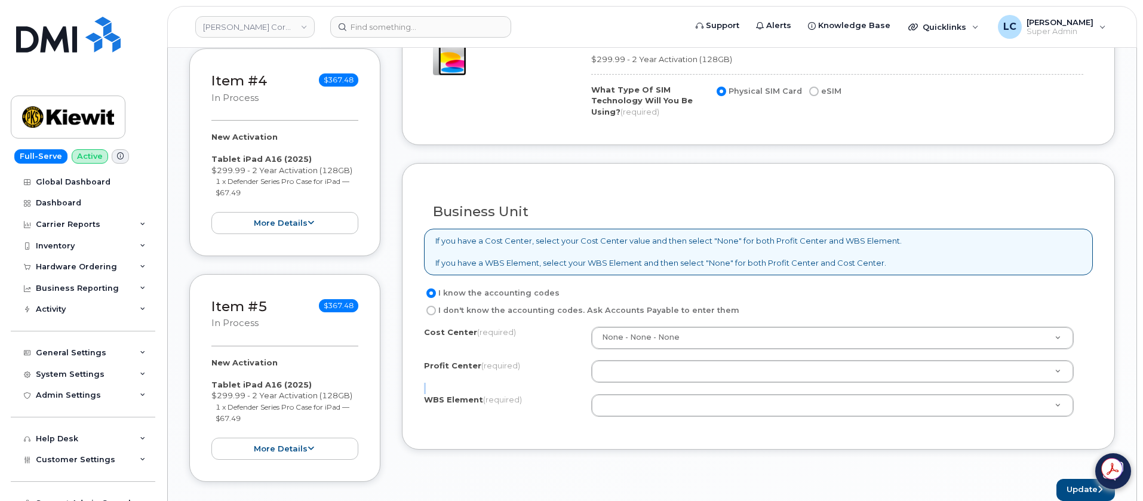
click at [684, 390] on div "Cost Center (required) None - None - None None Profit Center (required) None - …" at bounding box center [758, 377] width 669 height 101
click at [696, 359] on div "Cost Center (required) None - None - None None Profit Center (required) None - …" at bounding box center [758, 377] width 669 height 101
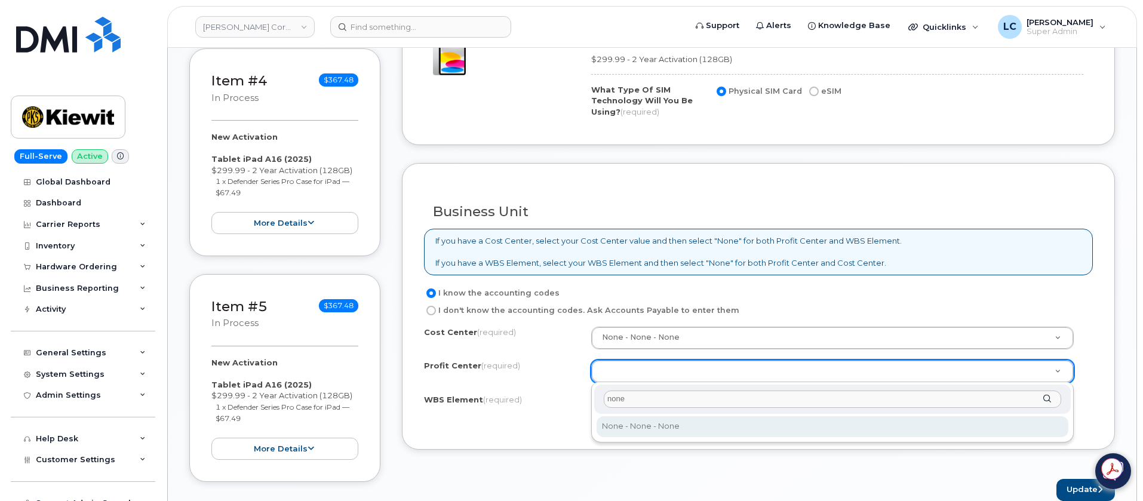
type input "none"
select select "None"
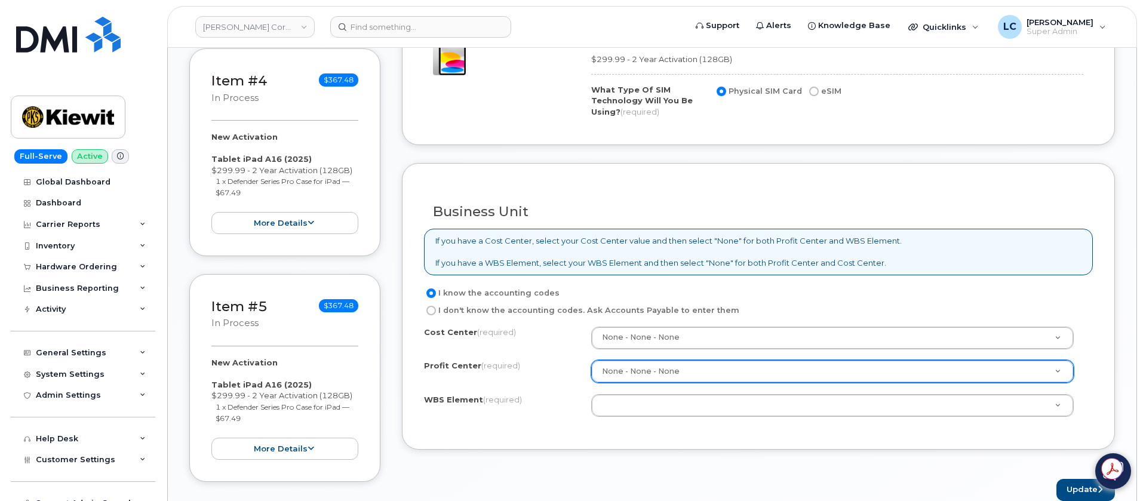
click at [687, 420] on div "Cost Center (required) None - None - None None Profit Center (required) None - …" at bounding box center [758, 377] width 669 height 101
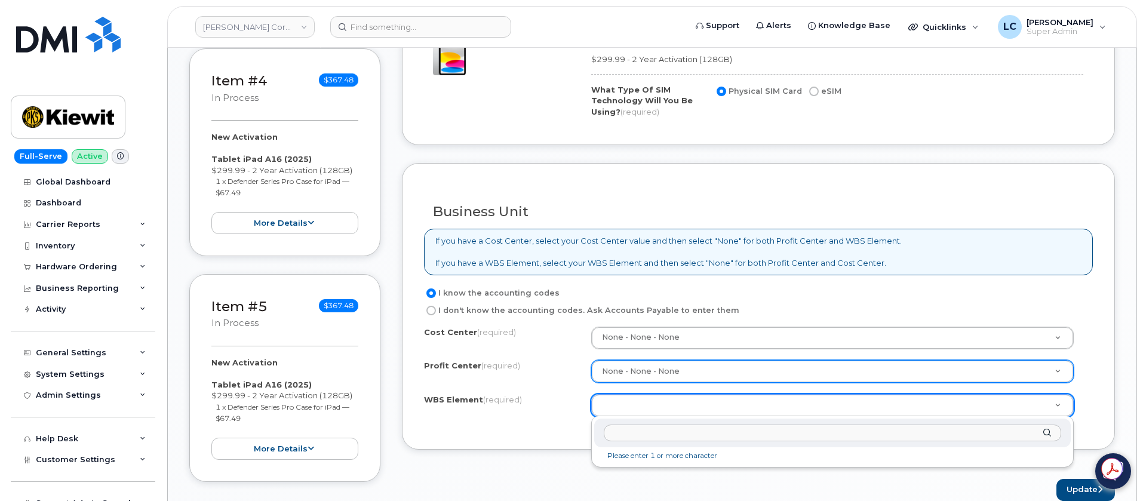
click at [667, 436] on input "text" at bounding box center [832, 432] width 457 height 17
paste input "106474.1024"
type input "106474.1024"
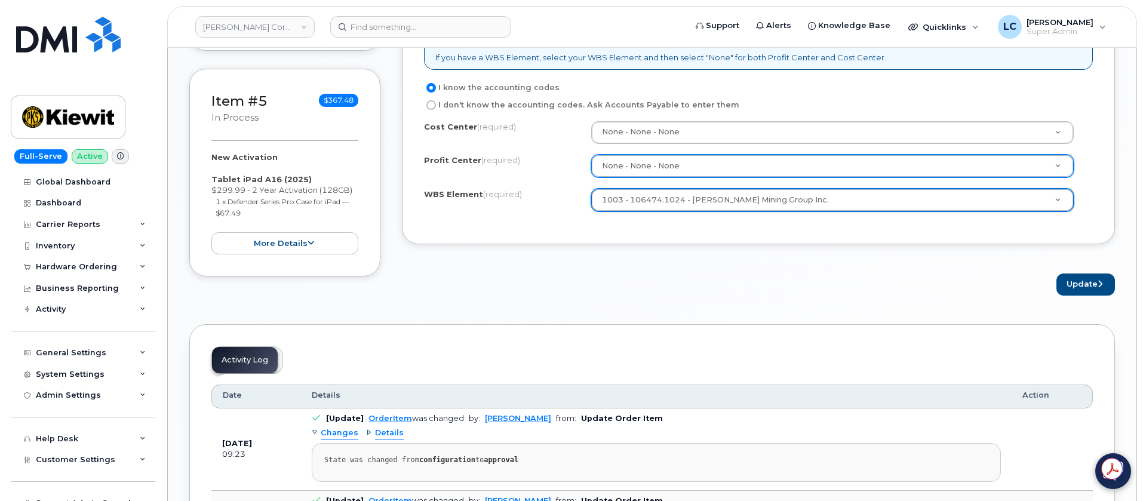
scroll to position [1164, 0]
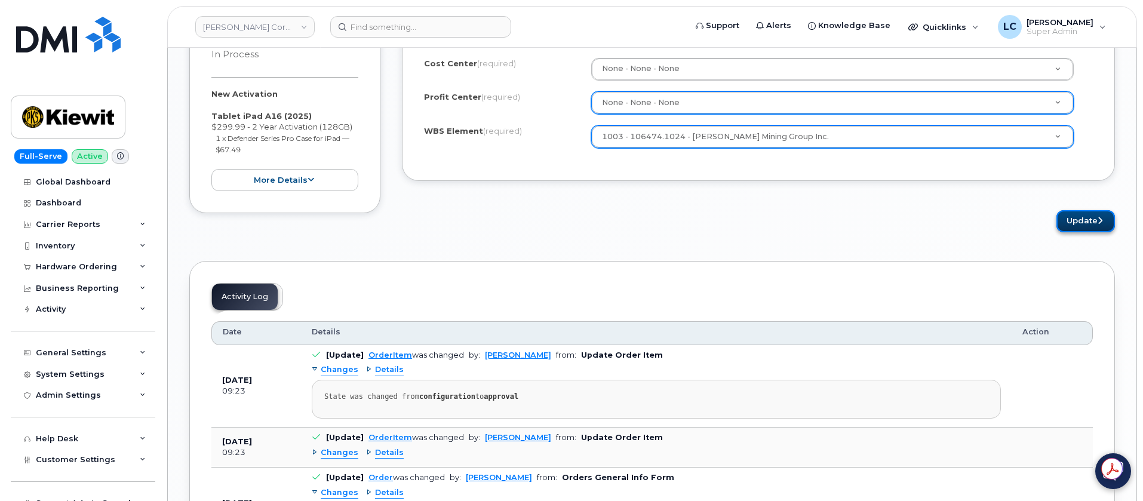
click at [1090, 226] on button "Update" at bounding box center [1085, 221] width 59 height 22
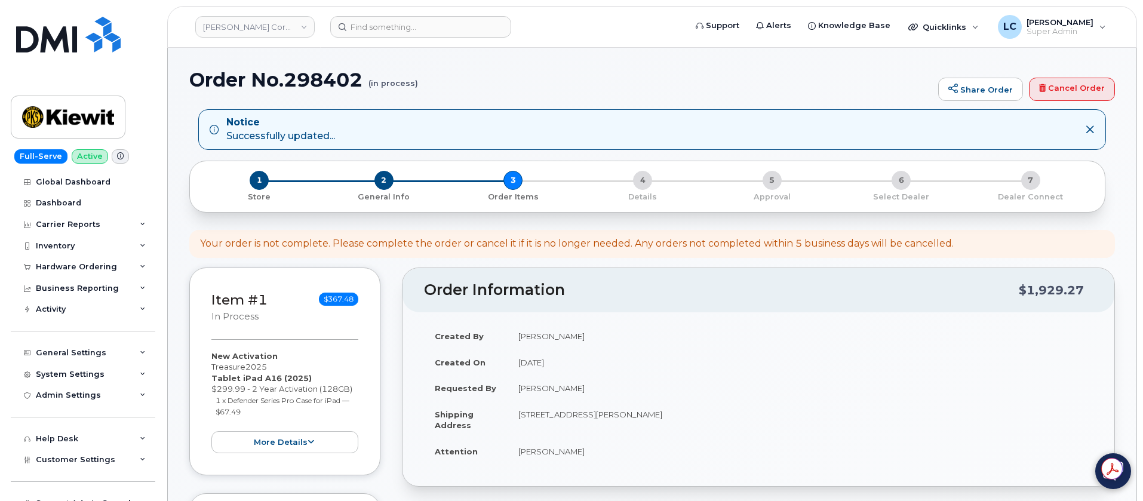
select select
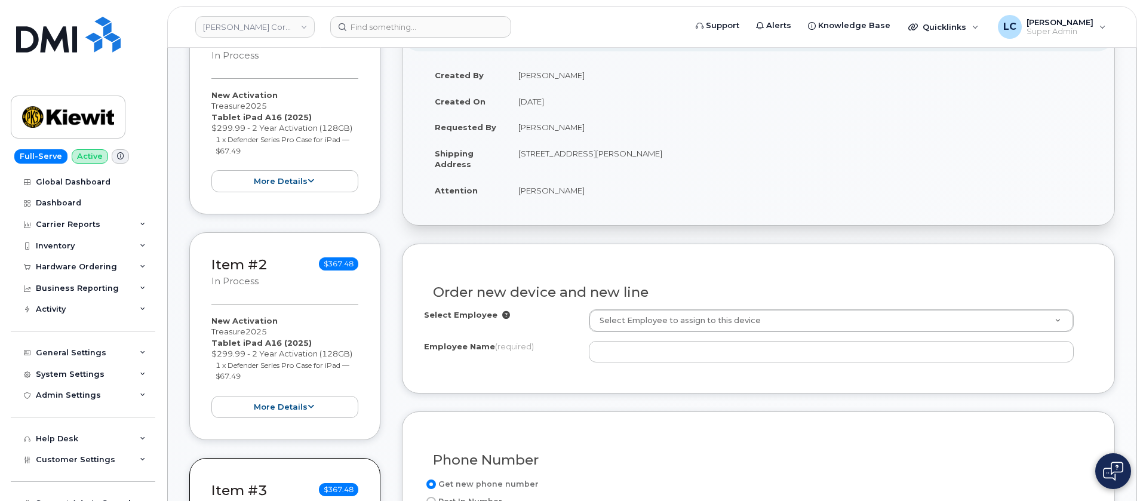
scroll to position [269, 0]
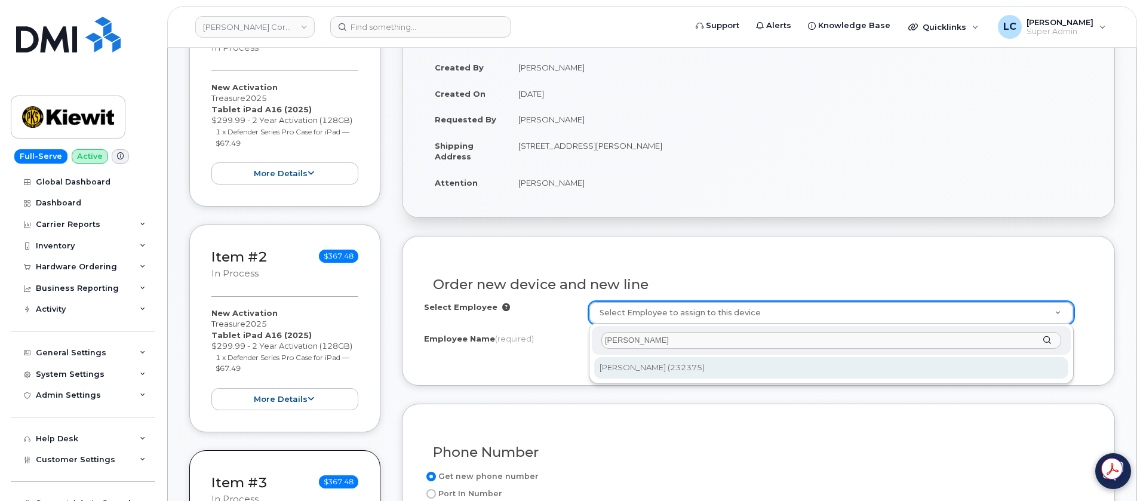
type input "[PERSON_NAME]"
type input "2148504"
type input "[PERSON_NAME]"
type input "12312 Port Grace Blvd"
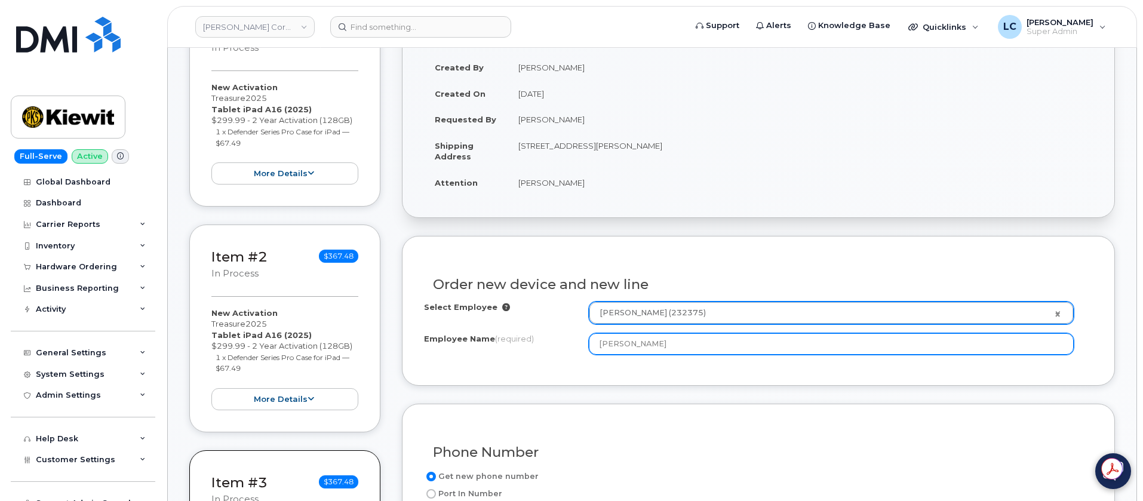
drag, startPoint x: 688, startPoint y: 350, endPoint x: 565, endPoint y: 349, distance: 123.0
click at [565, 349] on div "Employee Name (required) Paul Salazar" at bounding box center [758, 343] width 669 height 21
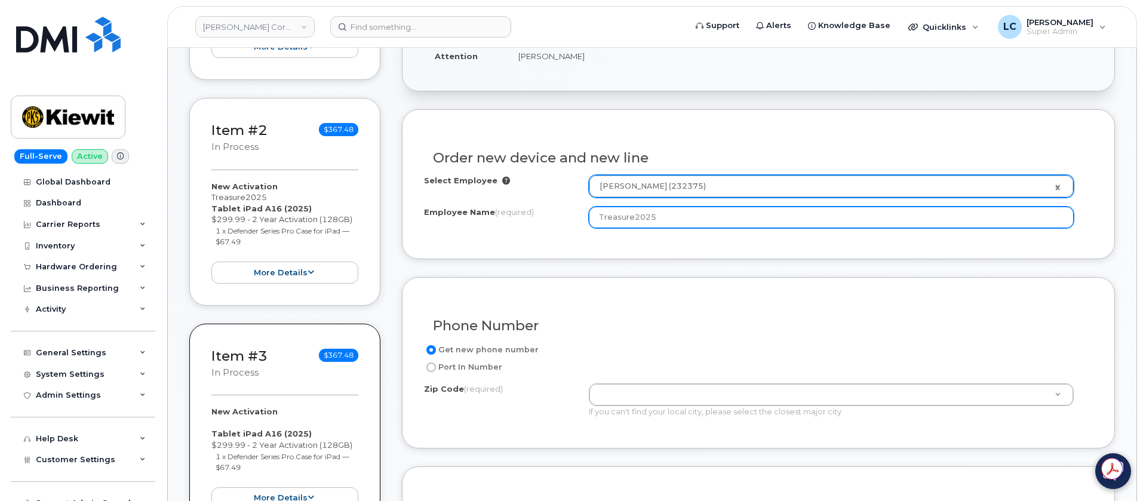
scroll to position [448, 0]
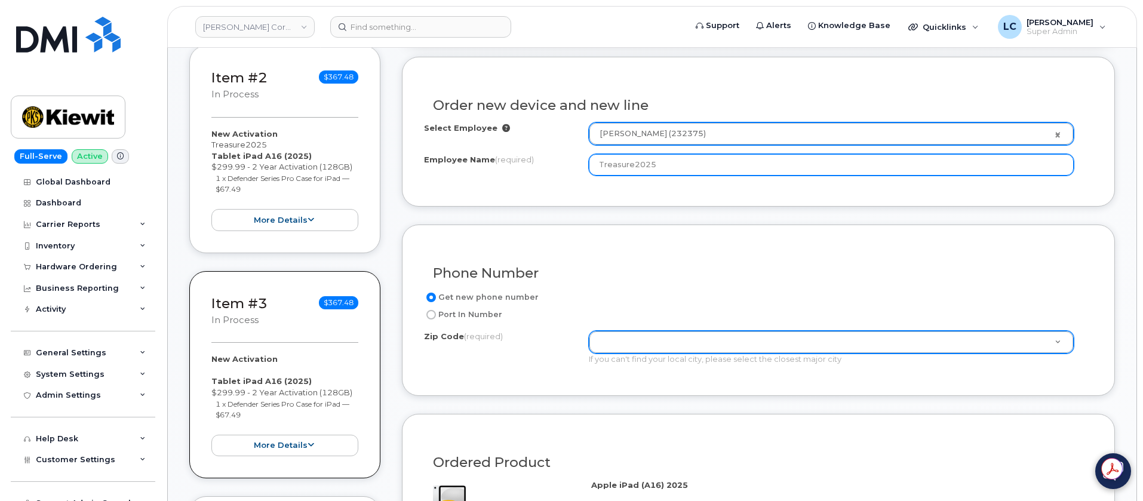
type input "Treasure2025"
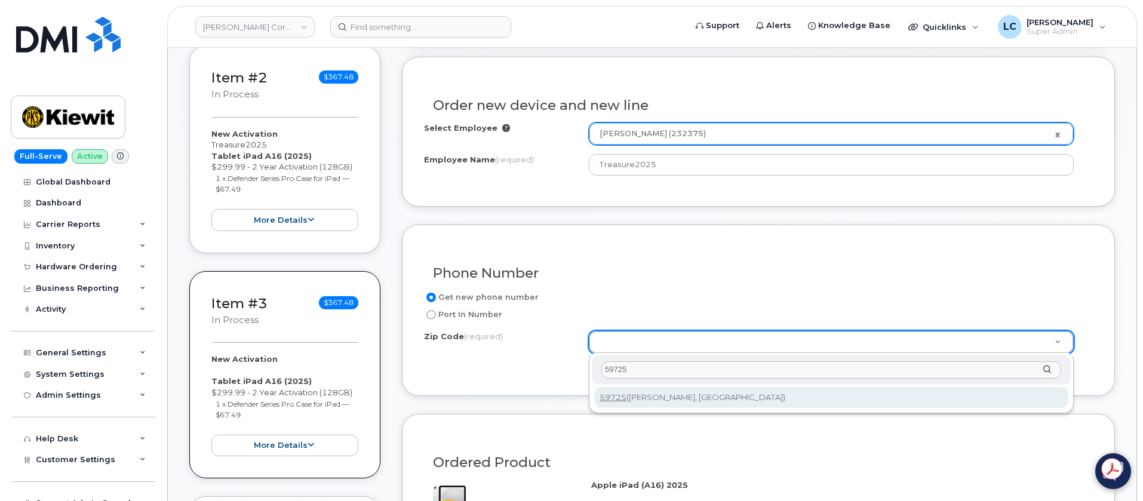
type input "59725"
type input "59725 (Dillon, MT)"
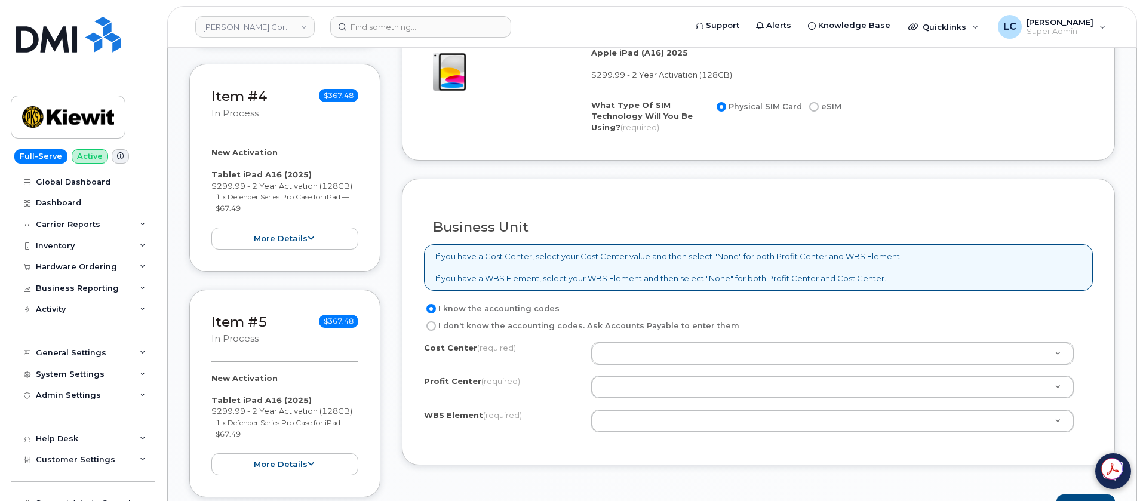
scroll to position [896, 0]
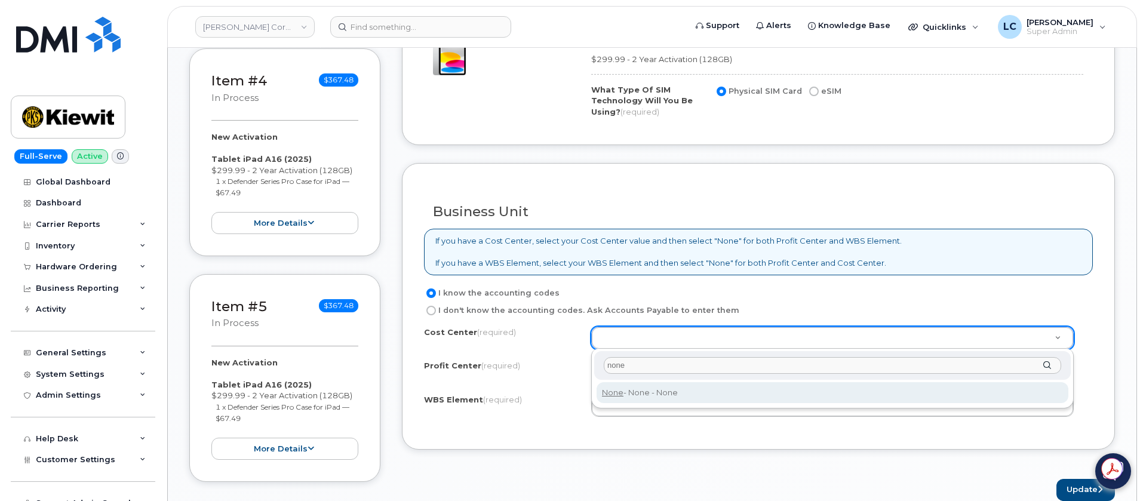
type input "none"
type input "None"
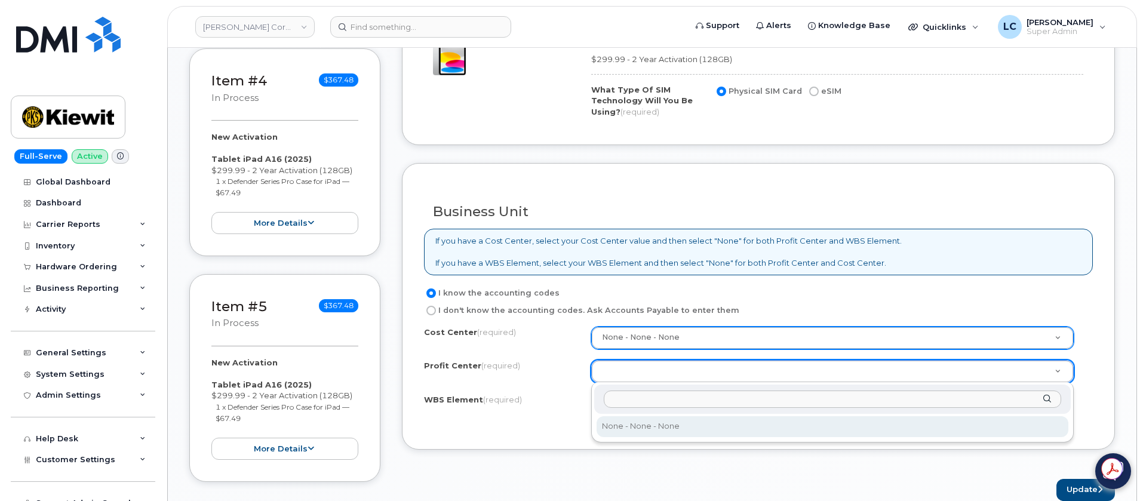
select select "None"
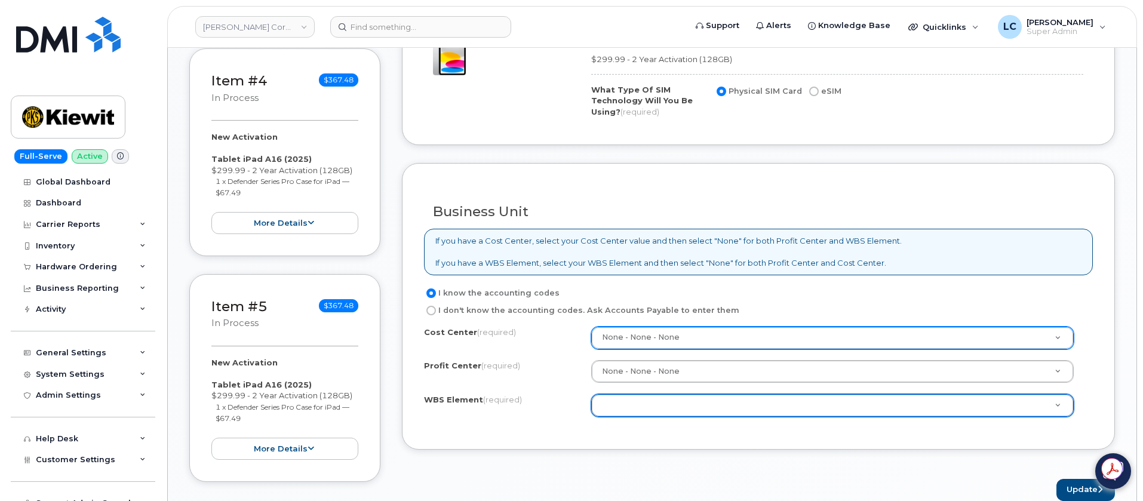
drag, startPoint x: 721, startPoint y: 407, endPoint x: 697, endPoint y: 414, distance: 24.9
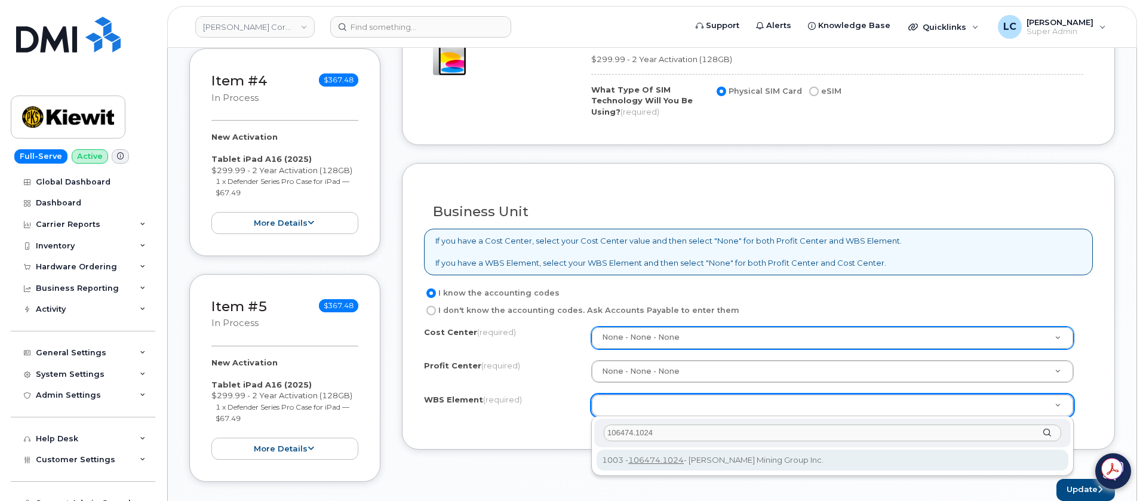
type input "106474.1024"
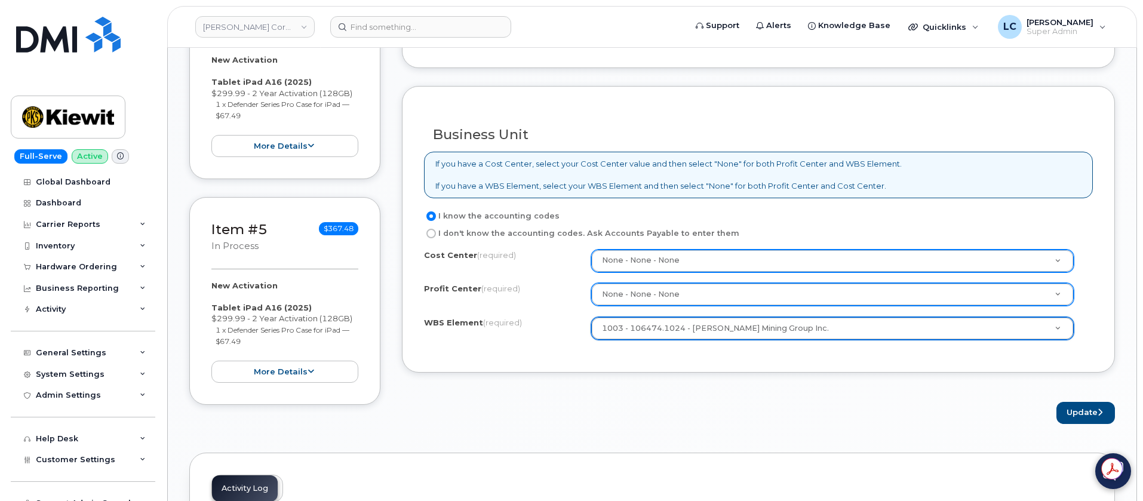
scroll to position [1164, 0]
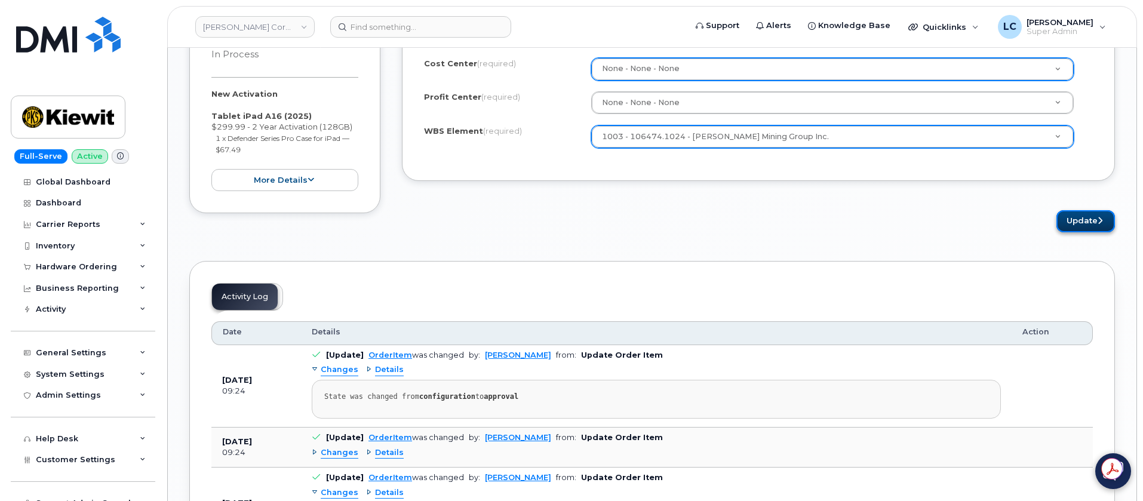
click at [1094, 223] on button "Update" at bounding box center [1085, 221] width 59 height 22
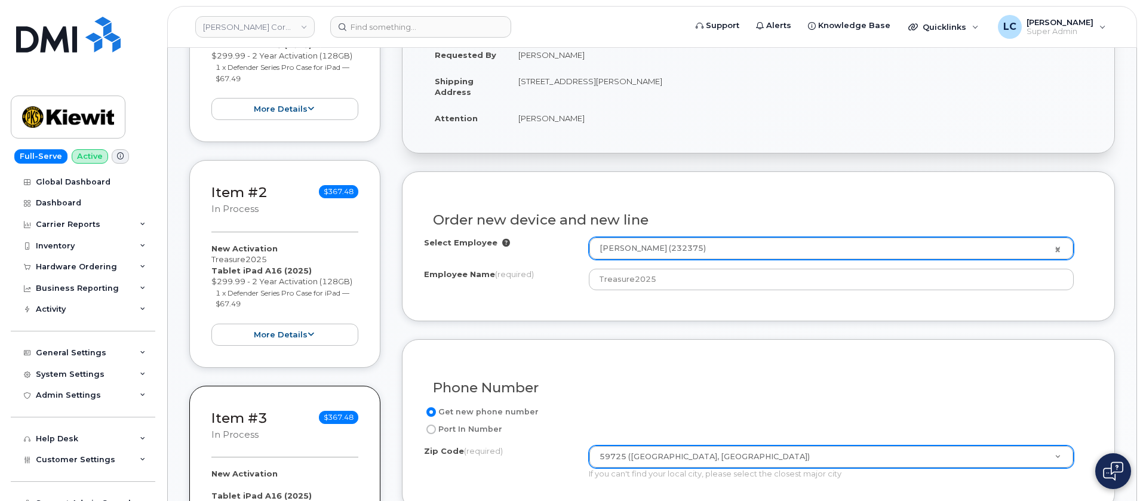
scroll to position [179, 0]
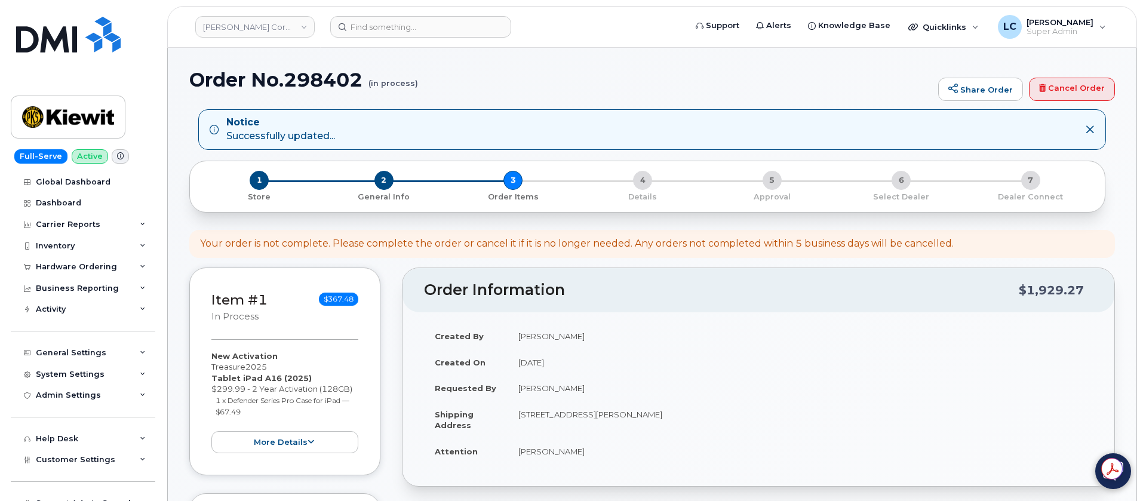
select select
click at [444, 84] on h1 "Order No.298402 (in process)" at bounding box center [560, 79] width 743 height 21
drag, startPoint x: 441, startPoint y: 84, endPoint x: 197, endPoint y: 76, distance: 244.3
click at [197, 76] on h1 "Order No.298402 (in process)" at bounding box center [560, 79] width 743 height 21
copy h1 "Order No.298402"
